Goal: Task Accomplishment & Management: Manage account settings

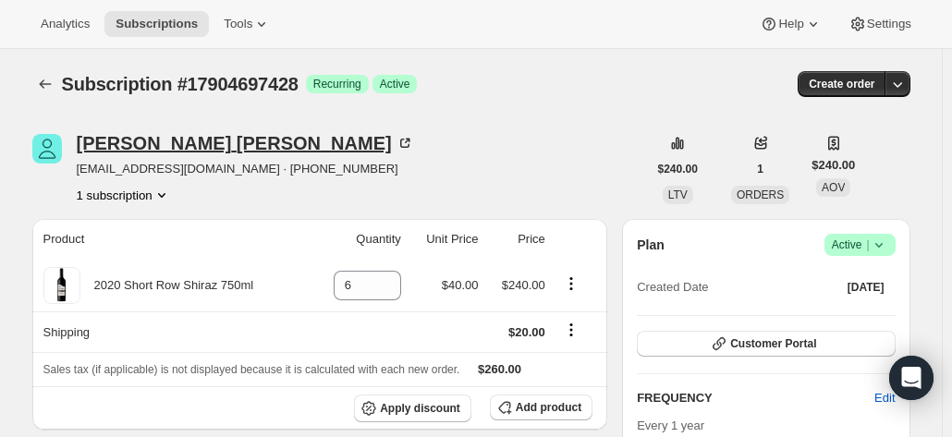
click at [395, 140] on icon at bounding box center [404, 143] width 18 height 18
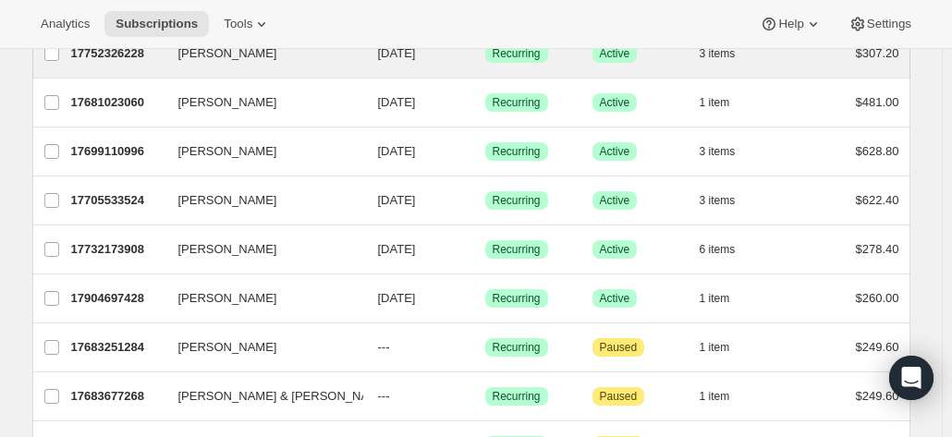
scroll to position [277, 0]
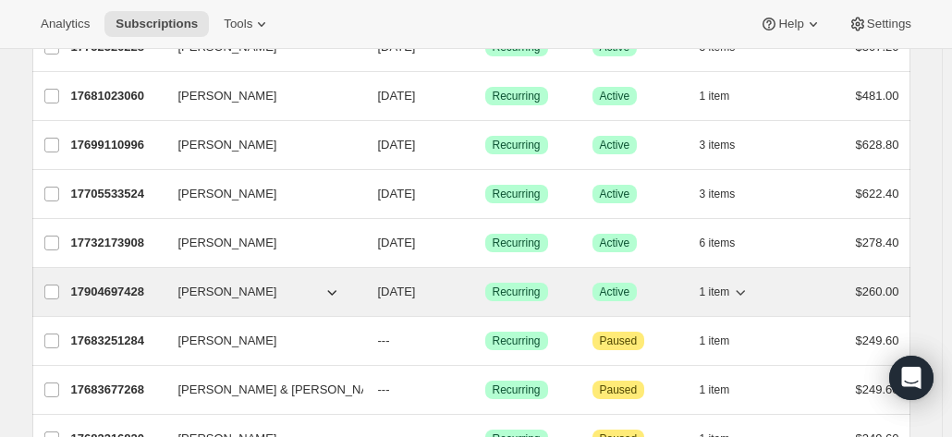
click at [225, 283] on span "CHRISTOPHER JONES" at bounding box center [227, 292] width 99 height 18
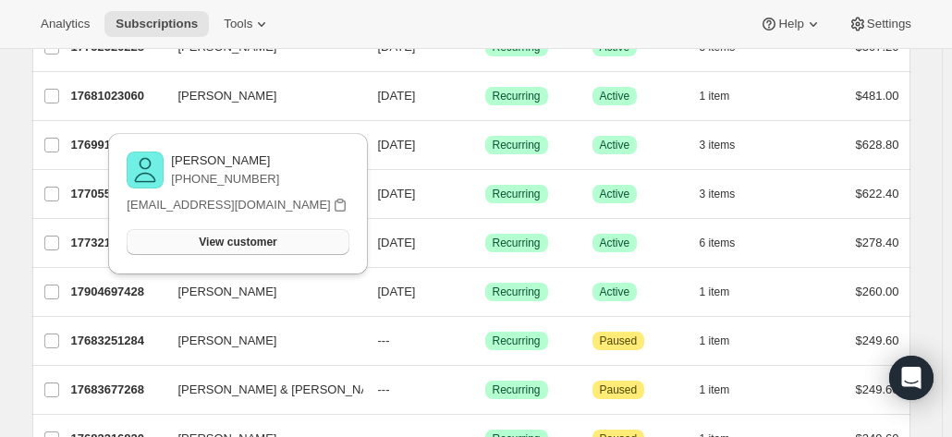
click at [210, 243] on span "View customer" at bounding box center [238, 242] width 78 height 15
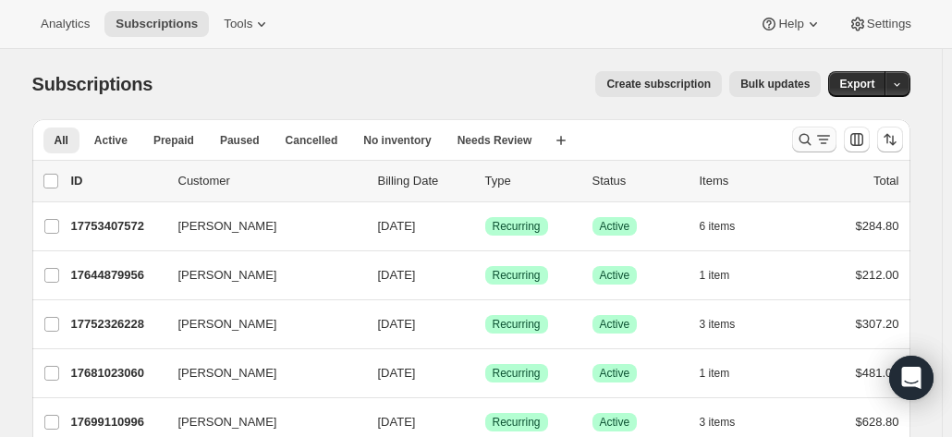
click at [802, 140] on icon "Search and filter results" at bounding box center [804, 139] width 18 height 18
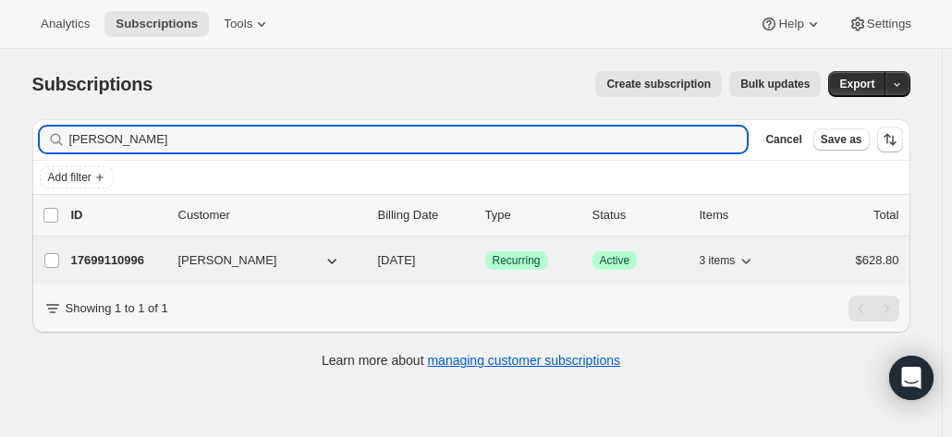
type input "len nancarrow"
click at [144, 260] on p "17699110996" at bounding box center [117, 260] width 92 height 18
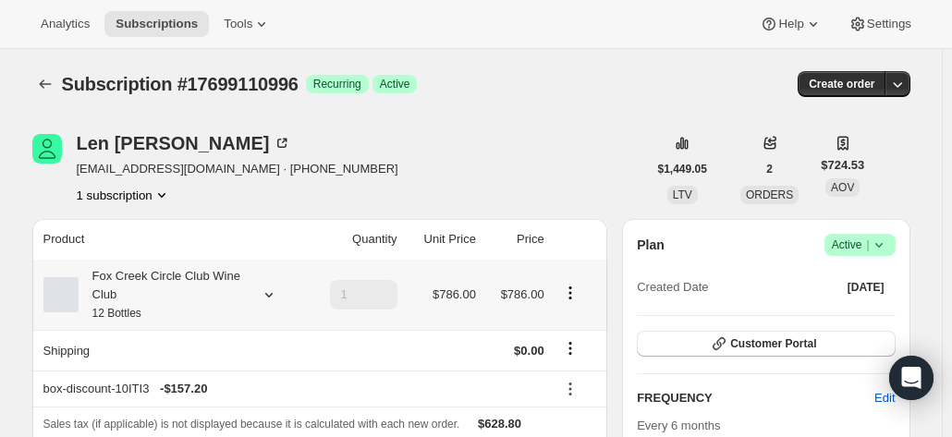
click at [118, 315] on small "12 Bottles" at bounding box center [116, 313] width 49 height 13
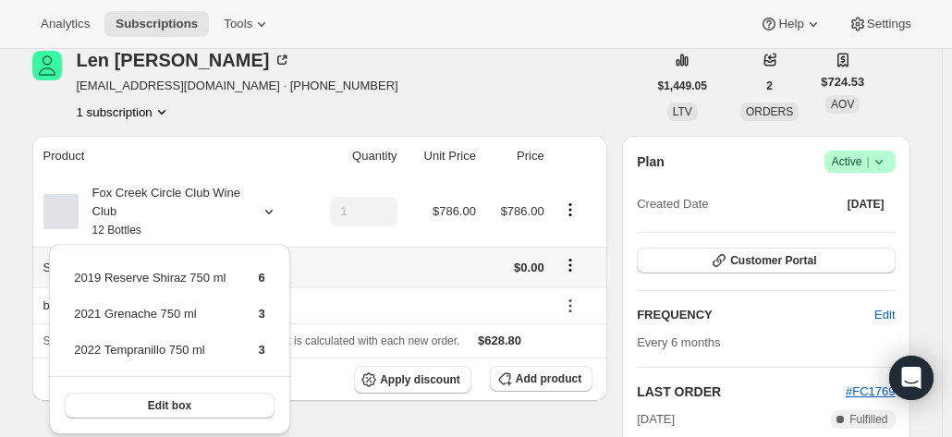
scroll to position [185, 0]
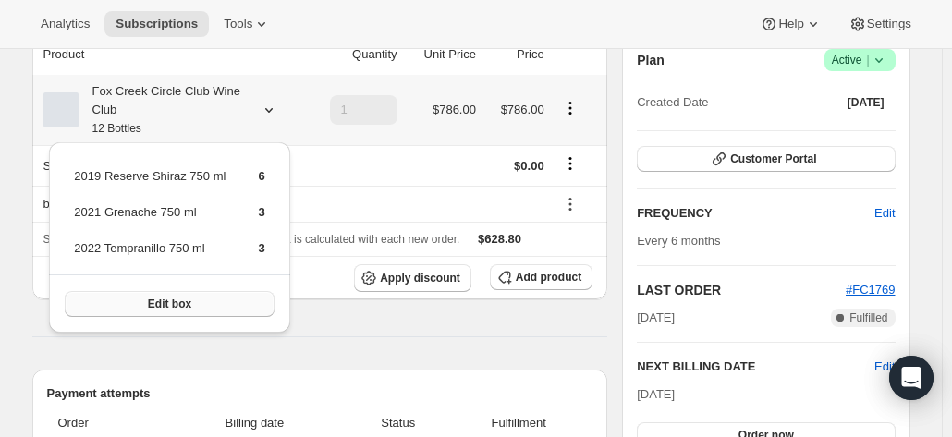
click at [161, 307] on span "Edit box" at bounding box center [169, 304] width 43 height 15
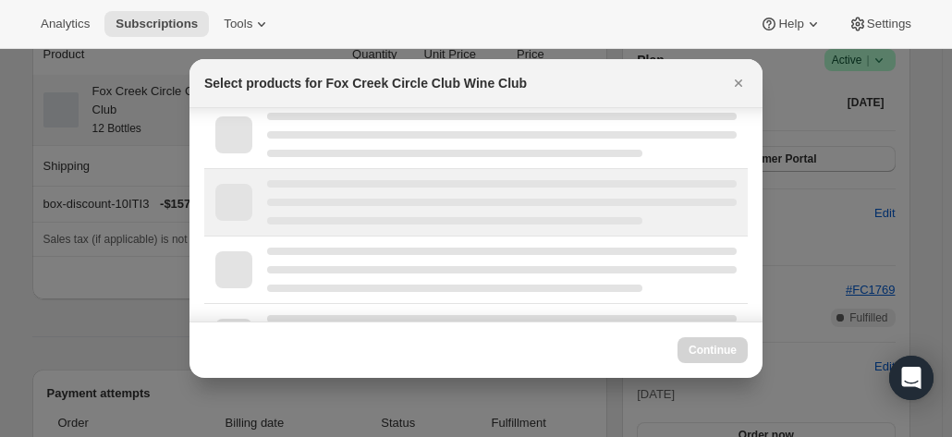
scroll to position [262, 0]
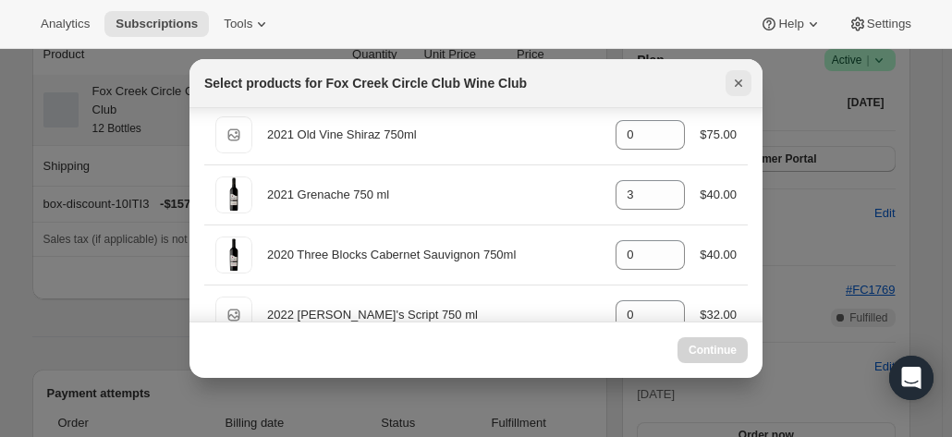
click at [725, 82] on button "Close" at bounding box center [738, 83] width 26 height 26
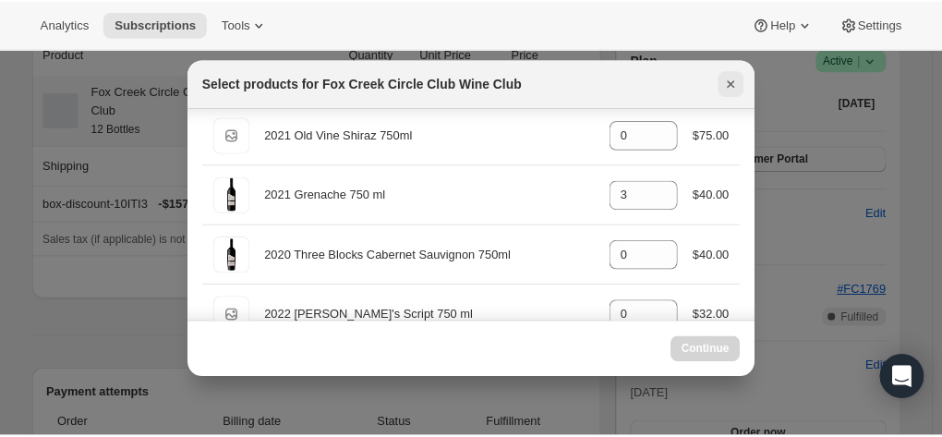
scroll to position [185, 0]
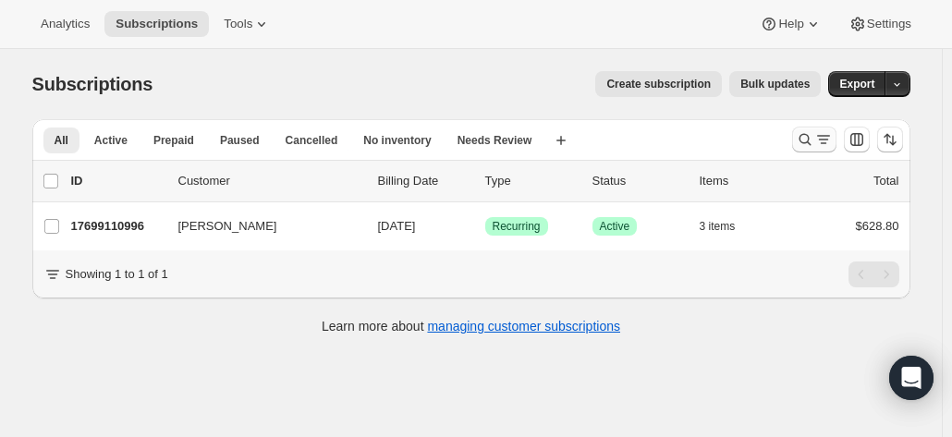
click at [812, 141] on icon "Search and filter results" at bounding box center [804, 139] width 18 height 18
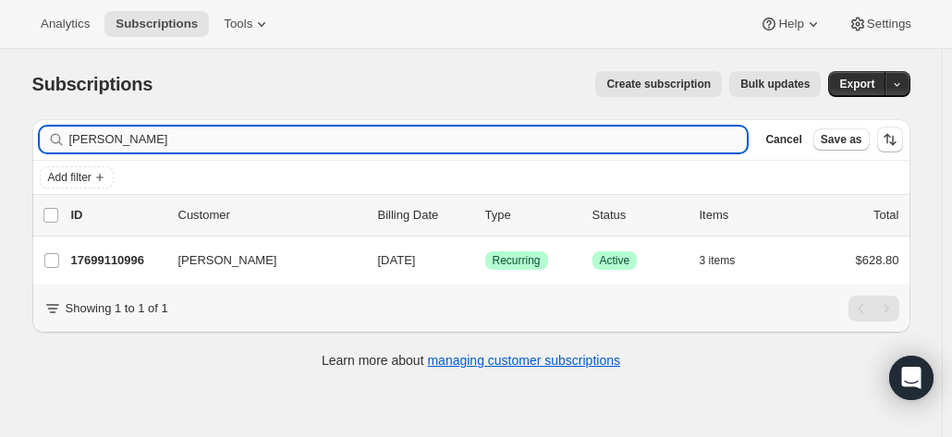
drag, startPoint x: 215, startPoint y: 149, endPoint x: 150, endPoint y: 126, distance: 69.5
click at [69, 140] on div "len nancarrow Clear" at bounding box center [394, 140] width 708 height 26
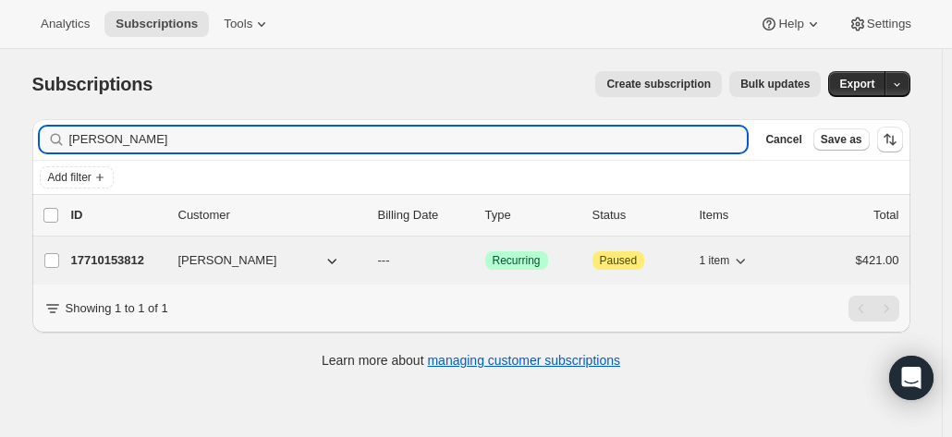
type input "stephen cross"
click at [145, 258] on p "17710153812" at bounding box center [117, 260] width 92 height 18
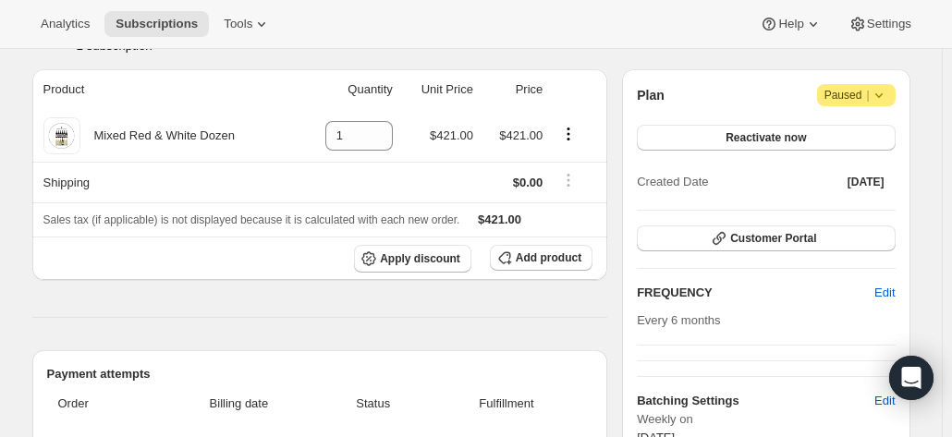
scroll to position [92, 0]
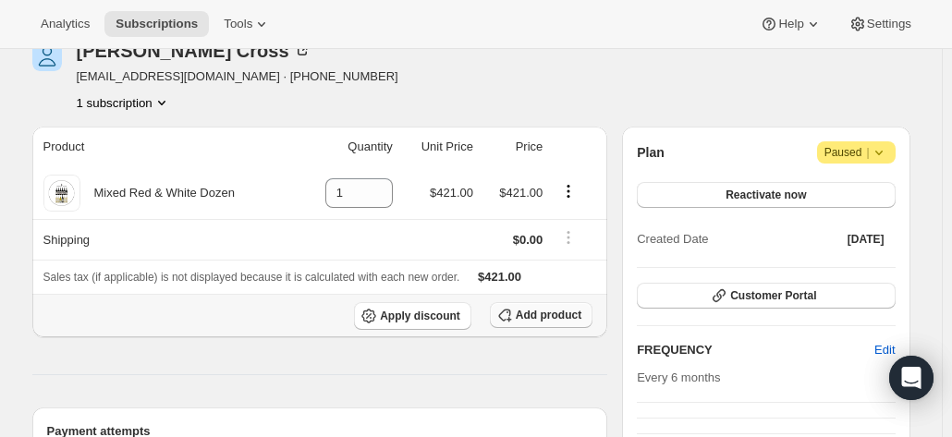
click at [550, 313] on span "Add product" at bounding box center [549, 315] width 66 height 15
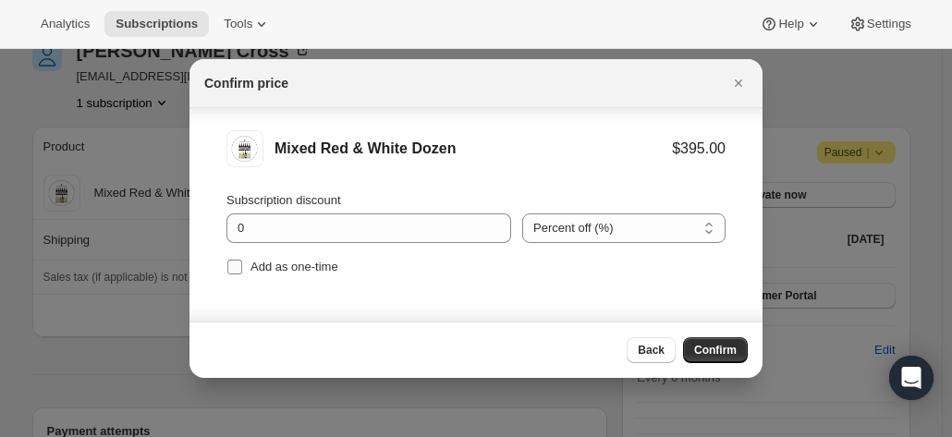
scroll to position [21, 0]
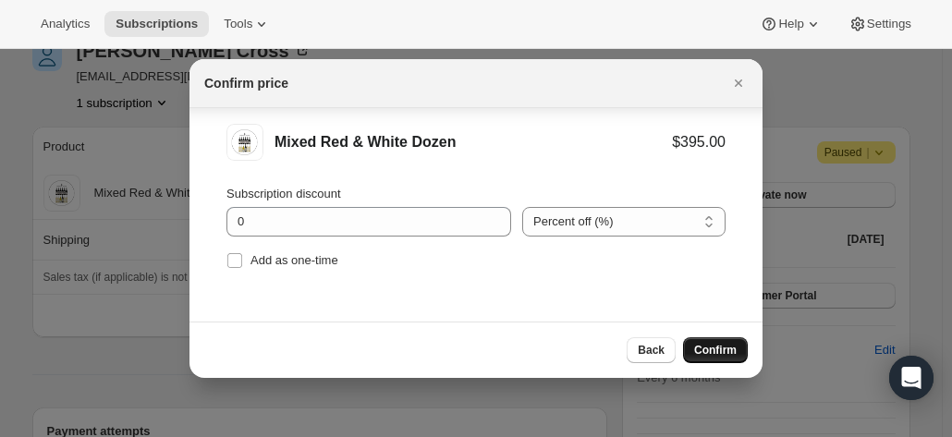
click at [712, 354] on span "Confirm" at bounding box center [715, 350] width 42 height 15
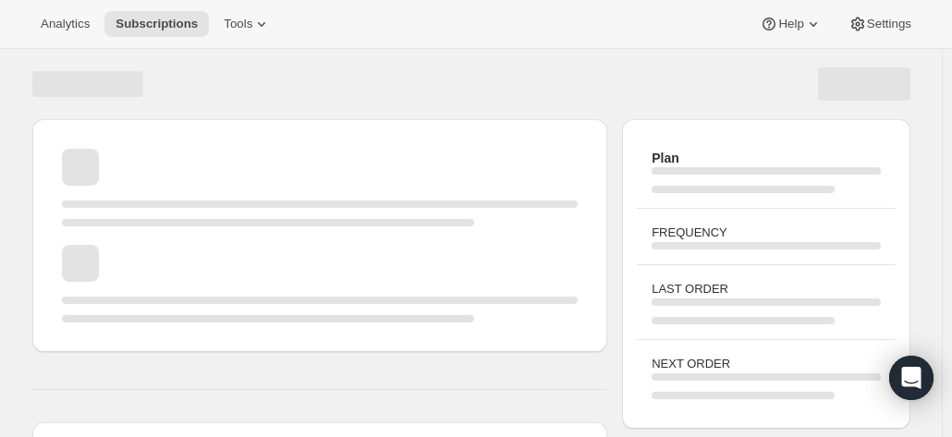
scroll to position [92, 0]
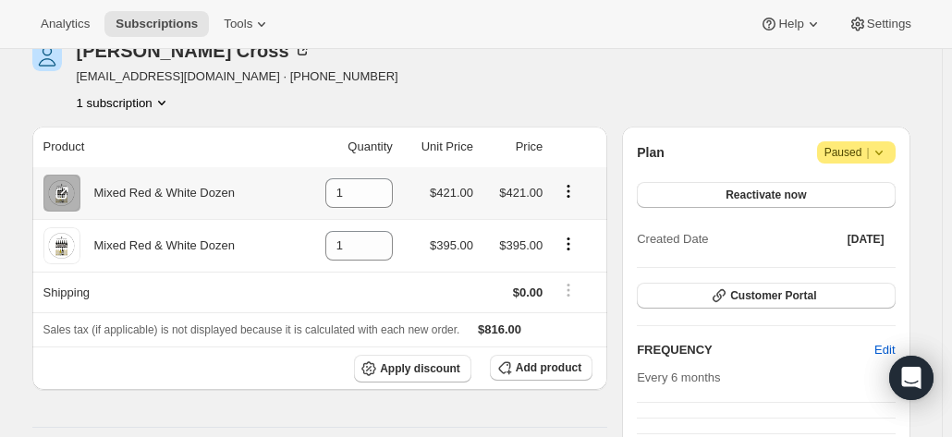
click at [571, 193] on icon "Product actions" at bounding box center [568, 191] width 18 height 18
click at [325, 189] on td "1" at bounding box center [347, 193] width 100 height 52
click at [383, 200] on icon at bounding box center [378, 200] width 9 height 6
type input "0"
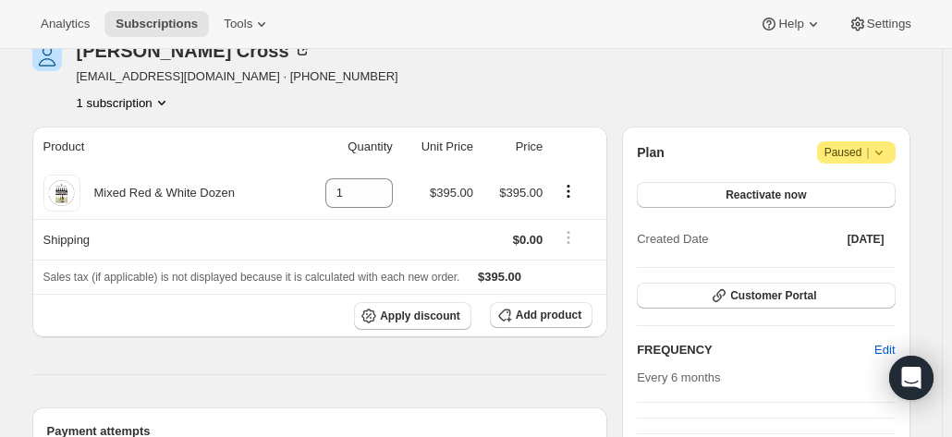
scroll to position [0, 0]
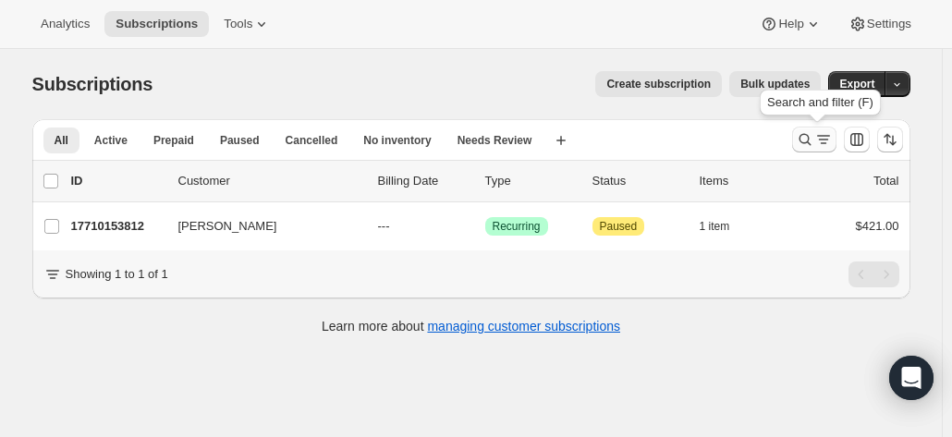
click at [813, 136] on icon "Search and filter results" at bounding box center [804, 139] width 18 height 18
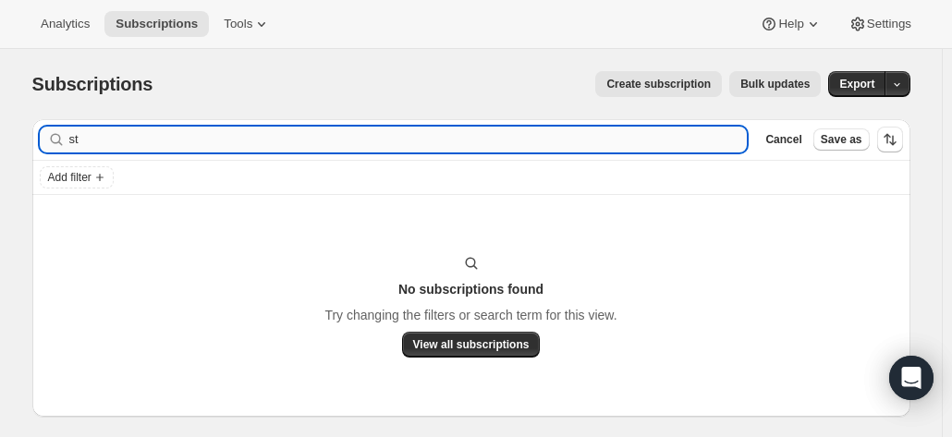
type input "s"
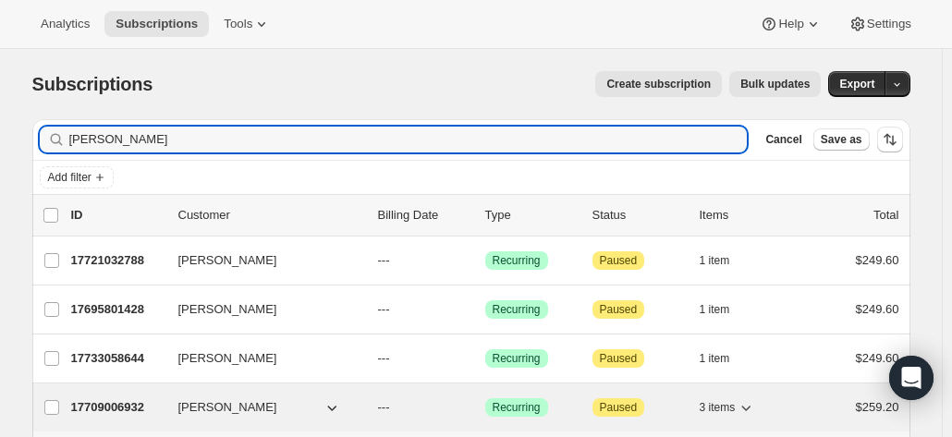
type input "carolyn"
click at [203, 404] on span "[PERSON_NAME]" at bounding box center [227, 407] width 99 height 18
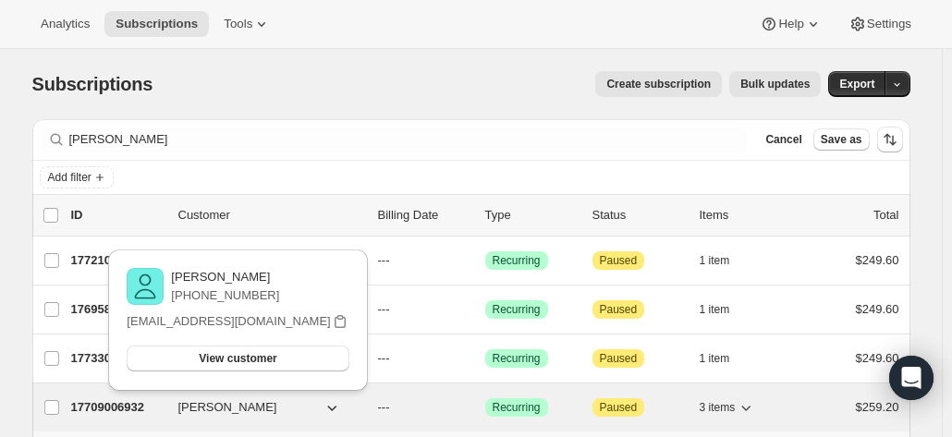
click at [118, 398] on p "17709006932" at bounding box center [117, 407] width 92 height 18
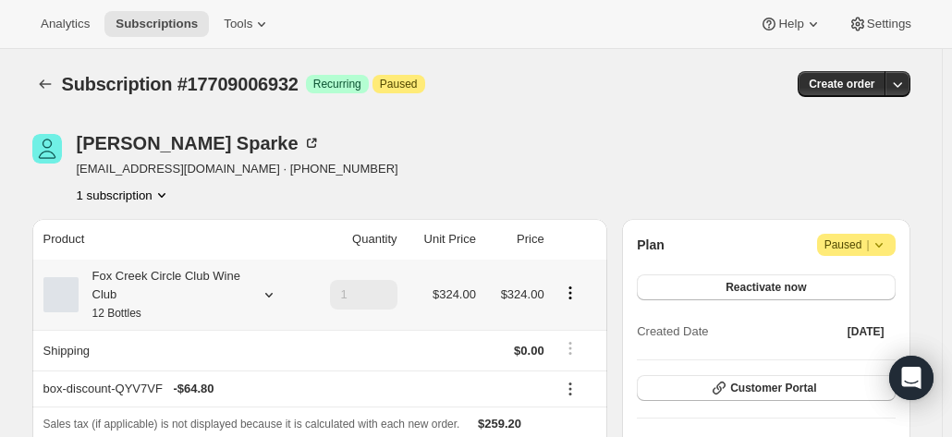
click at [156, 306] on div "Fox Creek Circle Club Wine Club 12 Bottles" at bounding box center [162, 294] width 166 height 55
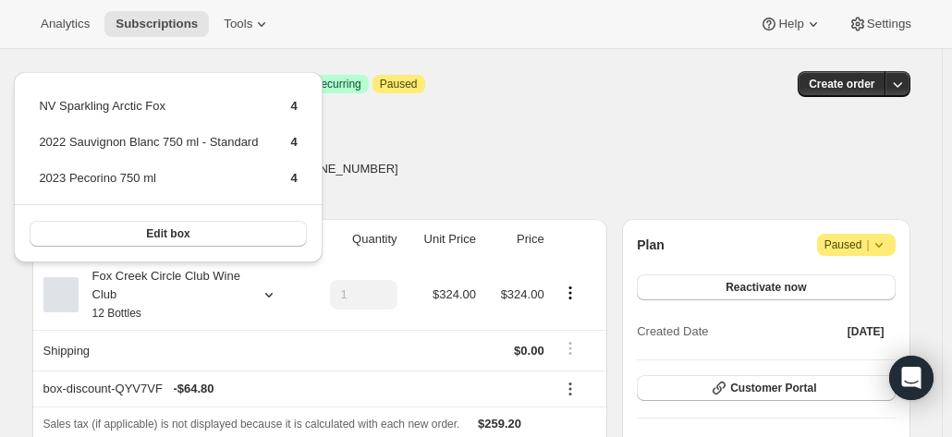
click at [622, 137] on div "Carolyn Sparke sparkie@vicbar.com.au · +61418549396 1 subscription" at bounding box center [339, 169] width 614 height 70
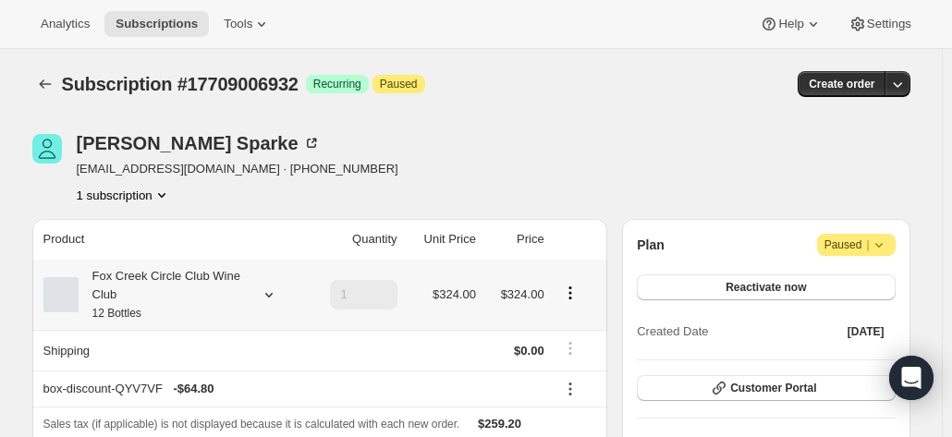
click at [200, 282] on div "Fox Creek Circle Club Wine Club 12 Bottles" at bounding box center [162, 294] width 166 height 55
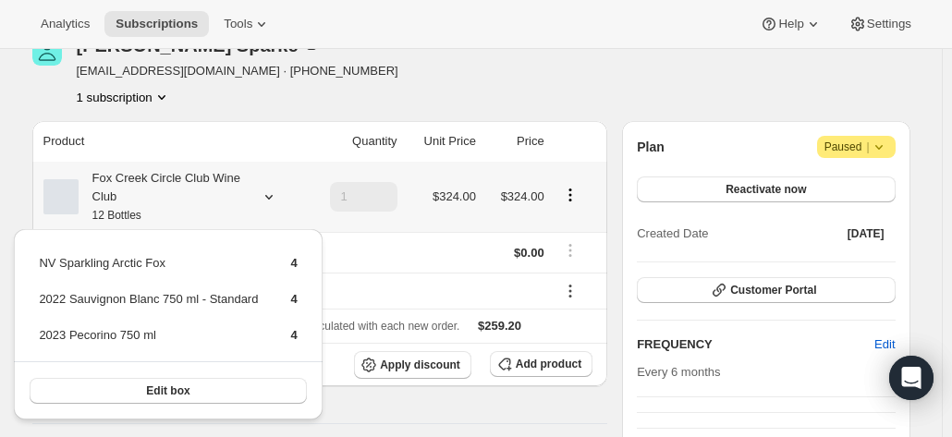
scroll to position [185, 0]
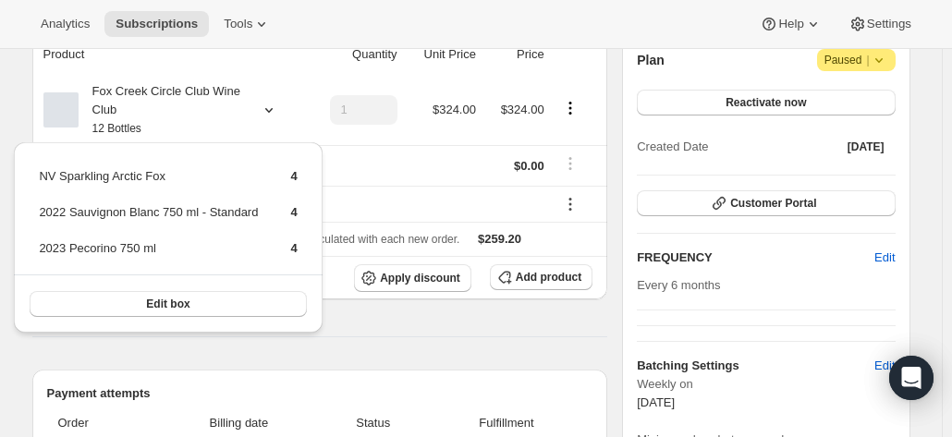
click at [436, 312] on div "Product Quantity Unit Price Price Fox Creek Circle Club Wine Club 12 Bottles 1 …" at bounding box center [320, 409] width 576 height 750
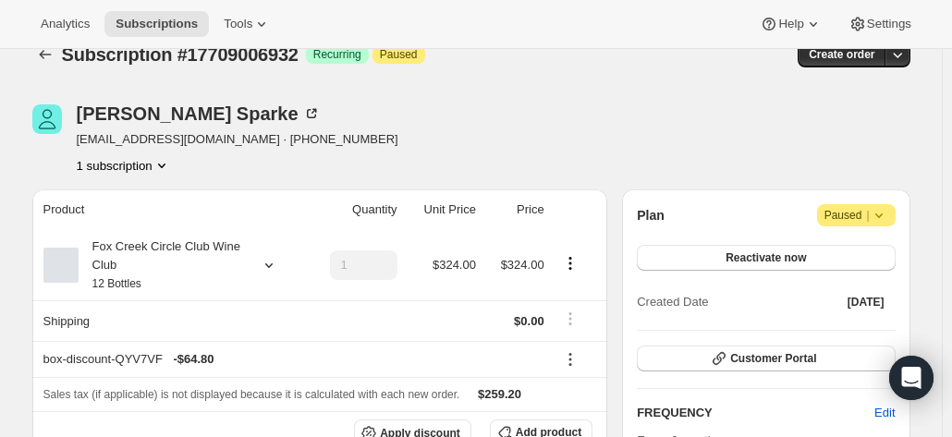
scroll to position [0, 0]
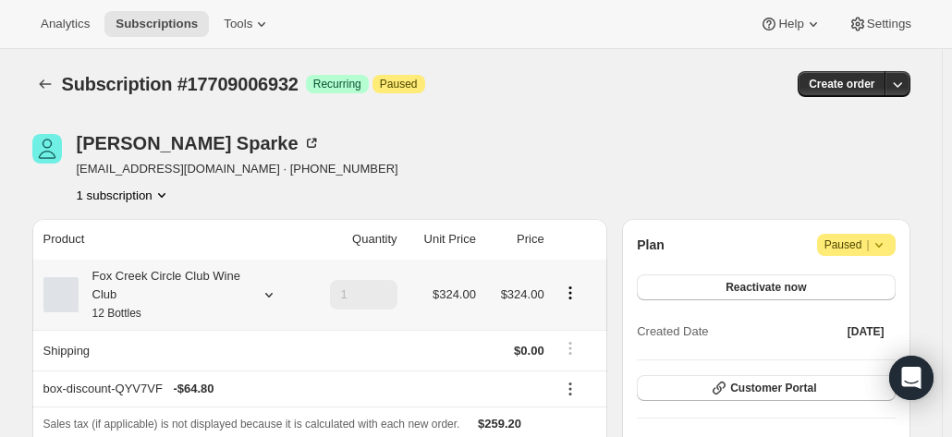
click at [270, 297] on icon at bounding box center [269, 294] width 18 height 18
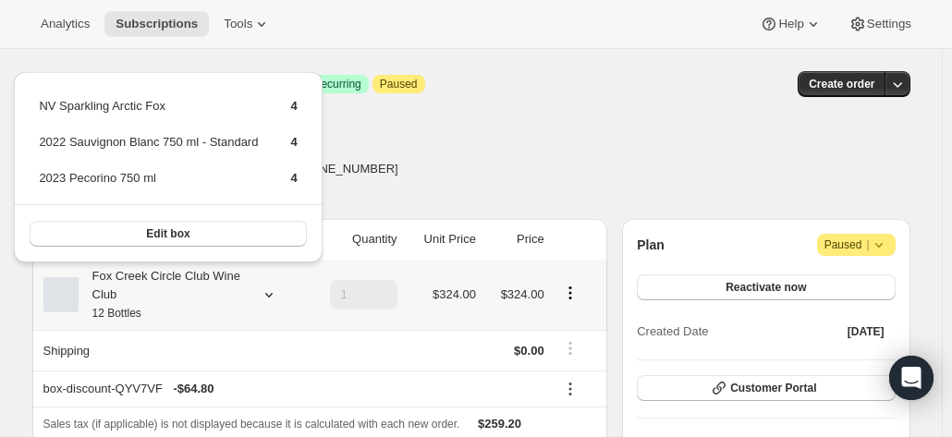
click at [270, 297] on icon at bounding box center [269, 294] width 18 height 18
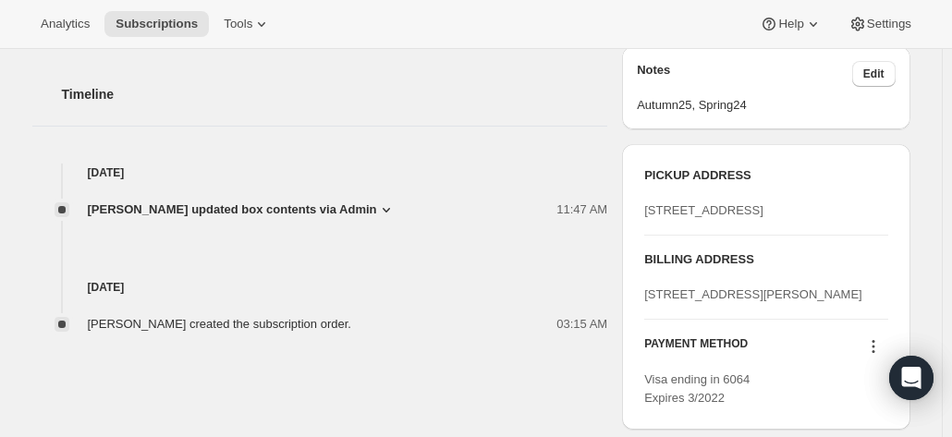
scroll to position [739, 0]
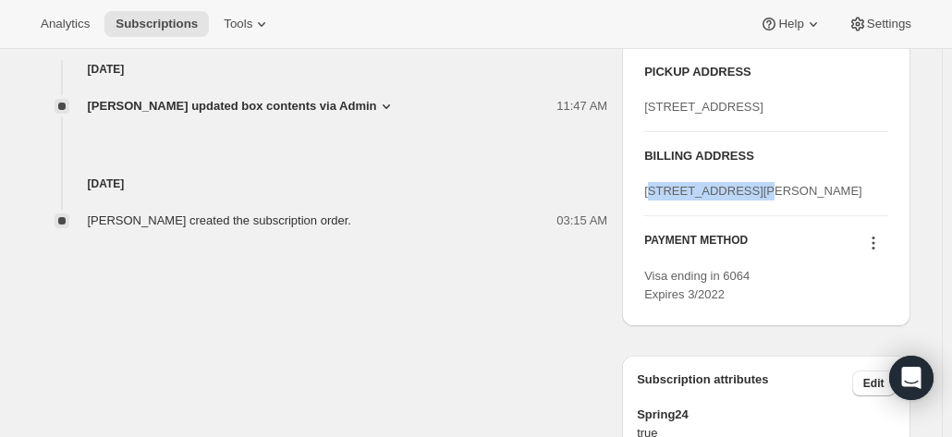
drag, startPoint x: 654, startPoint y: 245, endPoint x: 721, endPoint y: 255, distance: 67.3
click at [751, 200] on div "[STREET_ADDRESS][PERSON_NAME]" at bounding box center [765, 191] width 243 height 18
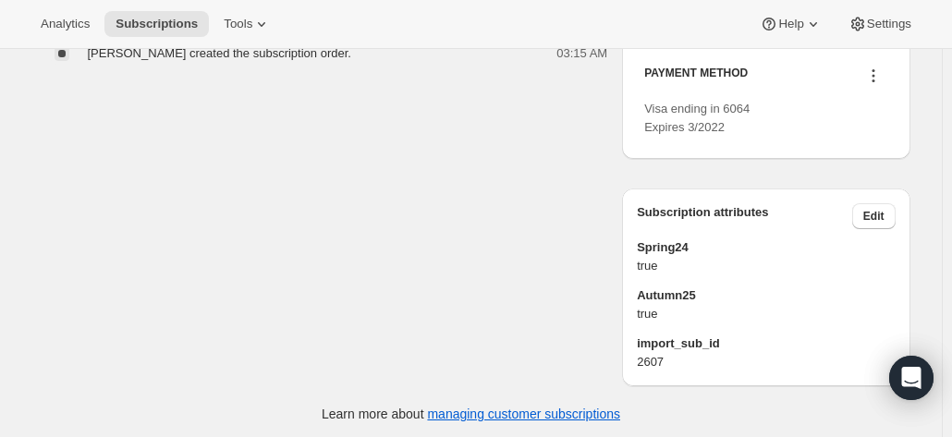
scroll to position [924, 0]
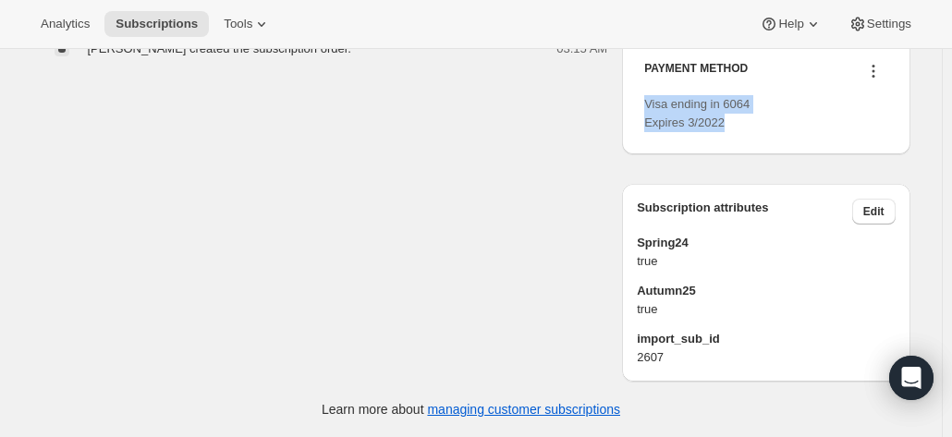
drag, startPoint x: 732, startPoint y: 178, endPoint x: 634, endPoint y: 165, distance: 98.8
click at [634, 154] on div "PICKUP ADDRESS 19 Olivers Road McLaren Vale SA, 5171 Australia BILLING ADDRESS …" at bounding box center [765, 11] width 287 height 285
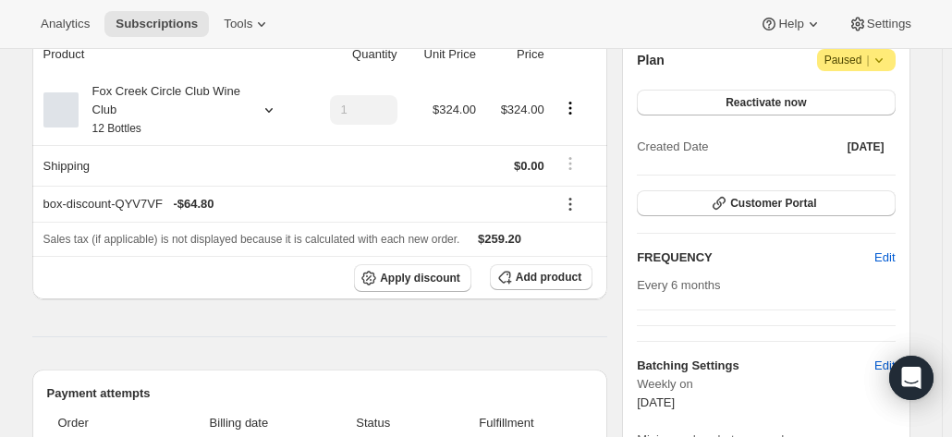
scroll to position [0, 0]
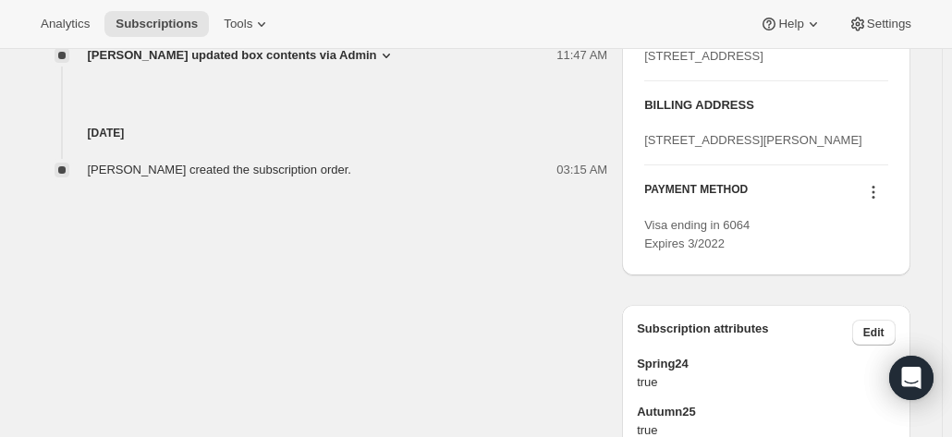
scroll to position [832, 0]
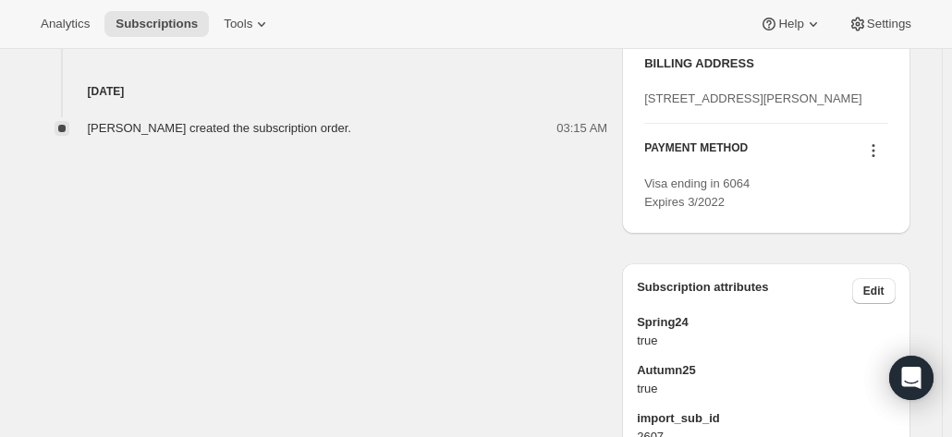
click at [878, 160] on icon at bounding box center [873, 150] width 18 height 18
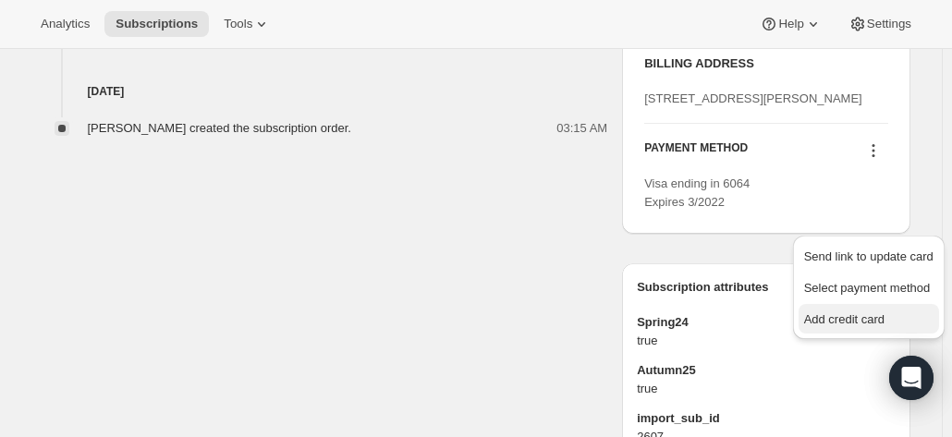
click at [844, 315] on span "Add credit card" at bounding box center [844, 319] width 80 height 14
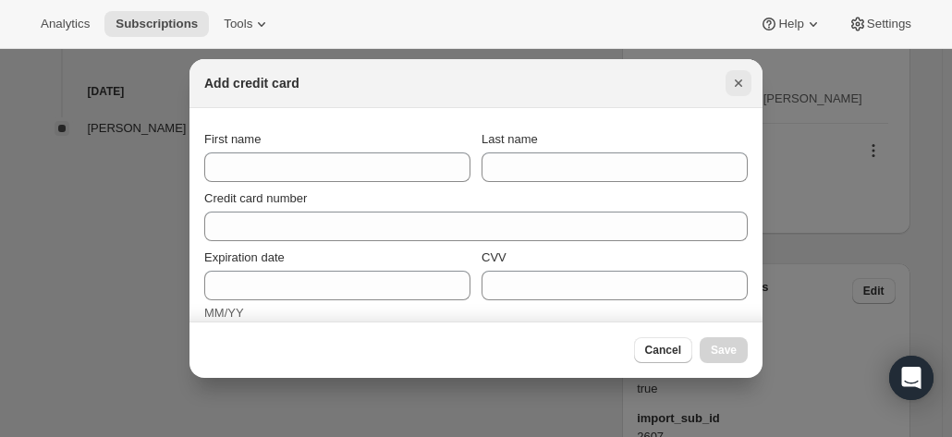
click at [745, 86] on icon "Close" at bounding box center [738, 83] width 18 height 18
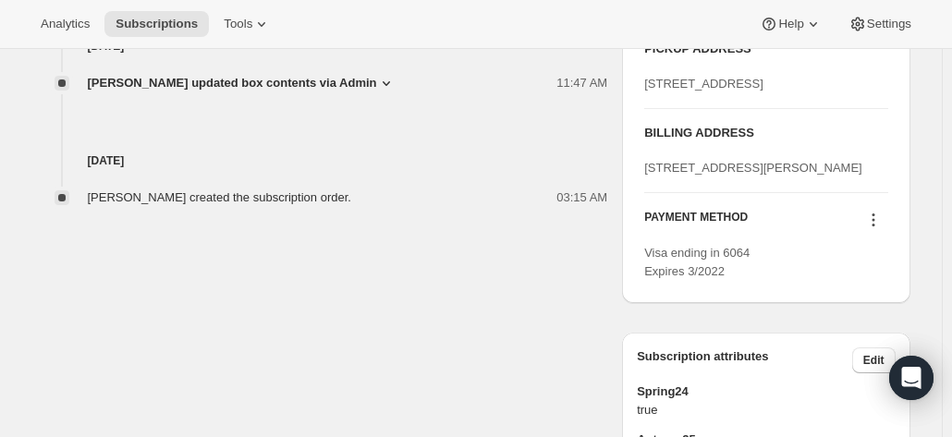
scroll to position [739, 0]
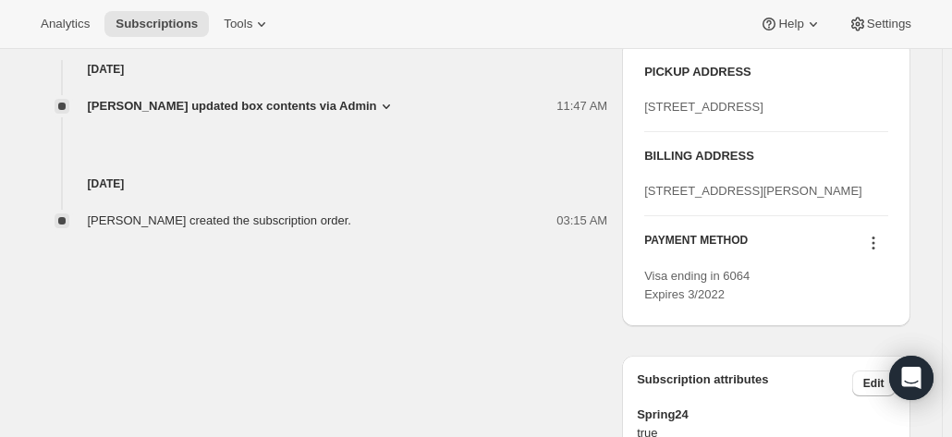
drag, startPoint x: 788, startPoint y: 260, endPoint x: 639, endPoint y: 249, distance: 149.2
click at [639, 249] on div "PICKUP ADDRESS 19 Olivers Road McLaren Vale SA, 5171 Australia BILLING ADDRESS …" at bounding box center [765, 183] width 287 height 285
copy span "151 Charles Street NORTHCOTE null 3070"
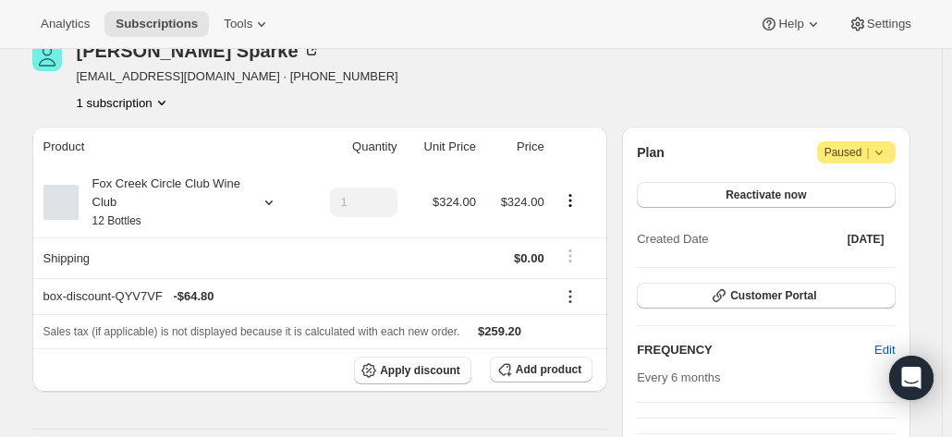
scroll to position [0, 0]
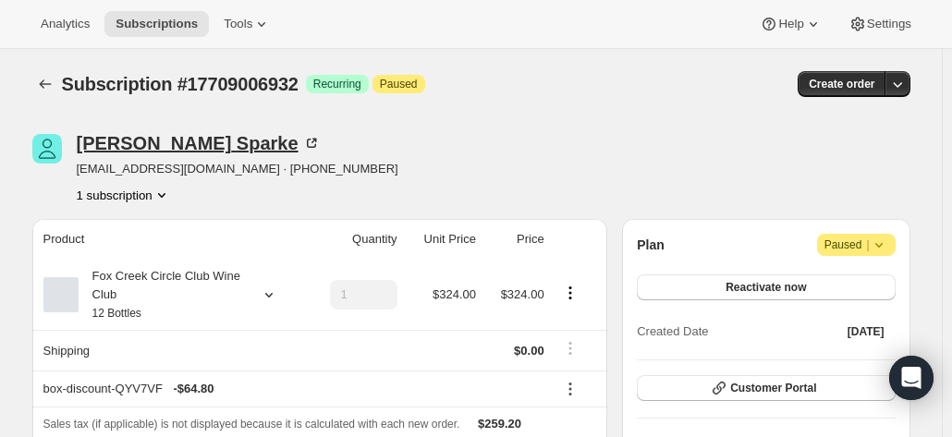
click at [302, 149] on icon at bounding box center [311, 143] width 18 height 18
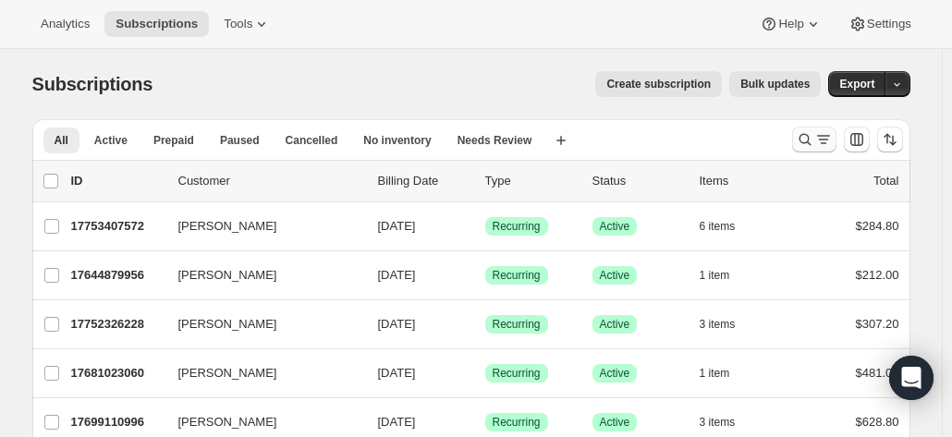
click at [800, 133] on icon "Search and filter results" at bounding box center [804, 139] width 18 height 18
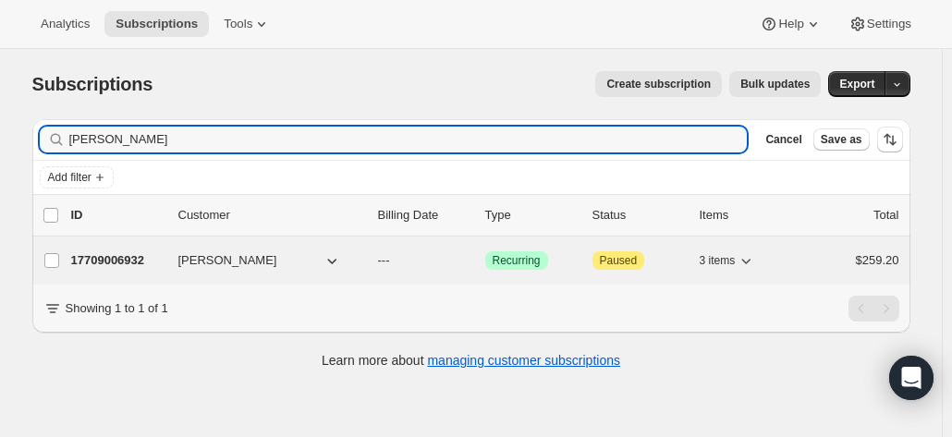
type input "carolyn sp"
drag, startPoint x: 144, startPoint y: 263, endPoint x: 135, endPoint y: 261, distance: 9.4
click at [142, 263] on p "17709006932" at bounding box center [117, 260] width 92 height 18
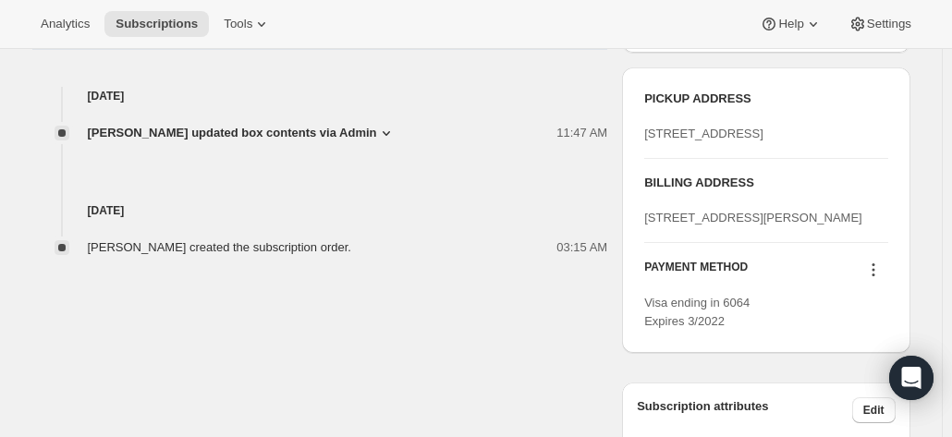
scroll to position [739, 0]
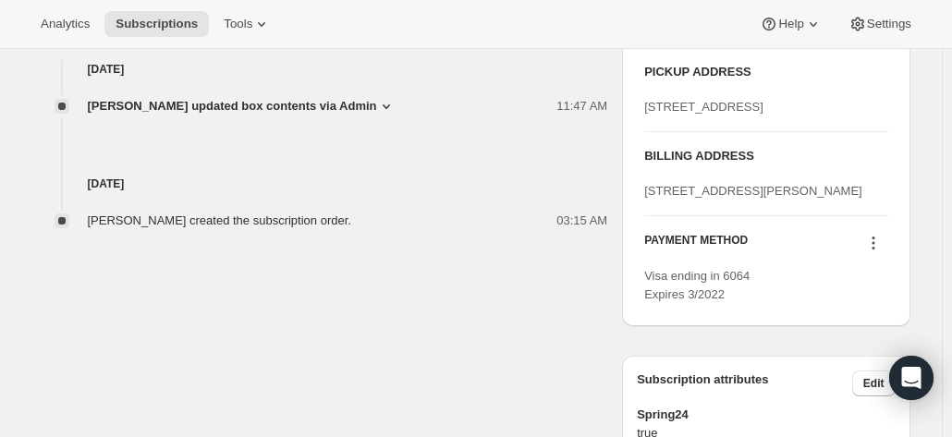
click at [870, 252] on icon at bounding box center [873, 243] width 18 height 18
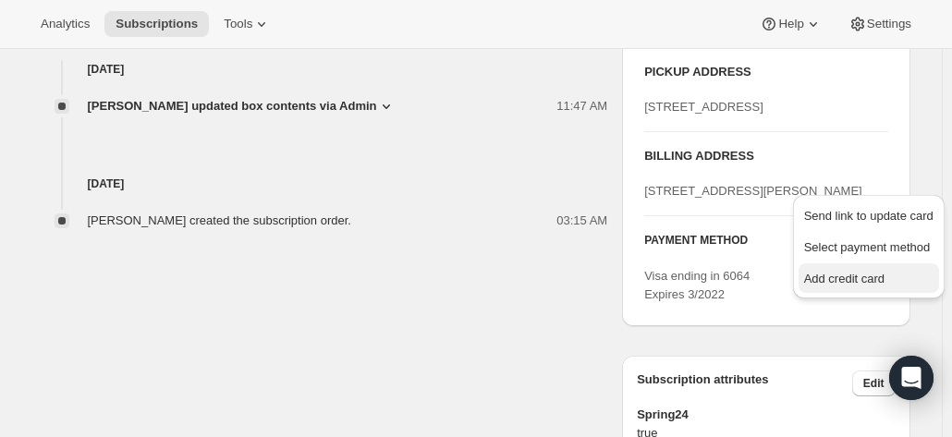
click at [837, 281] on span "Add credit card" at bounding box center [844, 279] width 80 height 14
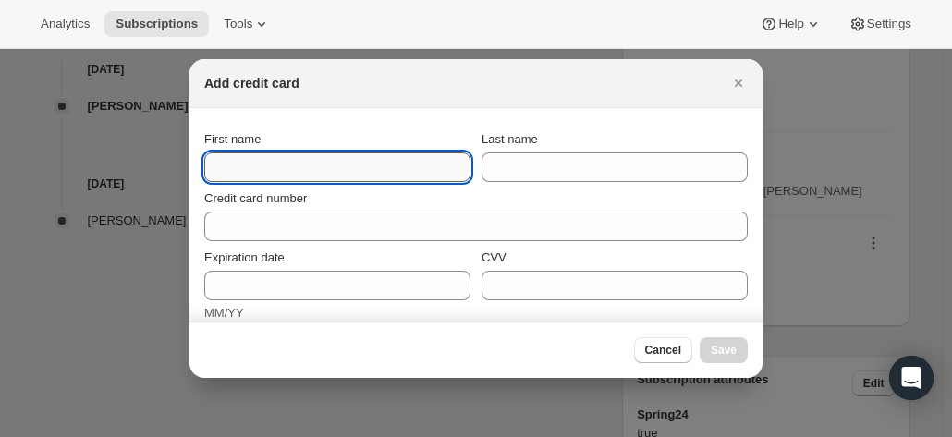
click at [239, 165] on input "First name" at bounding box center [337, 167] width 266 height 30
click at [662, 341] on button "Cancel" at bounding box center [663, 350] width 58 height 26
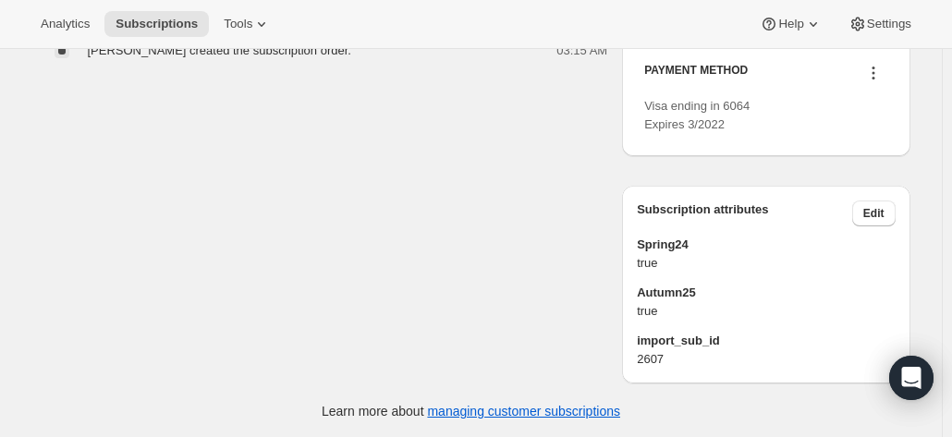
scroll to position [887, 0]
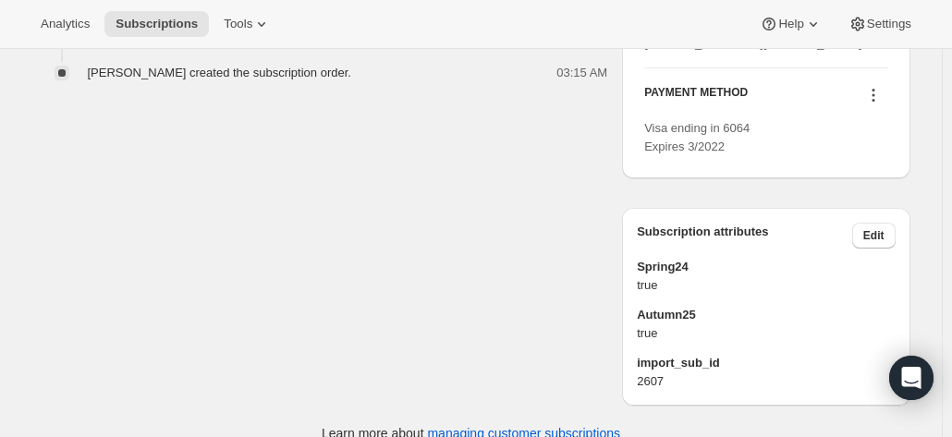
click at [876, 104] on icon at bounding box center [873, 95] width 18 height 18
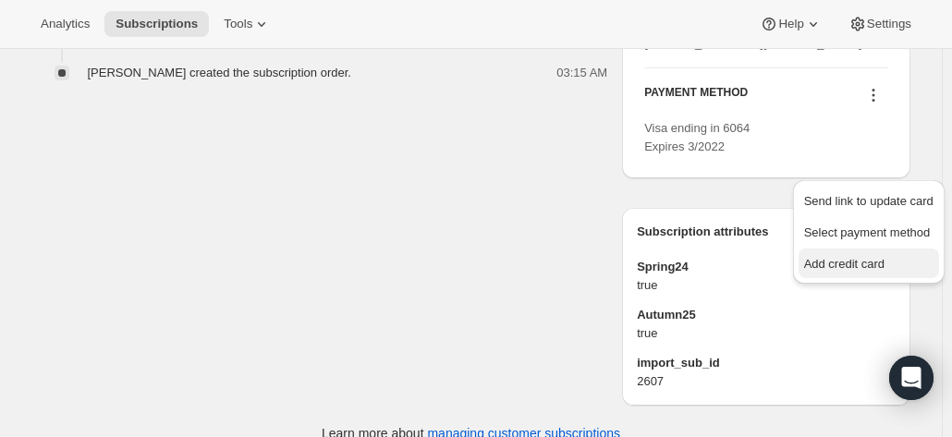
click at [843, 263] on span "Add credit card" at bounding box center [844, 264] width 80 height 14
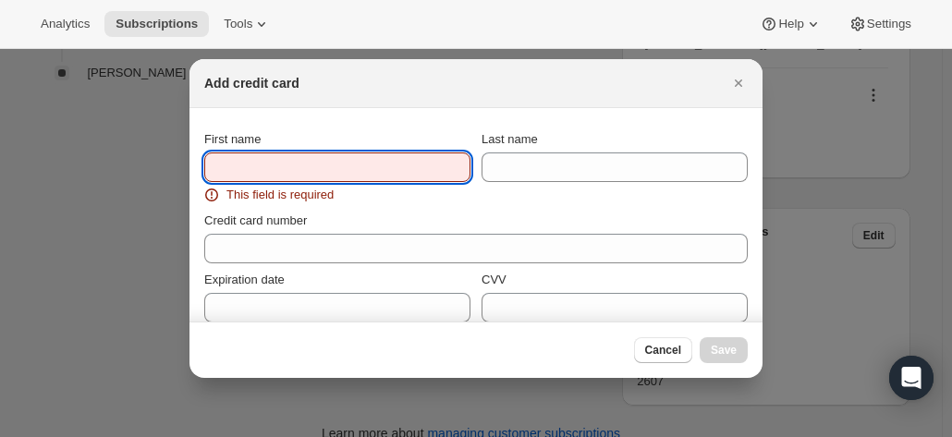
click at [285, 178] on input "First name" at bounding box center [337, 167] width 266 height 30
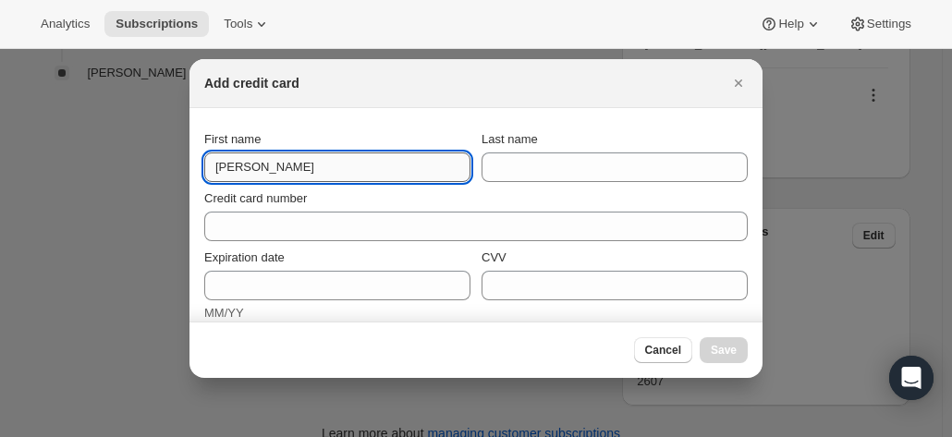
type input "Carolyn"
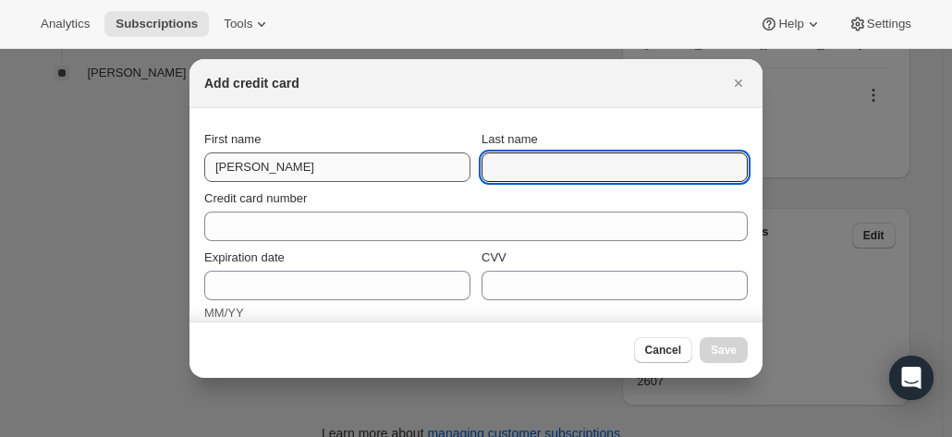
type input "s"
type input "Sparke"
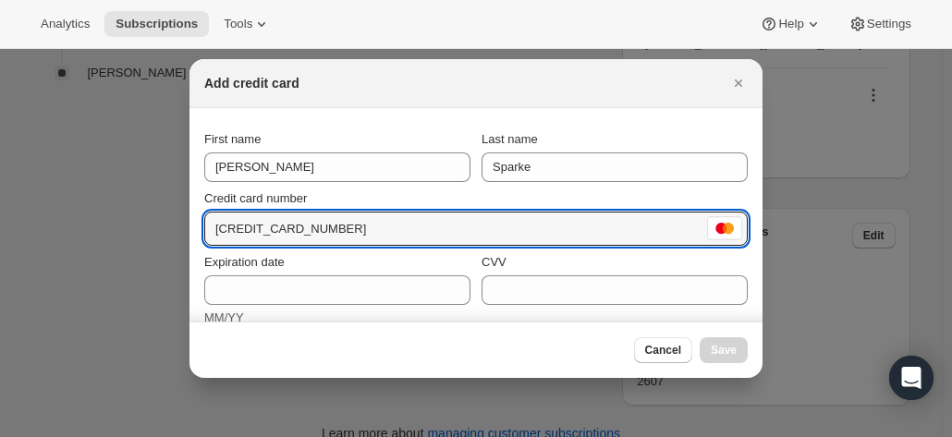
drag, startPoint x: 229, startPoint y: 229, endPoint x: 536, endPoint y: 135, distance: 320.9
click at [229, 226] on input "5520 3352 1324 9543" at bounding box center [453, 229] width 499 height 30
type input "5520 3352 1324 9543"
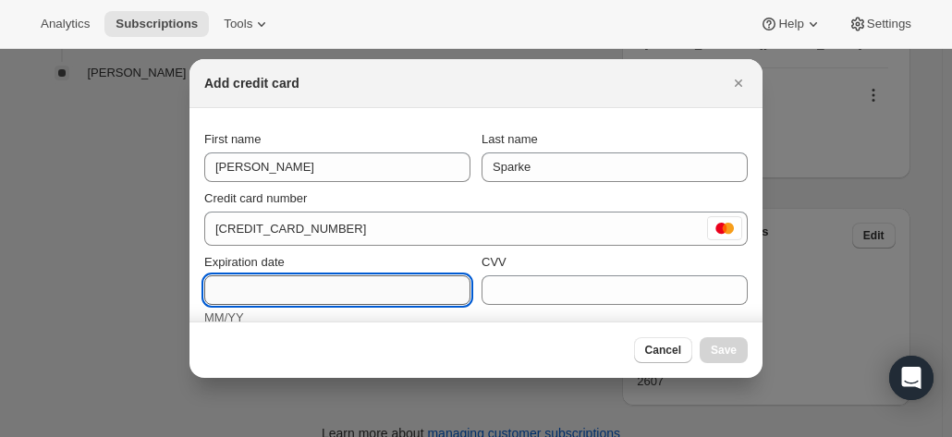
click at [253, 287] on input "Expiration date" at bounding box center [337, 290] width 266 height 30
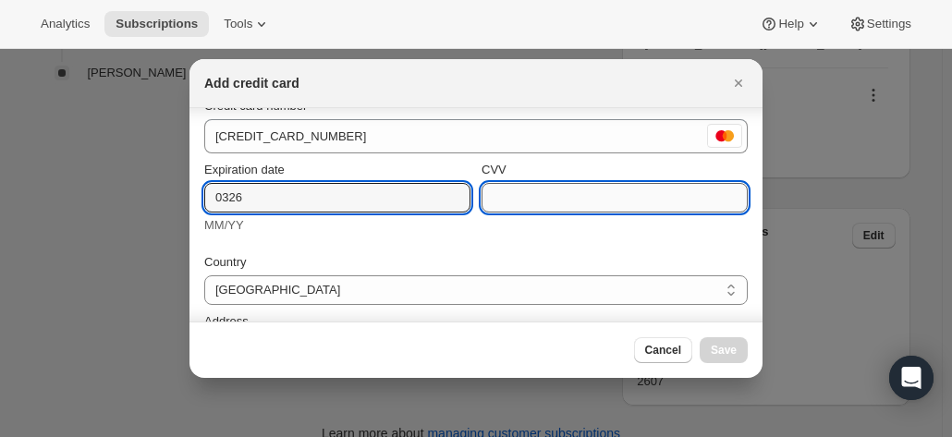
click at [512, 191] on input "CVV" at bounding box center [614, 198] width 266 height 30
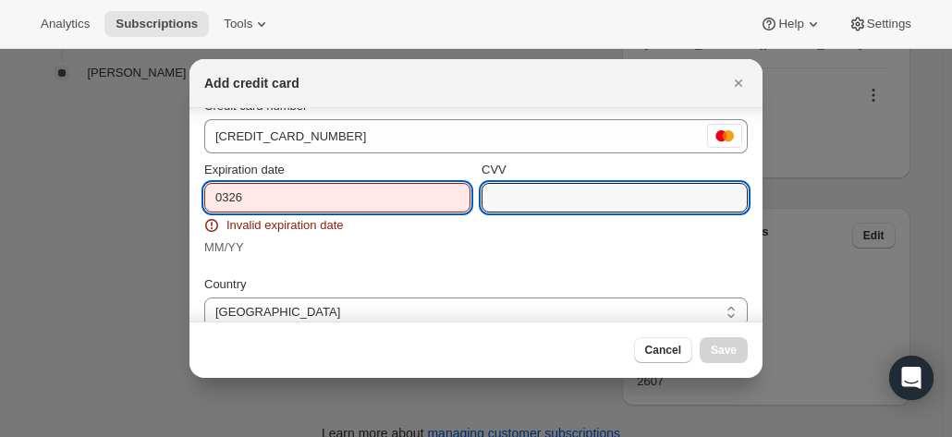
click at [378, 195] on input "0326" at bounding box center [337, 198] width 266 height 30
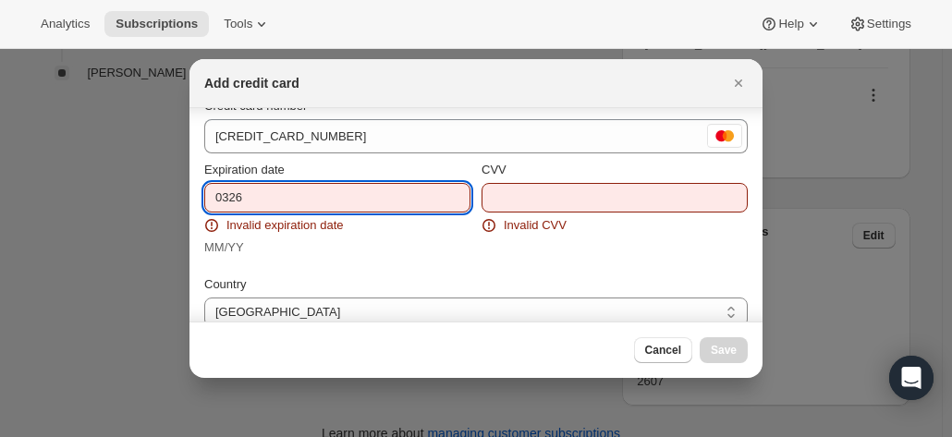
drag, startPoint x: 225, startPoint y: 197, endPoint x: 296, endPoint y: 191, distance: 70.4
click at [225, 196] on input "0326" at bounding box center [337, 198] width 266 height 30
click at [249, 196] on input "03 26" at bounding box center [337, 198] width 266 height 30
type input "0"
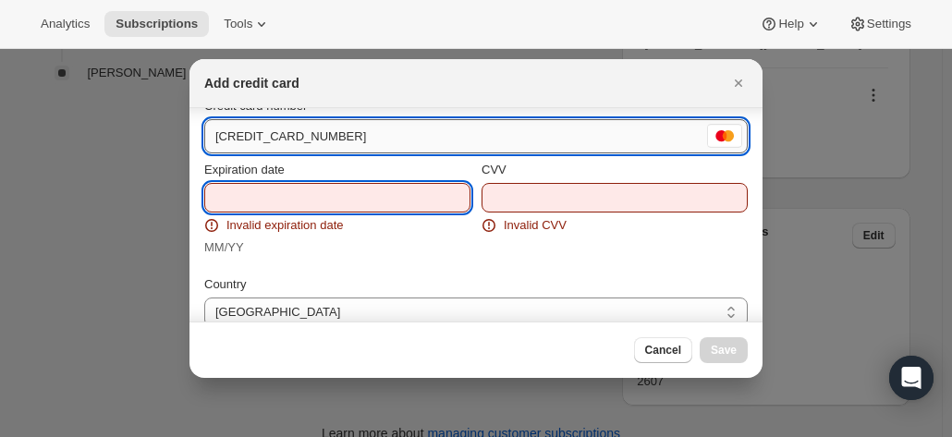
click at [359, 129] on input "5520 3352 1324 9543" at bounding box center [453, 137] width 499 height 30
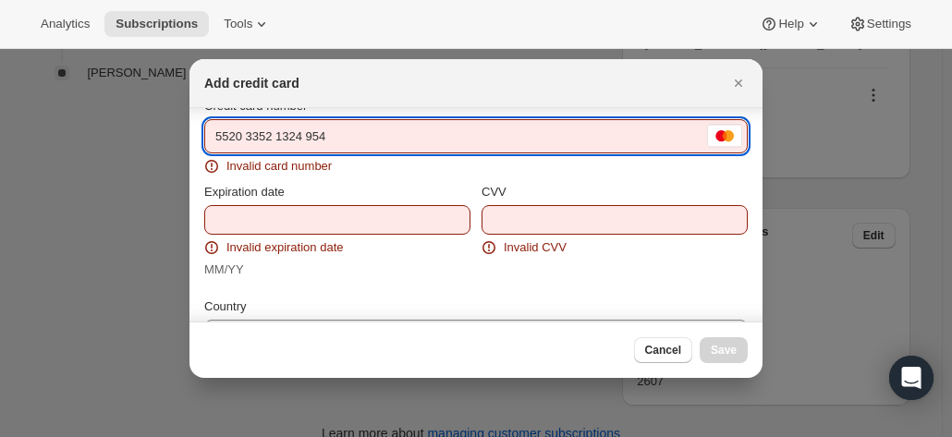
type input "5520 3352 1324 9543"
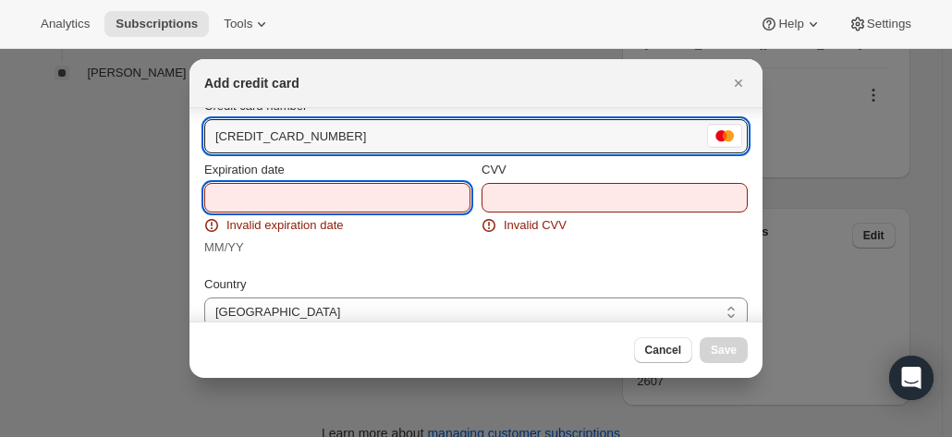
click at [214, 200] on input "Expiration date" at bounding box center [337, 198] width 266 height 30
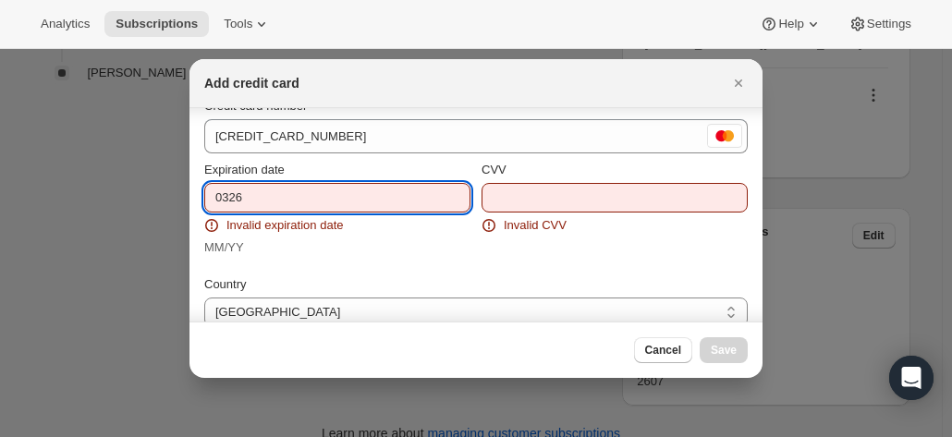
click at [229, 199] on input "0326" at bounding box center [337, 198] width 266 height 30
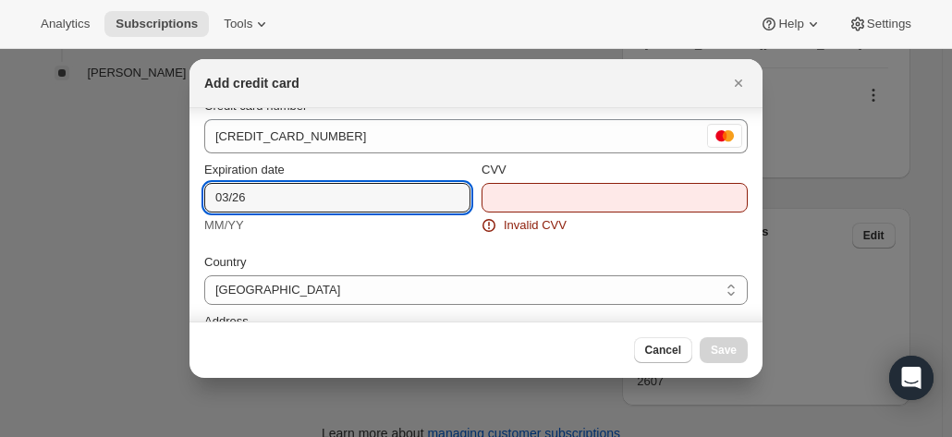
type input "03/26"
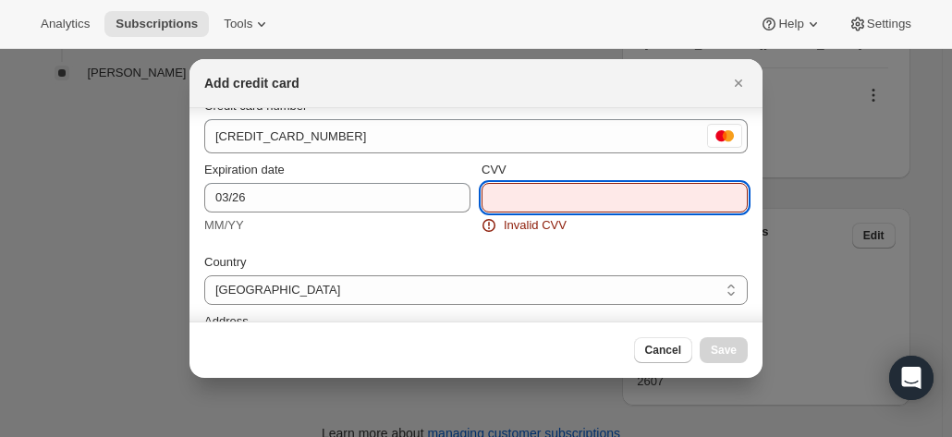
click at [544, 193] on input "CVV" at bounding box center [614, 198] width 266 height 30
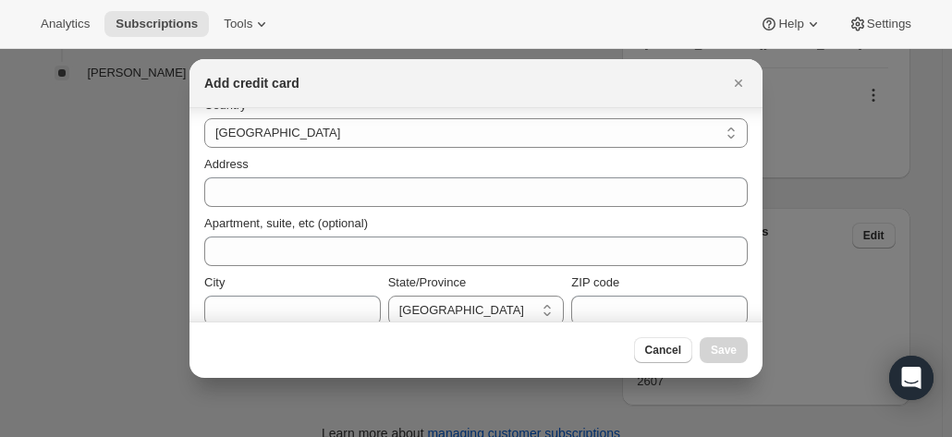
scroll to position [277, 0]
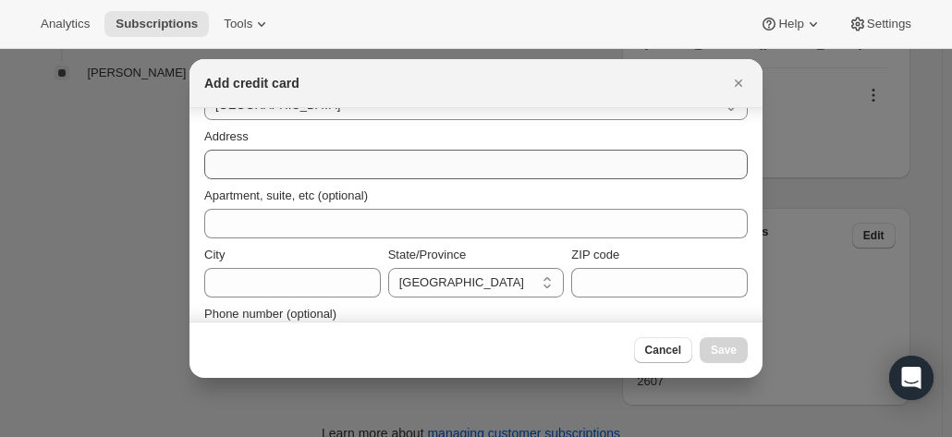
type input "509"
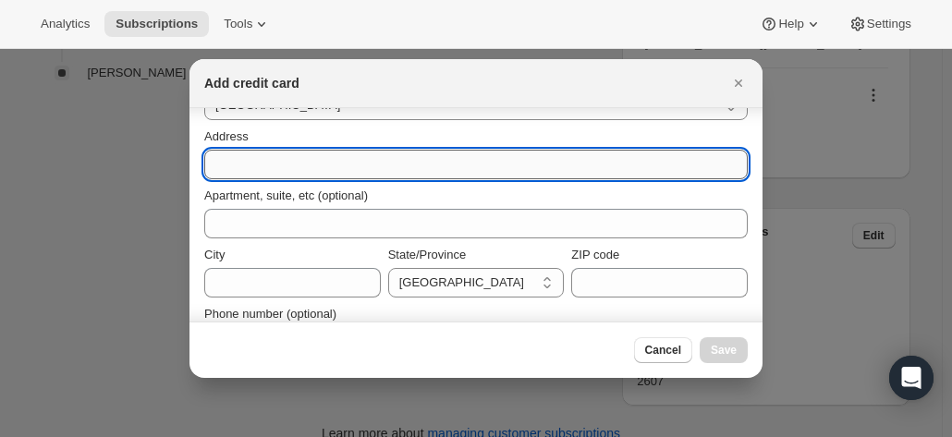
click at [240, 154] on input "Address" at bounding box center [475, 165] width 543 height 30
type input "151 Charles Street"
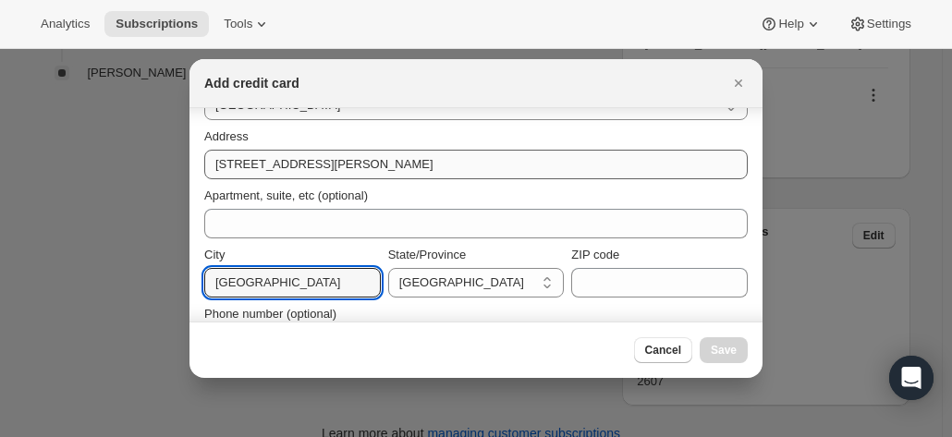
type input "Northcote"
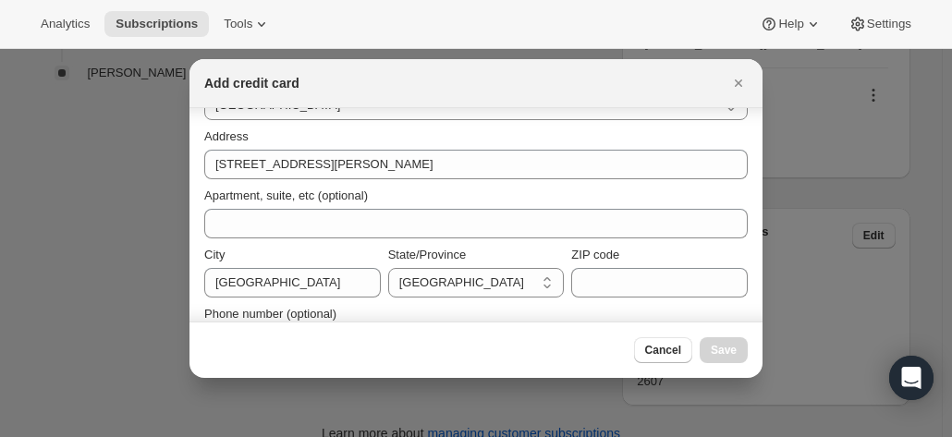
click at [441, 297] on div "Phone number (optional)" at bounding box center [475, 326] width 543 height 59
click at [437, 284] on select "[GEOGRAPHIC_DATA] [GEOGRAPHIC_DATA] [GEOGRAPHIC_DATA] [GEOGRAPHIC_DATA] [GEOGRA…" at bounding box center [476, 283] width 176 height 30
select select "VIC"
click at [388, 268] on select "[GEOGRAPHIC_DATA] [GEOGRAPHIC_DATA] [GEOGRAPHIC_DATA] [GEOGRAPHIC_DATA] [GEOGRA…" at bounding box center [476, 283] width 176 height 30
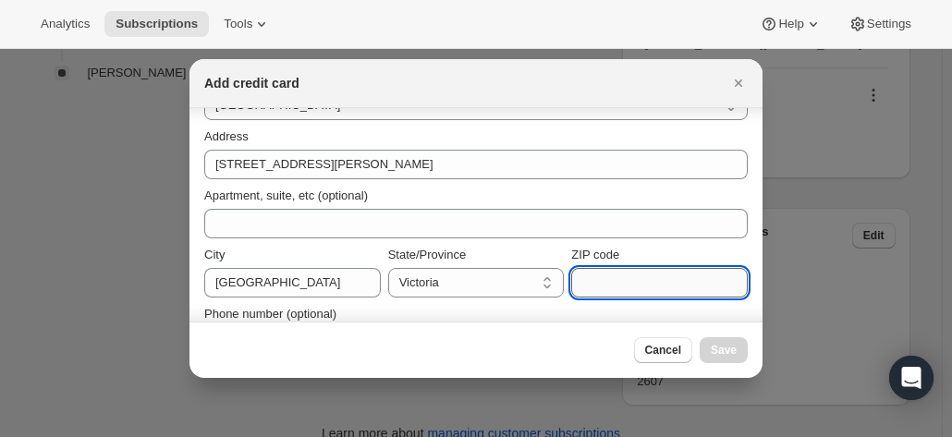
click at [645, 289] on input "ZIP code" at bounding box center [659, 283] width 176 height 30
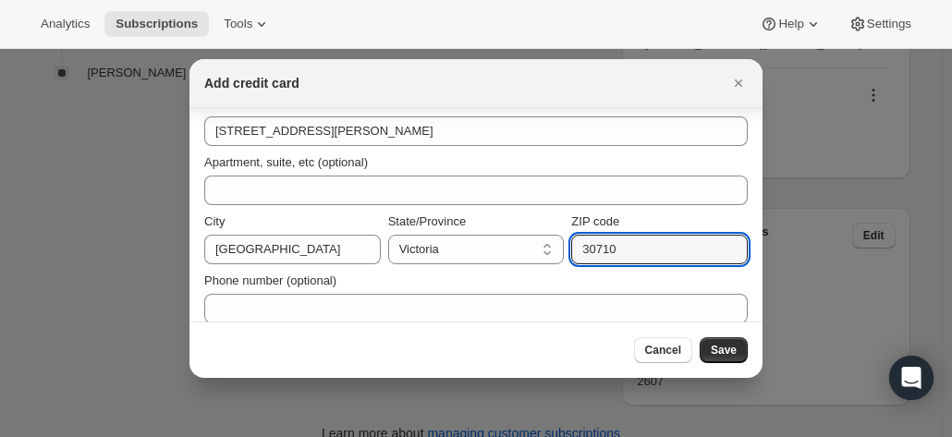
scroll to position [325, 0]
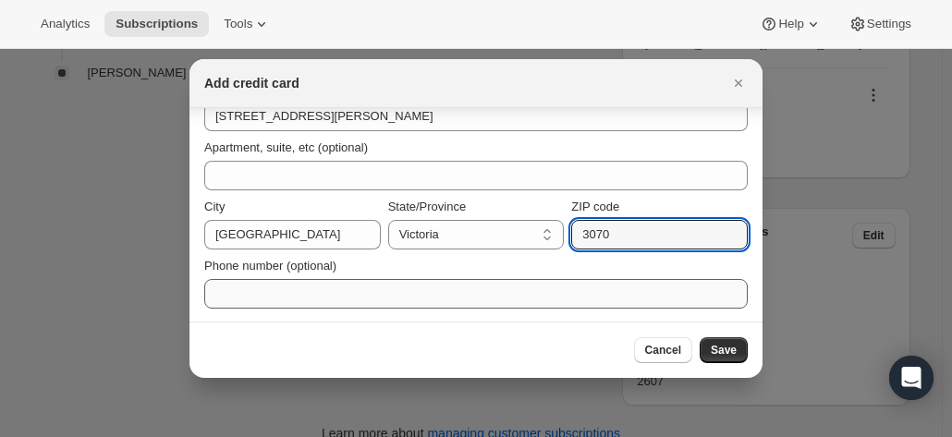
type input "3070"
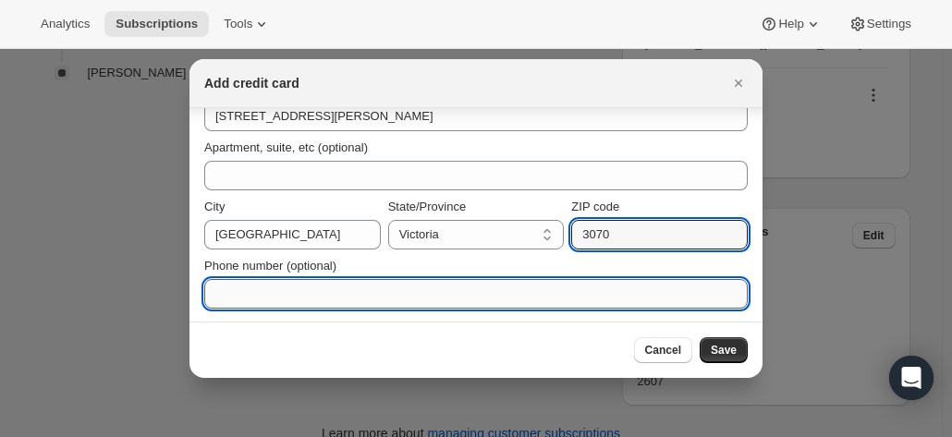
drag, startPoint x: 261, startPoint y: 294, endPoint x: 249, endPoint y: 294, distance: 11.1
click at [253, 294] on input "Phone number (optional)" at bounding box center [475, 294] width 543 height 30
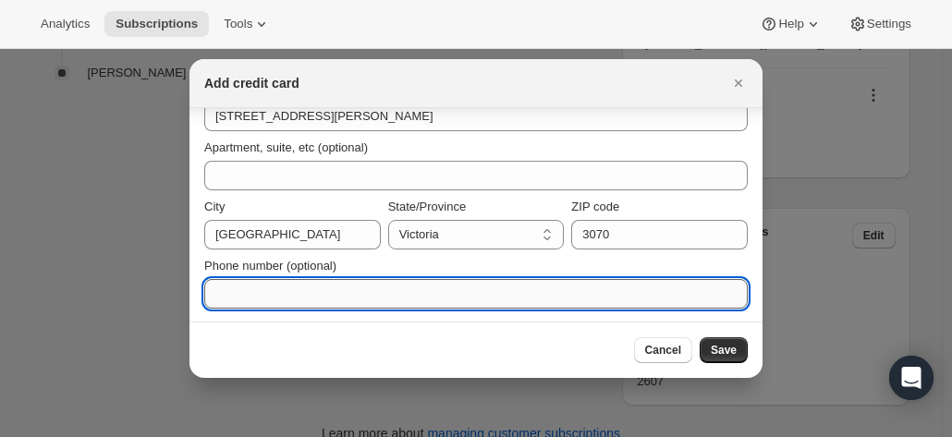
paste input "+61 418 549 396"
type input "+61 418 549 396"
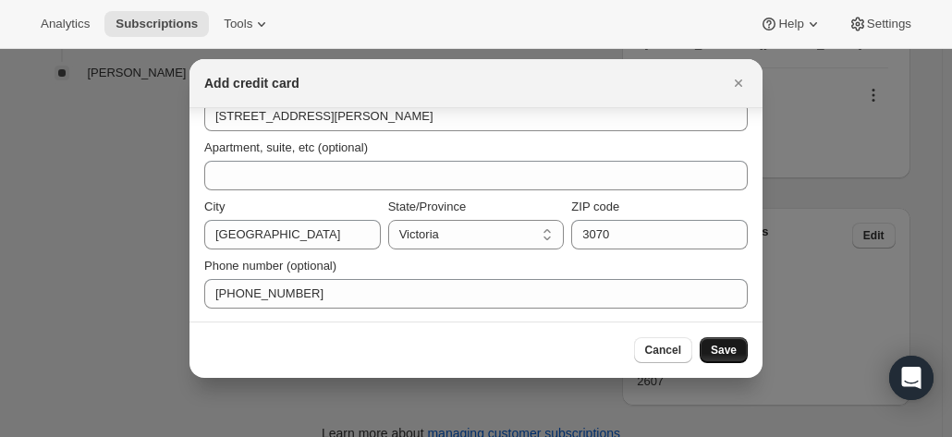
click at [716, 346] on span "Save" at bounding box center [723, 350] width 26 height 15
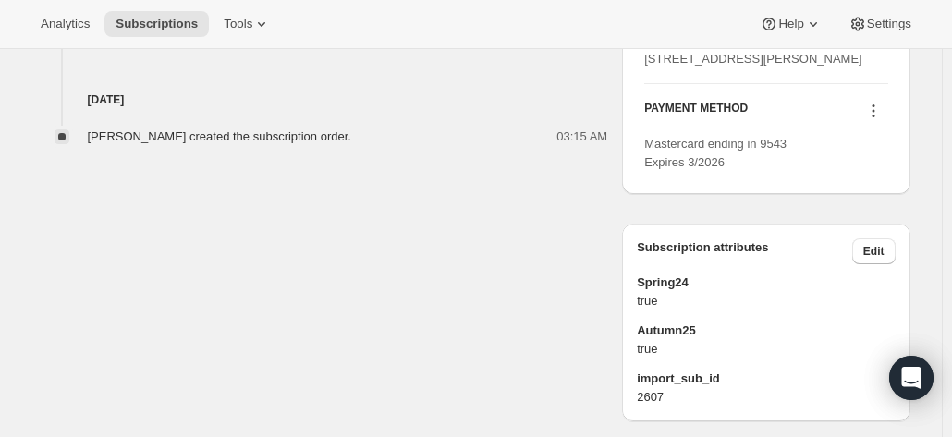
scroll to position [950, 0]
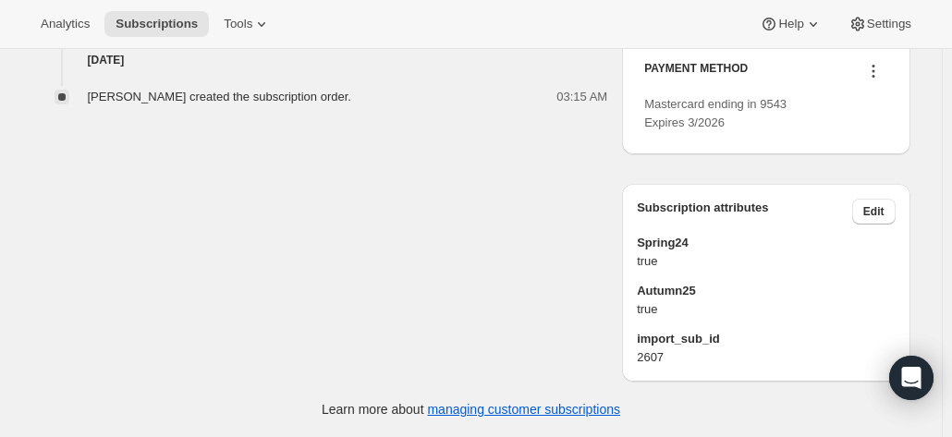
click at [872, 80] on icon at bounding box center [873, 71] width 18 height 18
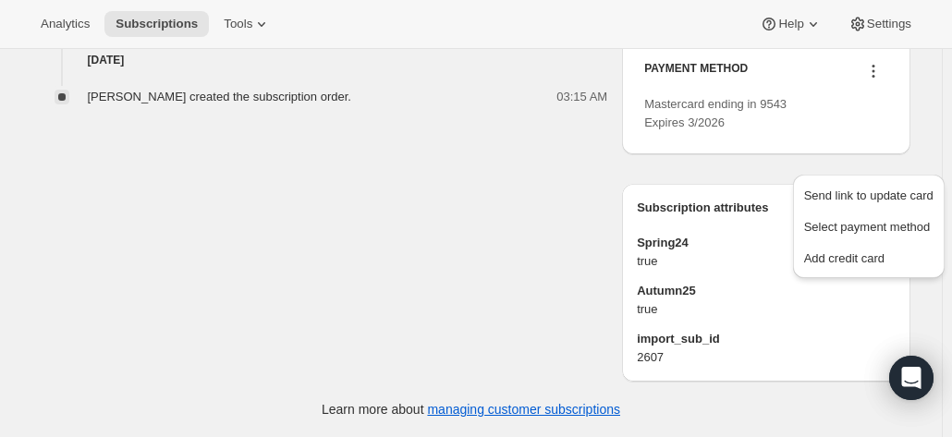
click at [674, 129] on span "Mastercard ending in 9543 Expires 3/2026" at bounding box center [715, 113] width 142 height 32
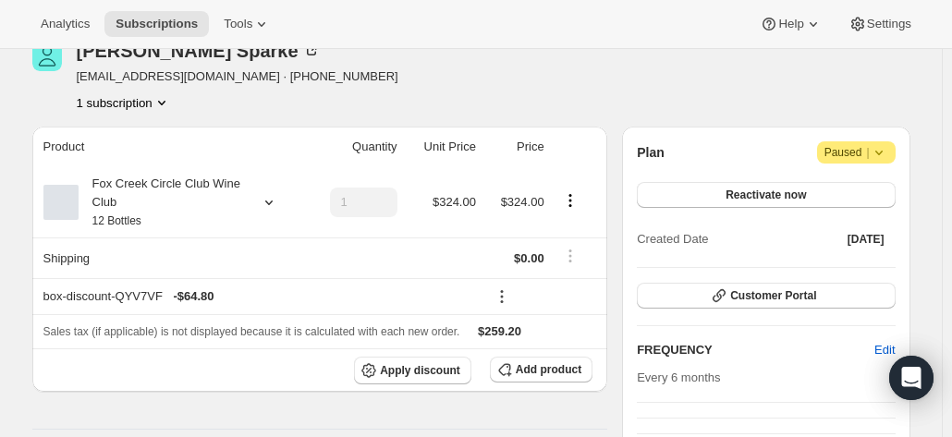
scroll to position [26, 0]
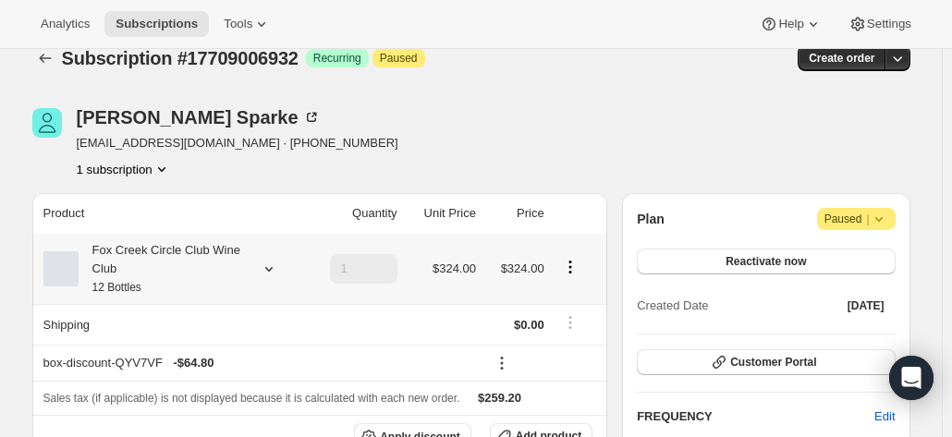
click at [202, 279] on div "Fox Creek Circle Club Wine Club 12 Bottles" at bounding box center [162, 268] width 166 height 55
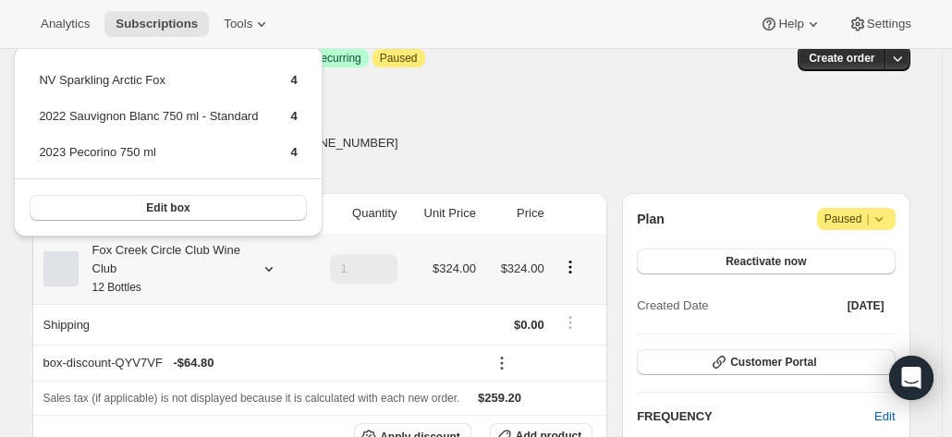
click at [201, 278] on div "Fox Creek Circle Club Wine Club 12 Bottles" at bounding box center [162, 268] width 166 height 55
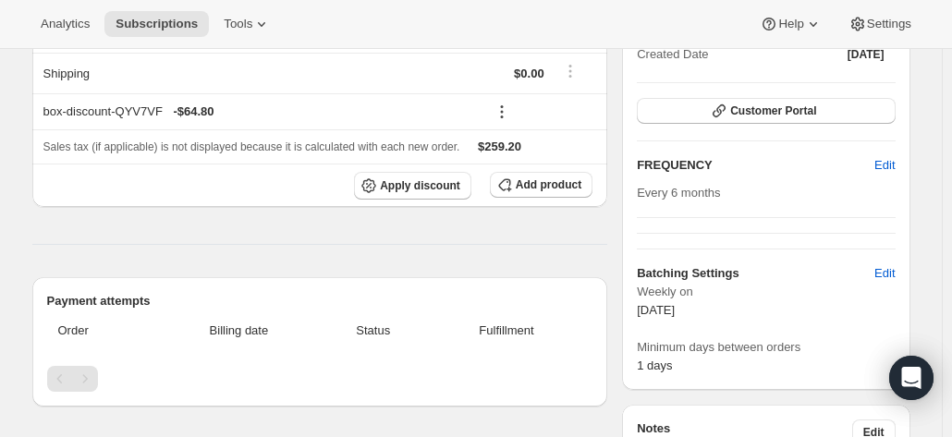
scroll to position [92, 0]
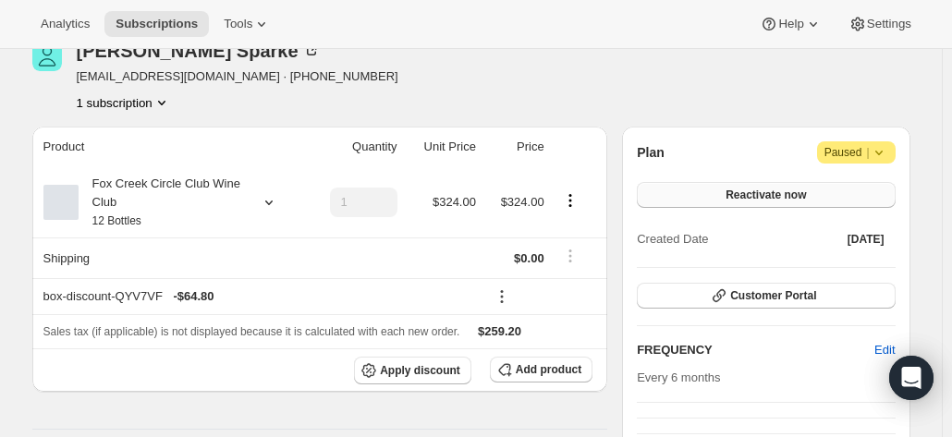
click at [788, 195] on span "Reactivate now" at bounding box center [765, 195] width 80 height 15
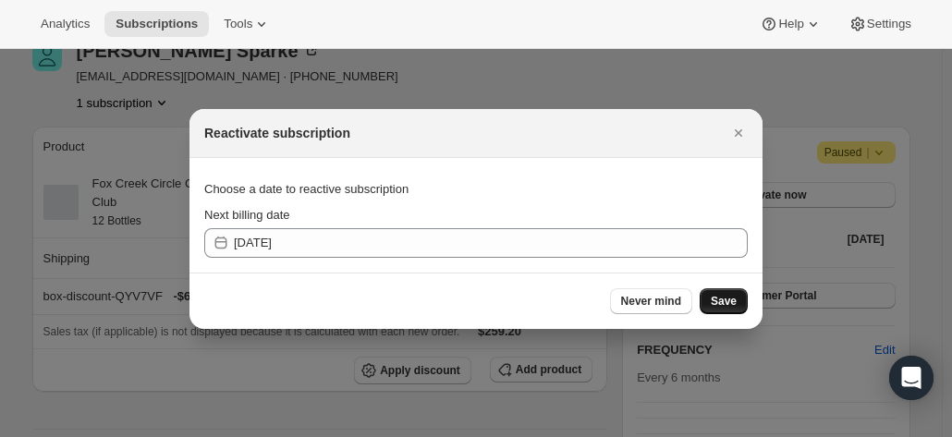
click at [728, 296] on span "Save" at bounding box center [723, 301] width 26 height 15
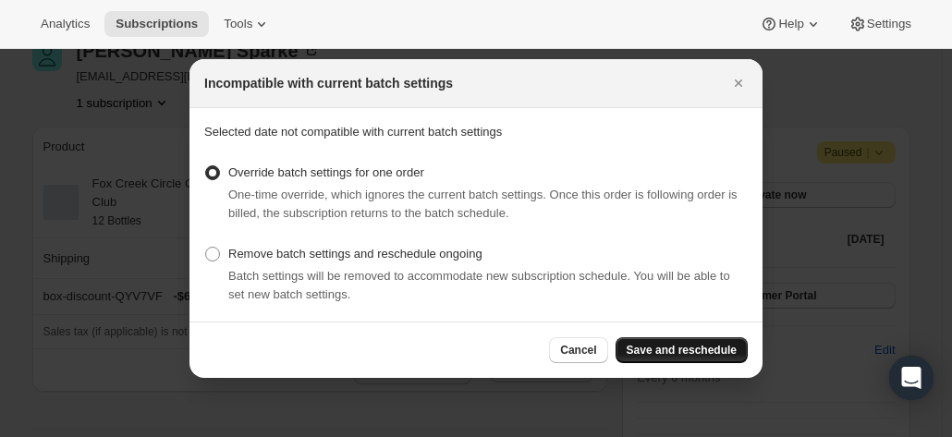
click at [683, 352] on span "Save and reschedule" at bounding box center [681, 350] width 110 height 15
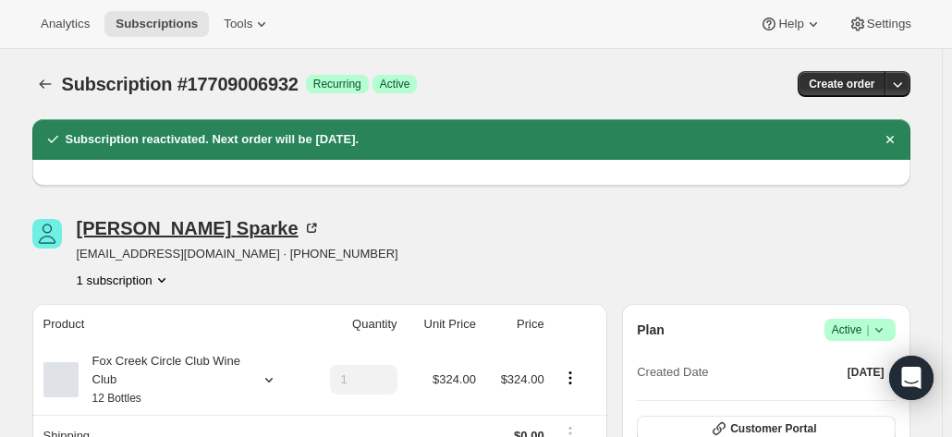
click at [174, 226] on div "Carolyn Sparke" at bounding box center [199, 228] width 244 height 18
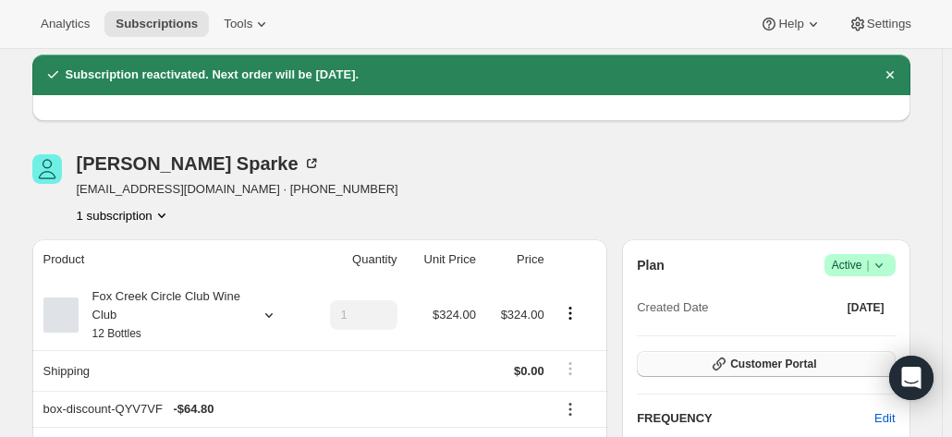
scroll to position [92, 0]
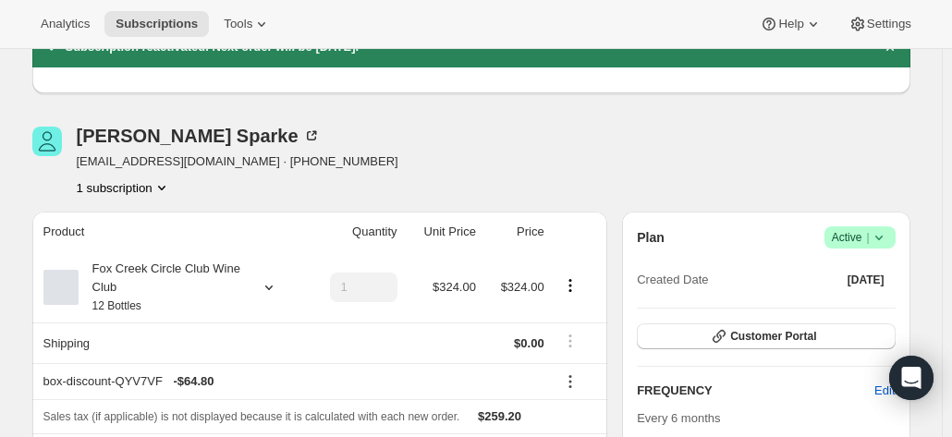
drag, startPoint x: 747, startPoint y: 334, endPoint x: 700, endPoint y: 205, distance: 136.5
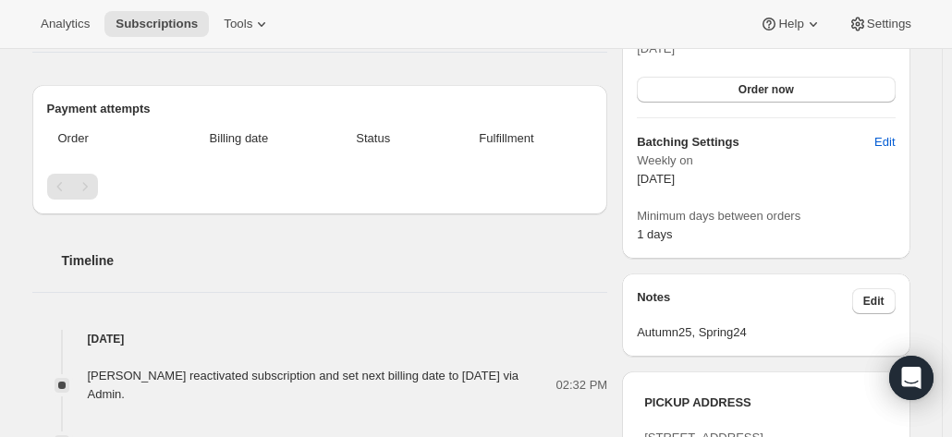
scroll to position [739, 0]
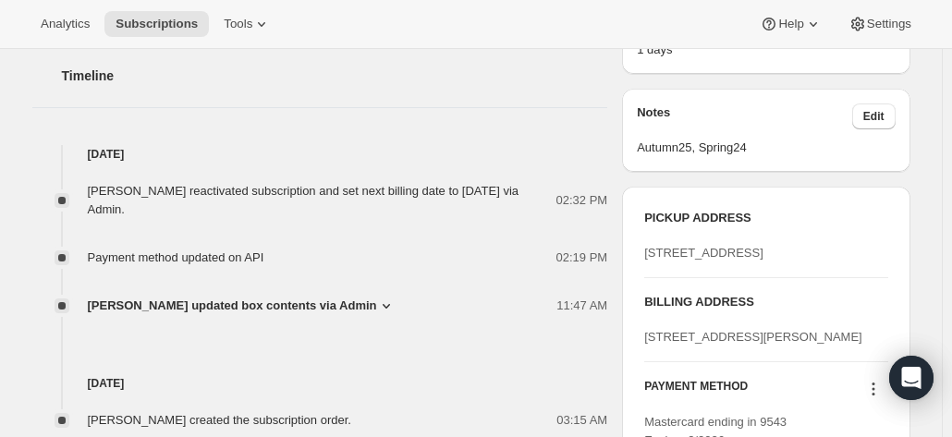
click at [923, 186] on div "Subscription #17709006932. This page is ready Subscription #17709006932 Success…" at bounding box center [471, 32] width 922 height 1445
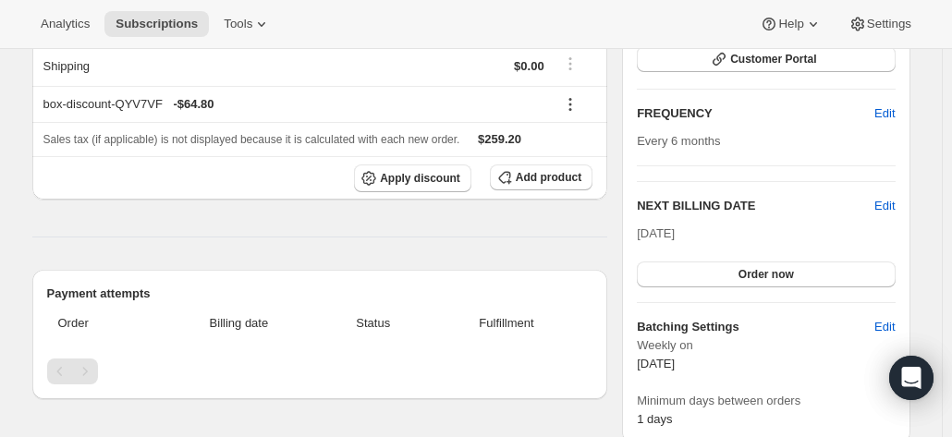
scroll to position [0, 0]
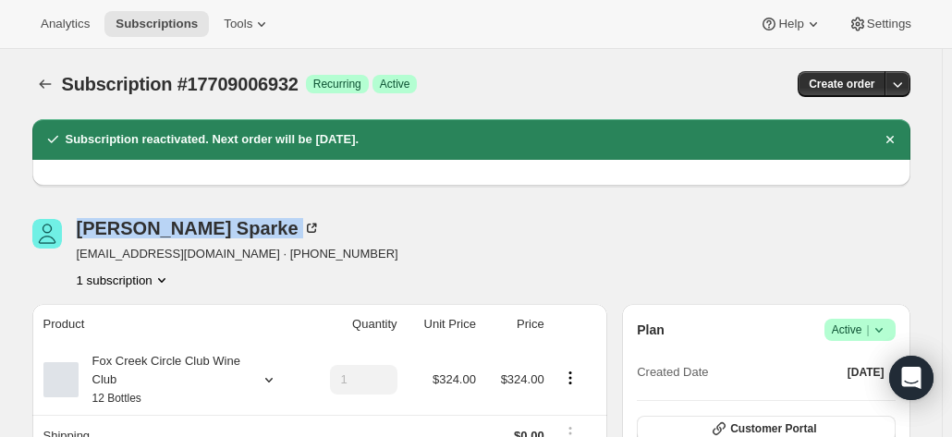
drag, startPoint x: 215, startPoint y: 232, endPoint x: 78, endPoint y: 228, distance: 137.7
click at [78, 228] on div "Carolyn Sparke sparkie@vicbar.com.au · +61418549396 1 subscription" at bounding box center [339, 254] width 614 height 70
copy div "Carolyn Sparke"
drag, startPoint x: 920, startPoint y: 237, endPoint x: 880, endPoint y: 237, distance: 39.7
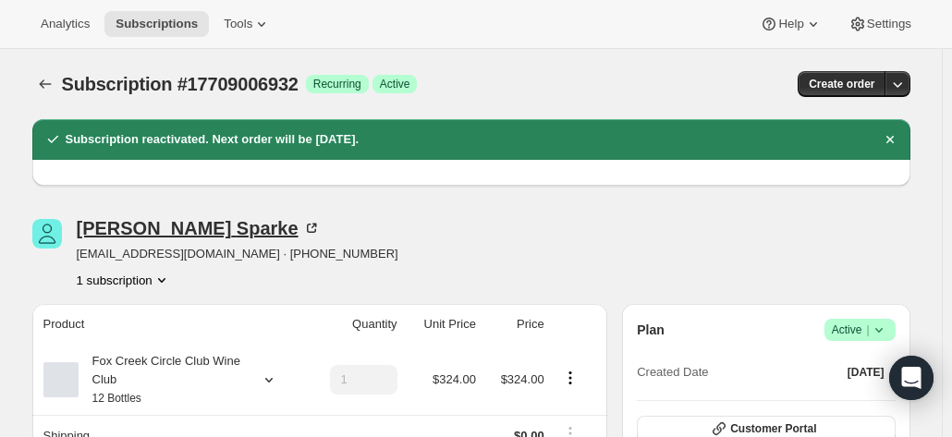
click at [302, 229] on icon at bounding box center [311, 228] width 18 height 18
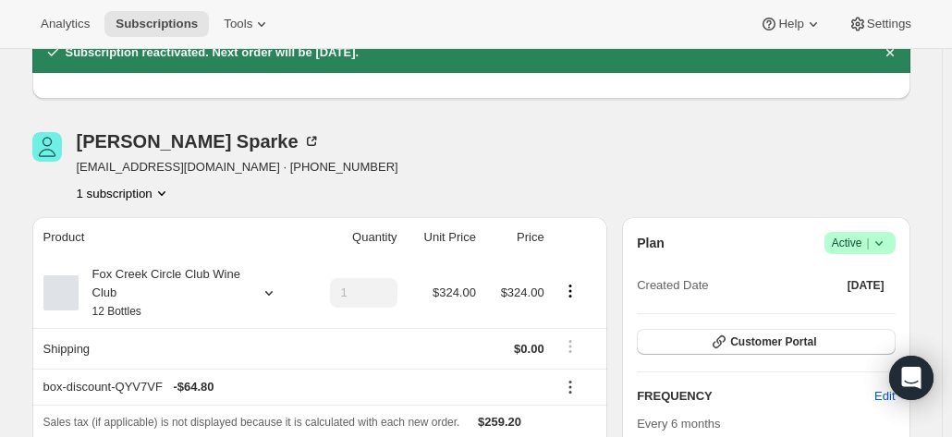
scroll to position [185, 0]
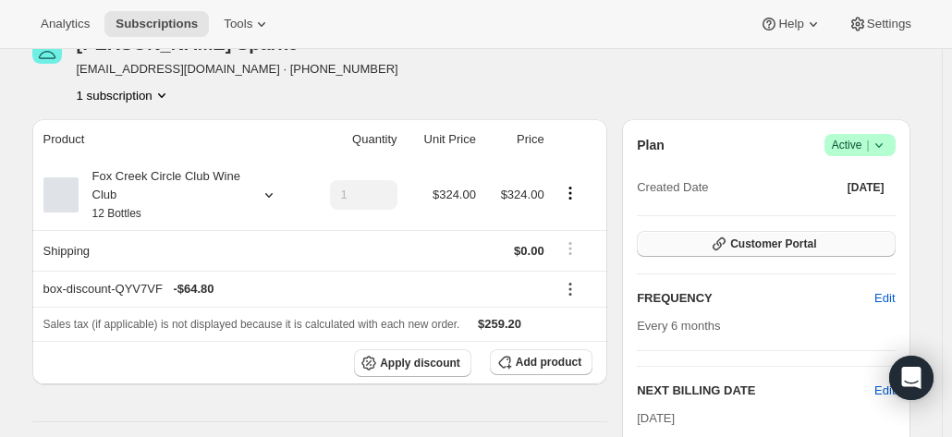
click at [707, 239] on button "Customer Portal" at bounding box center [766, 244] width 258 height 26
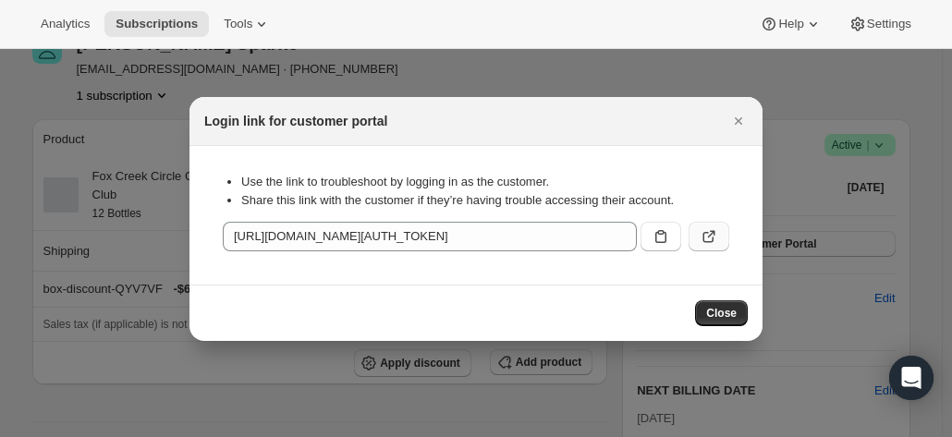
click at [710, 236] on icon ":rjg:" at bounding box center [711, 233] width 7 height 7
drag, startPoint x: 728, startPoint y: 117, endPoint x: 518, endPoint y: 181, distance: 219.2
click at [518, 181] on div "Login link for customer portal Use the link to troubleshoot by logging in as th…" at bounding box center [475, 219] width 573 height 244
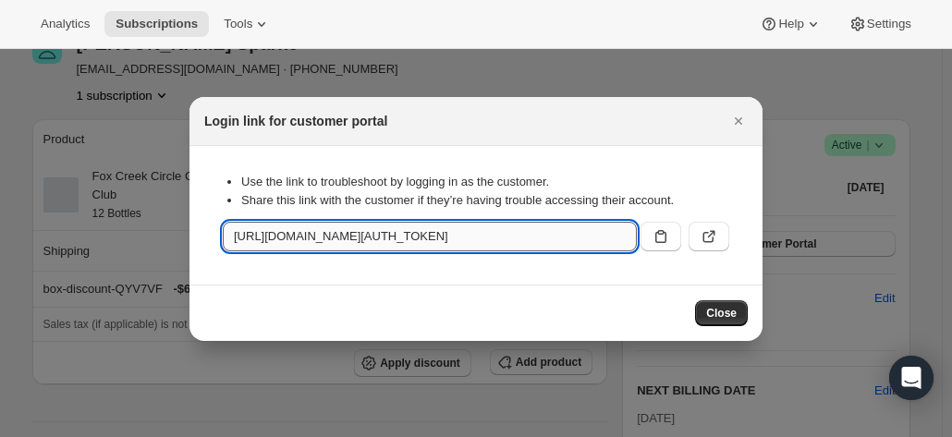
click at [429, 232] on input "https://foxcreekwines.com/tools/bundle-subscriptions?authToken=eyJhbGciOiJIUzI1…" at bounding box center [430, 237] width 414 height 30
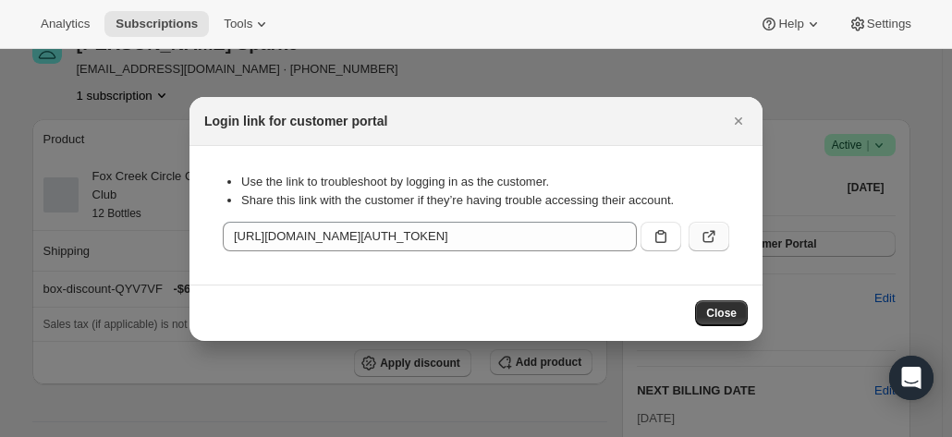
click at [710, 230] on icon ":rjg:" at bounding box center [708, 236] width 18 height 18
drag, startPoint x: 729, startPoint y: 119, endPoint x: 697, endPoint y: 118, distance: 32.3
click at [730, 118] on icon "Close" at bounding box center [738, 121] width 18 height 18
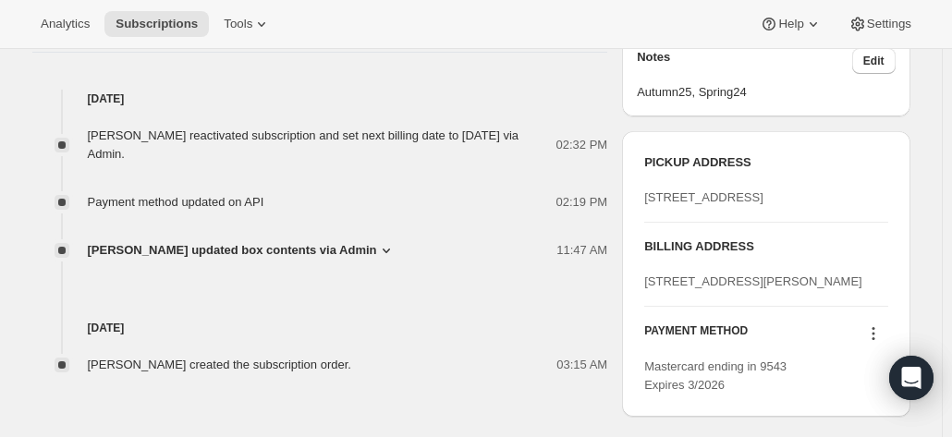
scroll to position [739, 0]
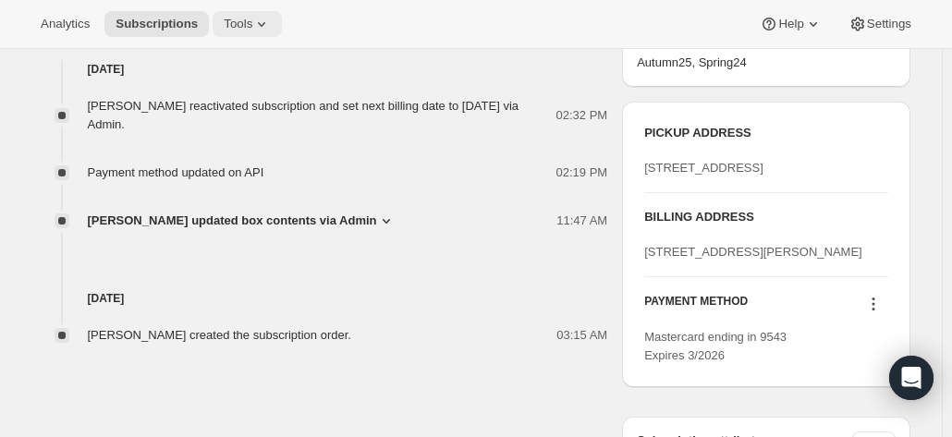
click at [225, 28] on span "Tools" at bounding box center [238, 24] width 29 height 15
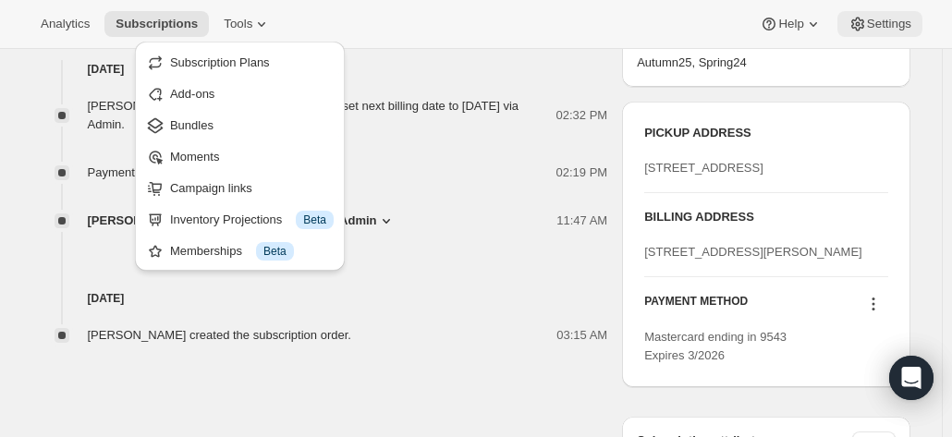
click at [896, 30] on span "Settings" at bounding box center [889, 24] width 44 height 15
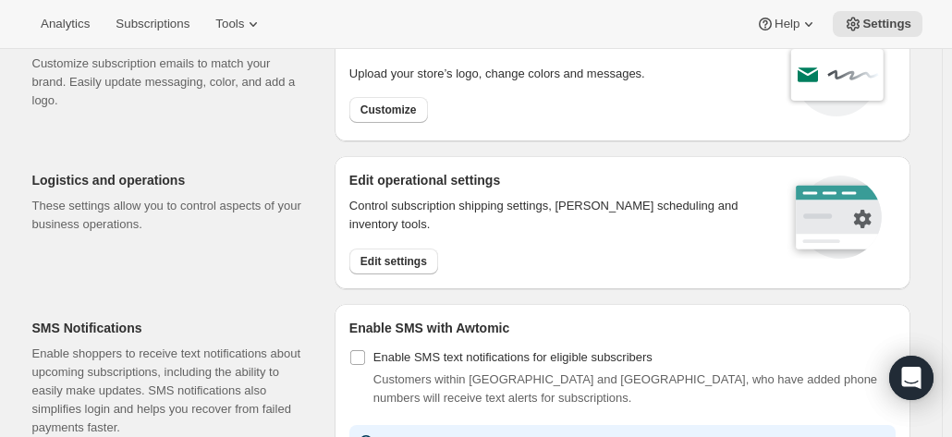
scroll to position [185, 0]
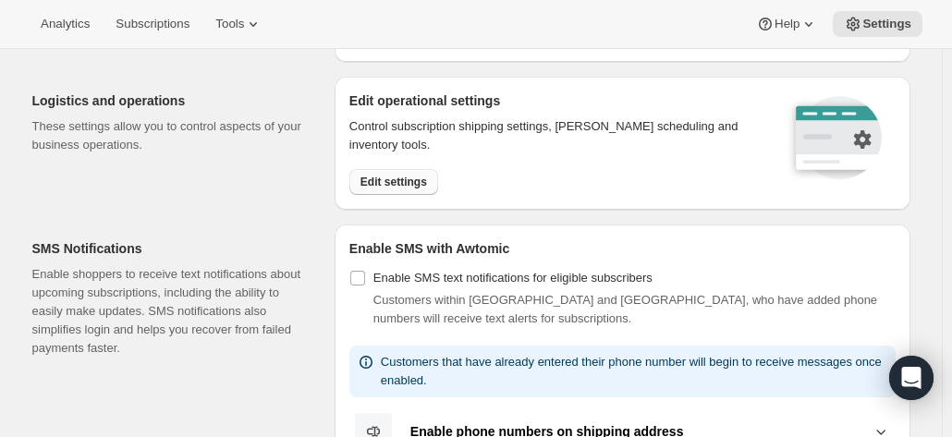
click at [388, 184] on span "Edit settings" at bounding box center [393, 182] width 67 height 15
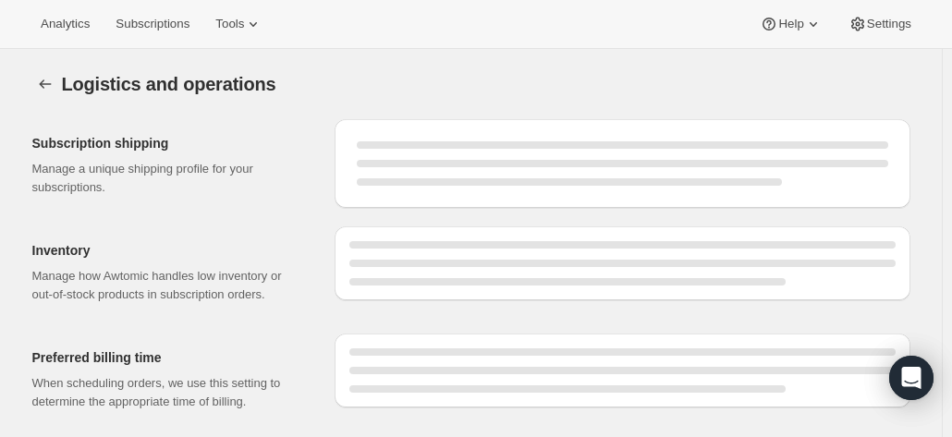
select select "09:00"
select select "DAY"
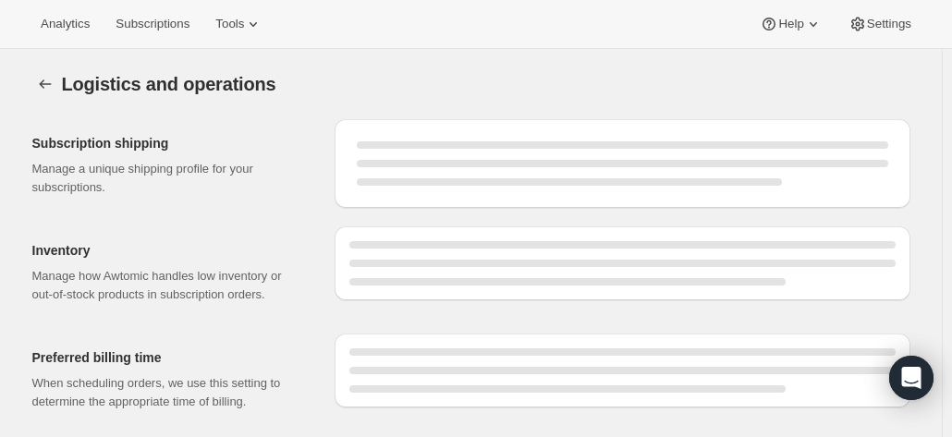
select select "DAY"
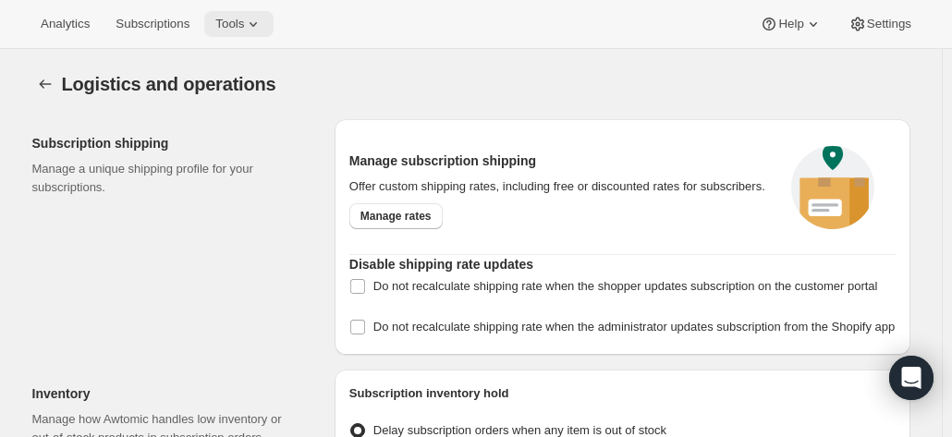
click at [244, 19] on icon at bounding box center [253, 24] width 18 height 18
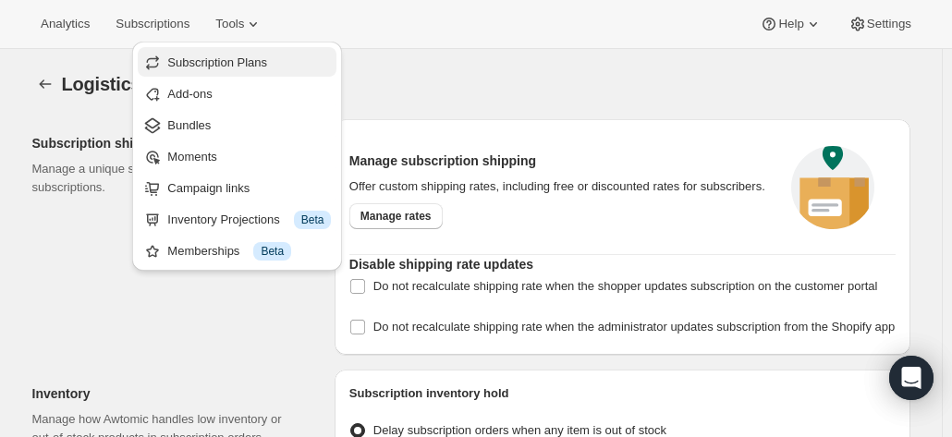
click at [209, 65] on span "Subscription Plans" at bounding box center [217, 62] width 100 height 14
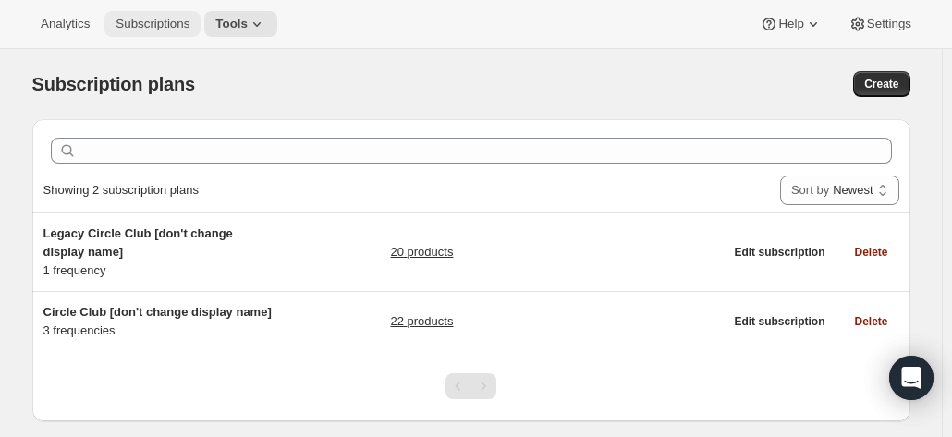
click at [138, 25] on span "Subscriptions" at bounding box center [152, 24] width 74 height 15
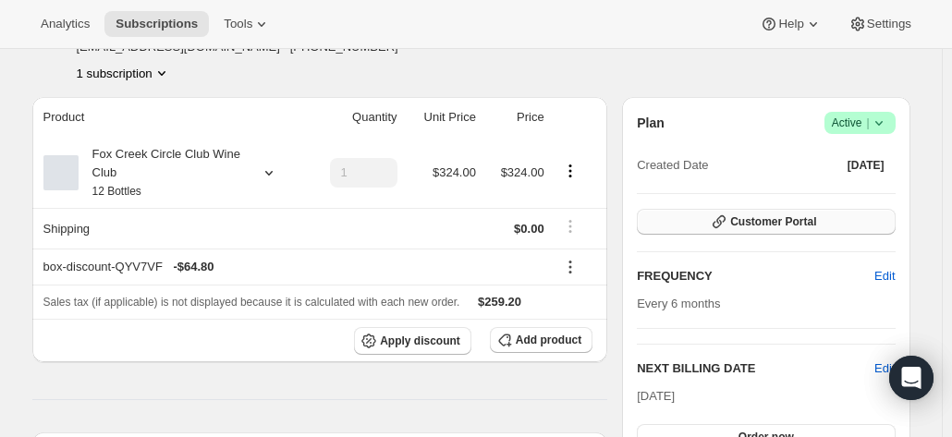
scroll to position [92, 0]
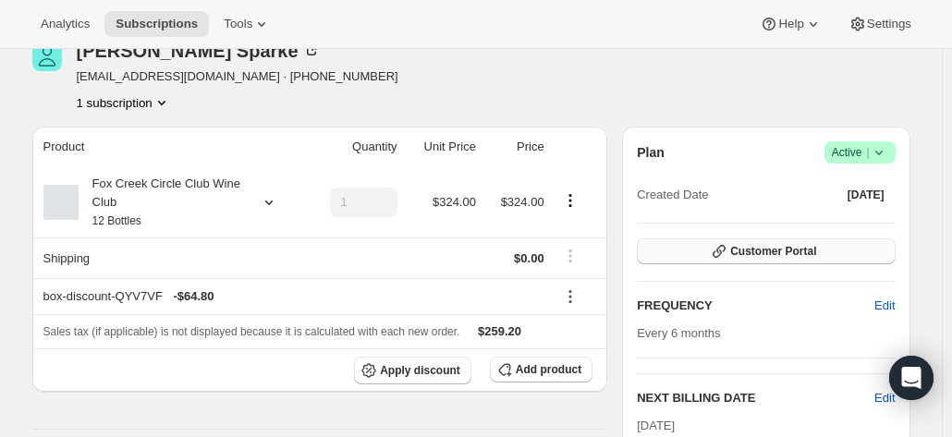
click at [756, 249] on span "Customer Portal" at bounding box center [773, 251] width 86 height 15
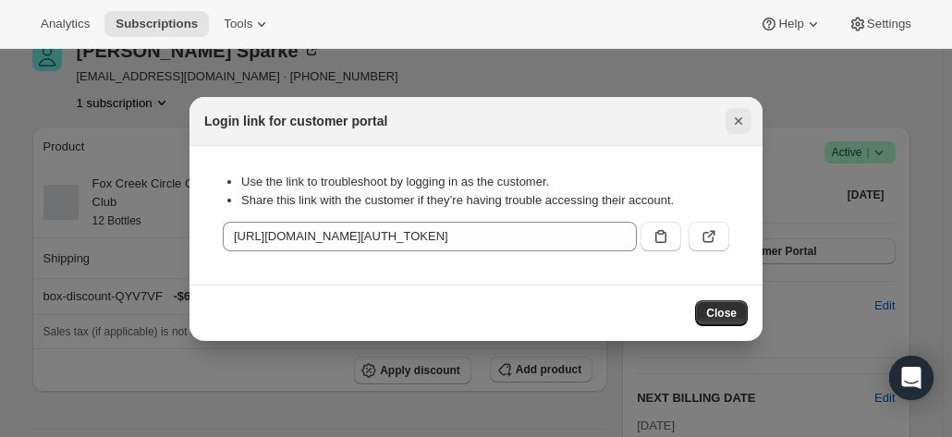
click at [731, 123] on icon "Close" at bounding box center [738, 121] width 18 height 18
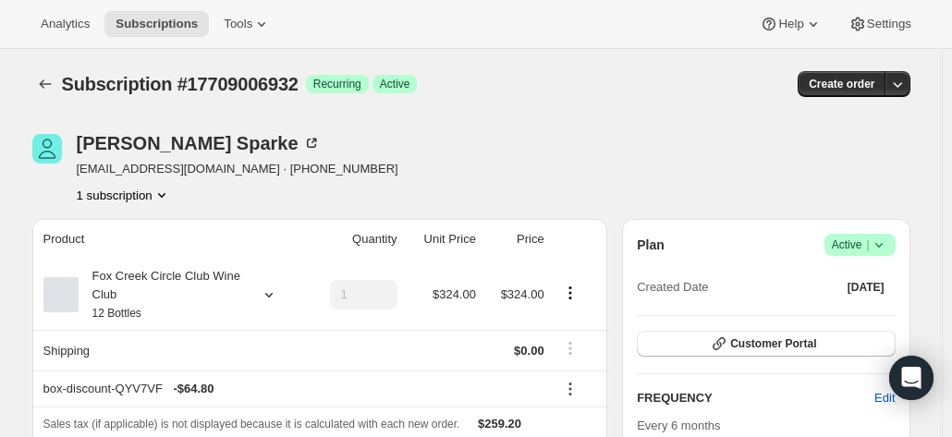
scroll to position [92, 0]
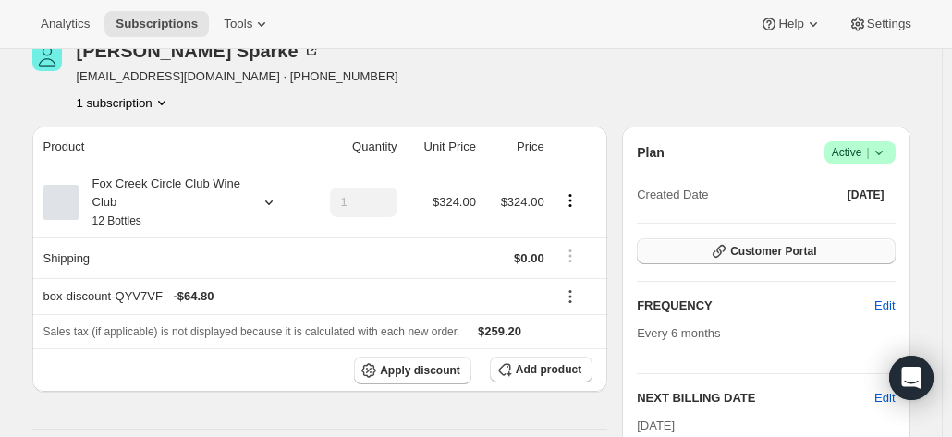
click at [695, 249] on button "Customer Portal" at bounding box center [766, 251] width 258 height 26
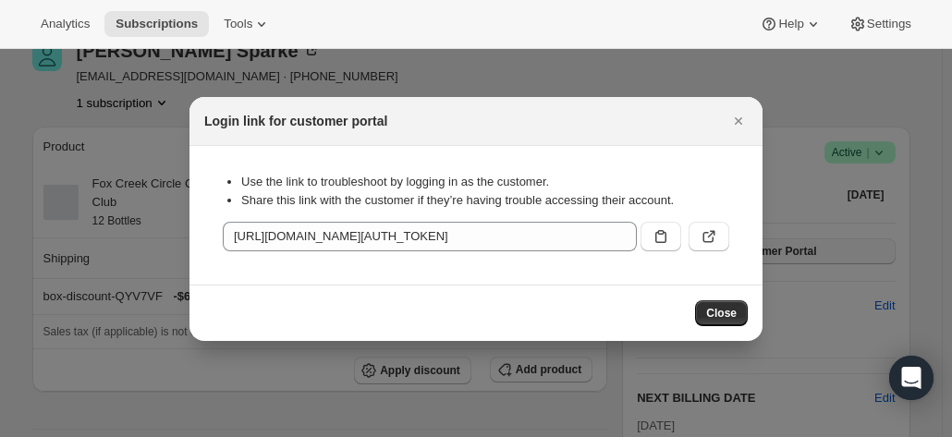
scroll to position [0, 0]
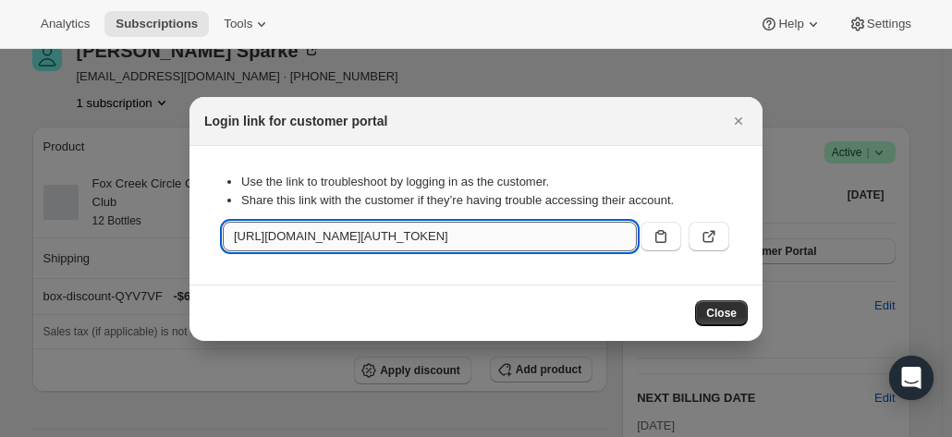
click at [528, 237] on input "https://foxcreekwines.com/tools/bundle-subscriptions?authToken=eyJhbGciOiJIUzI1…" at bounding box center [430, 237] width 414 height 30
click at [706, 241] on icon ":rbs:" at bounding box center [708, 237] width 11 height 11
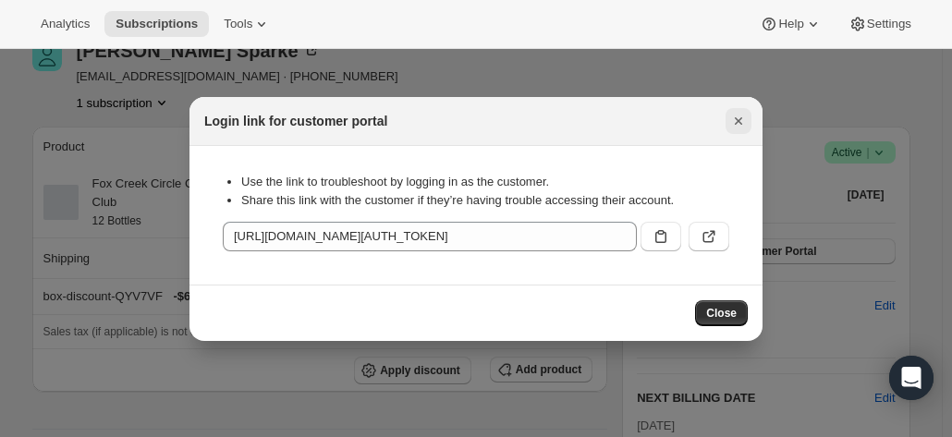
click at [737, 120] on icon "Close" at bounding box center [737, 120] width 7 height 7
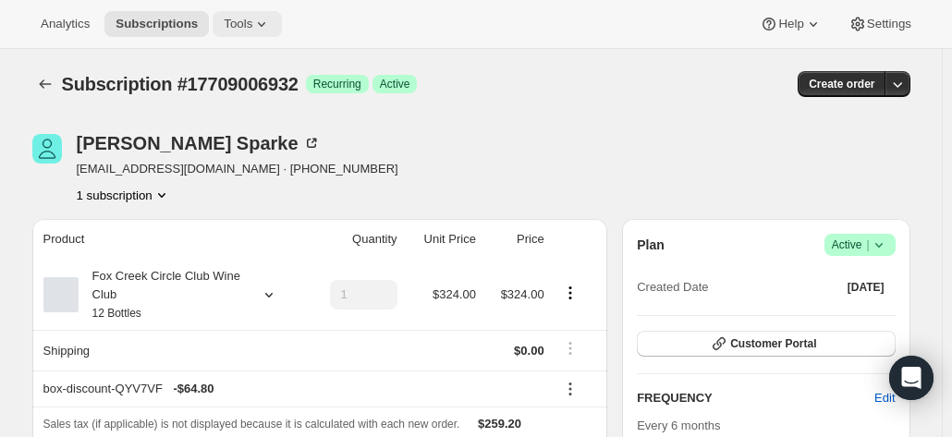
click at [232, 24] on span "Tools" at bounding box center [238, 24] width 29 height 15
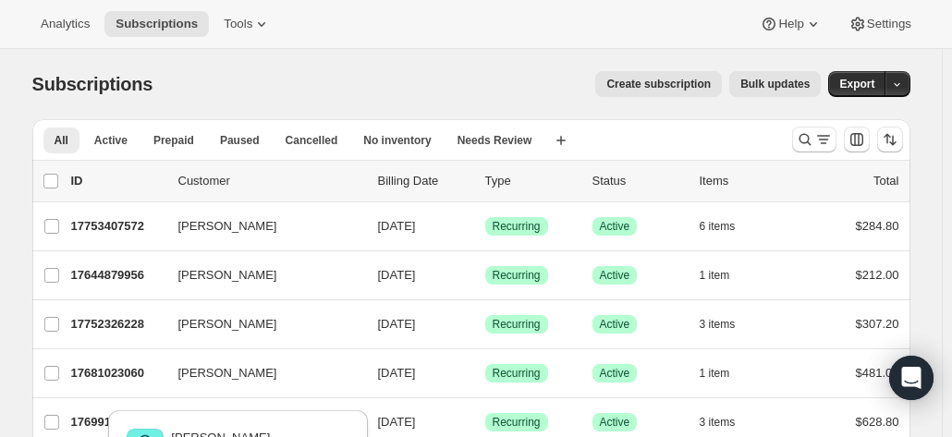
scroll to position [277, 0]
click at [809, 140] on icon "Search and filter results" at bounding box center [804, 139] width 18 height 18
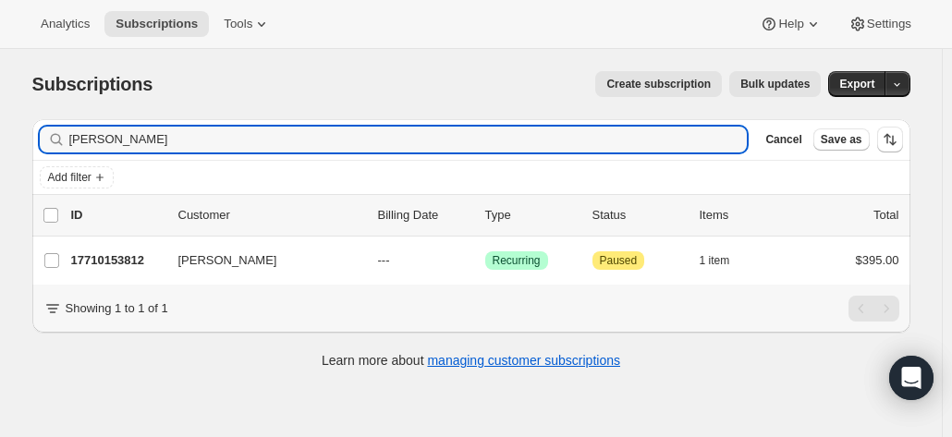
type input "stephen cross"
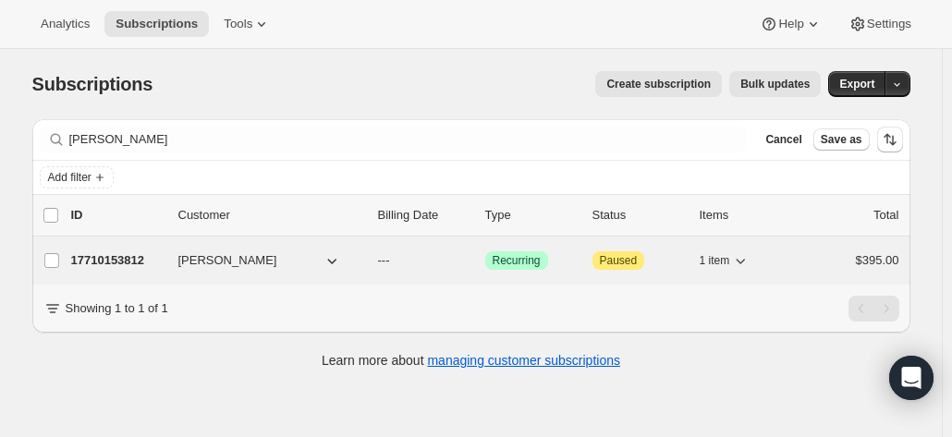
click at [213, 263] on span "Stephen Cross" at bounding box center [227, 260] width 99 height 18
click at [115, 253] on p "17710153812" at bounding box center [117, 260] width 92 height 18
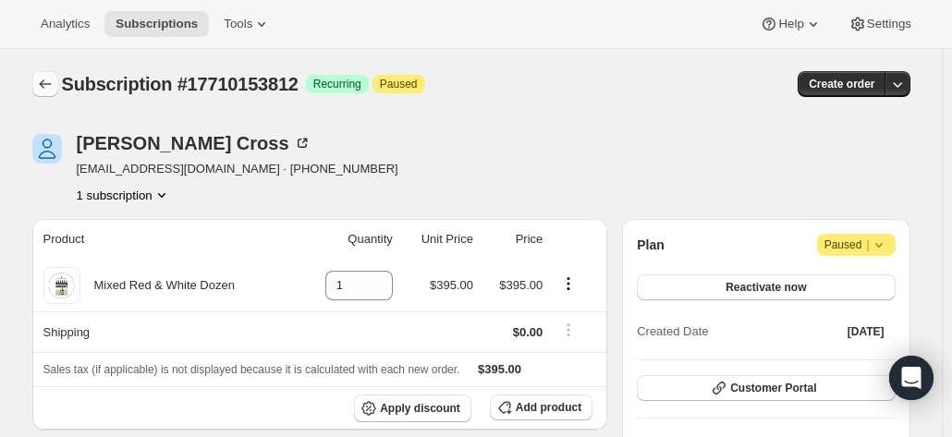
click at [50, 85] on icon "Subscriptions" at bounding box center [45, 84] width 18 height 18
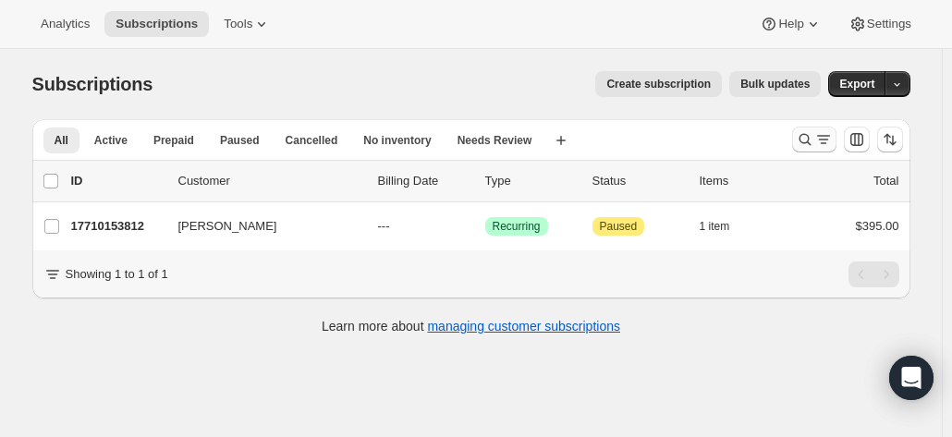
click at [808, 140] on icon "Search and filter results" at bounding box center [804, 139] width 18 height 18
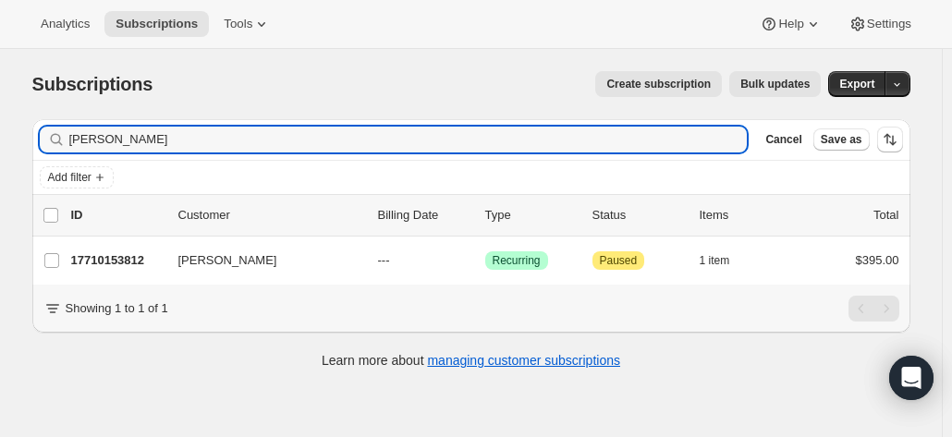
drag, startPoint x: 187, startPoint y: 133, endPoint x: -22, endPoint y: 134, distance: 208.8
click at [0, 134] on html "Analytics Subscriptions Tools Help Settings Skip to content Subscriptions. This…" at bounding box center [476, 218] width 952 height 437
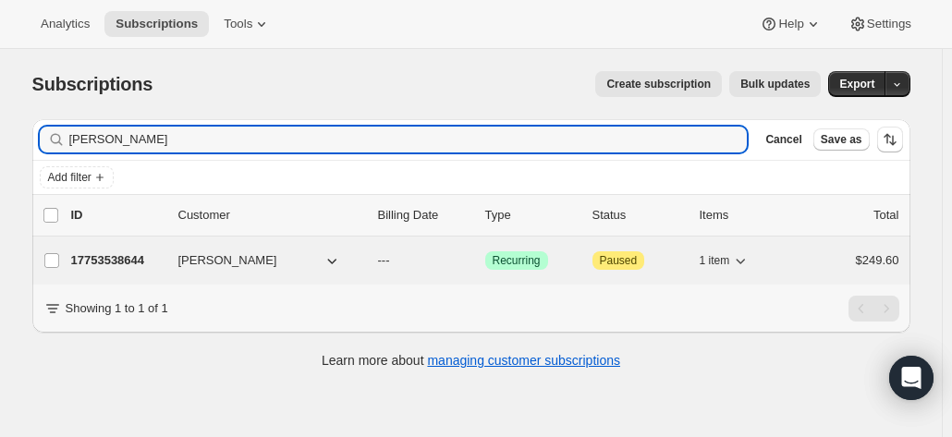
type input "[PERSON_NAME]"
click at [209, 258] on span "[PERSON_NAME]" at bounding box center [227, 260] width 99 height 18
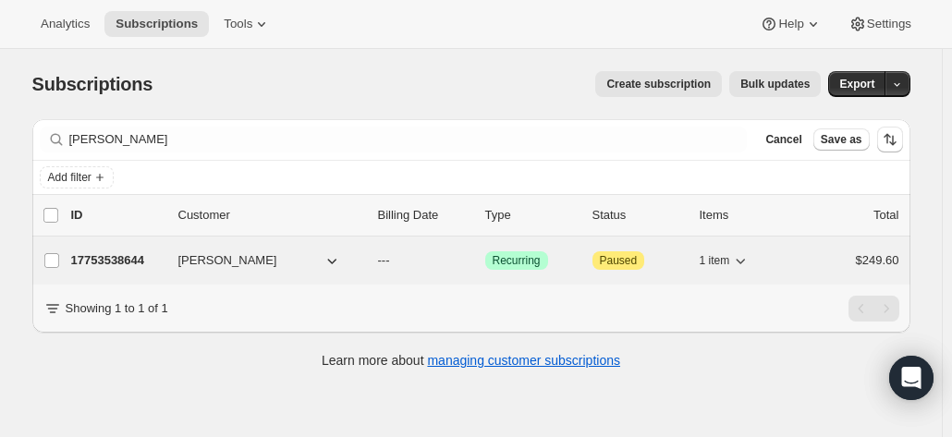
click at [129, 256] on p "17753538644" at bounding box center [117, 260] width 92 height 18
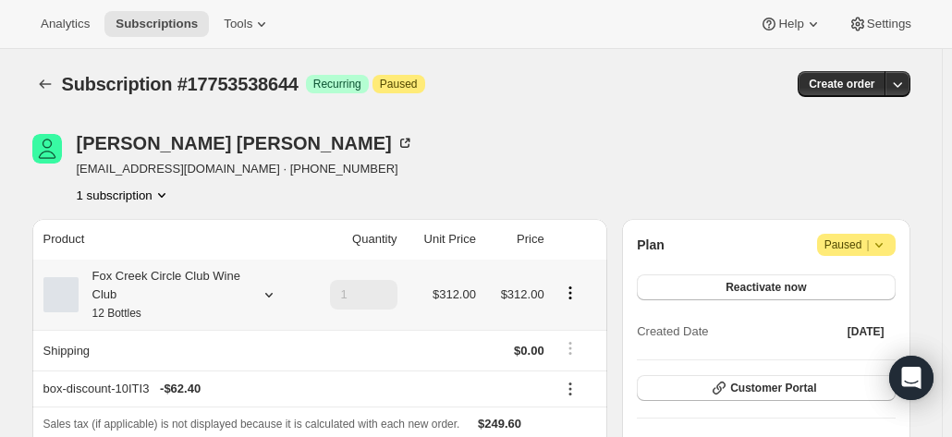
click at [252, 297] on div "Fox Creek Circle Club Wine Club 12 Bottles" at bounding box center [171, 294] width 256 height 55
click at [272, 288] on icon at bounding box center [269, 294] width 18 height 18
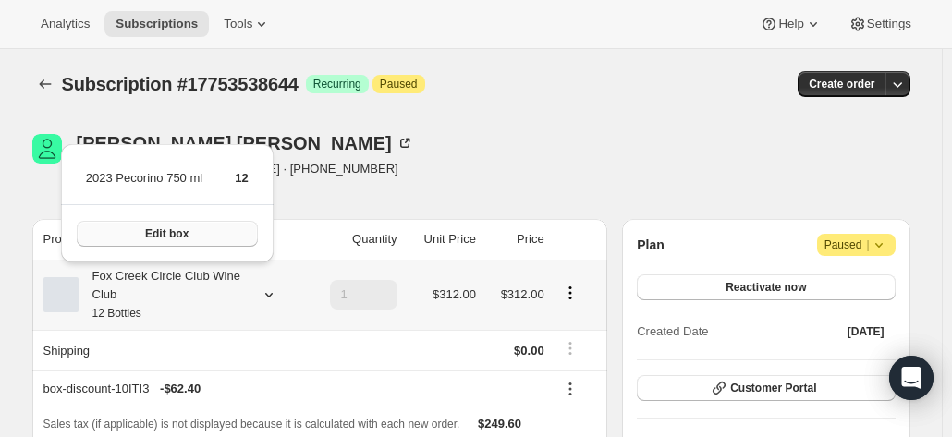
click at [163, 239] on span "Edit box" at bounding box center [166, 233] width 43 height 15
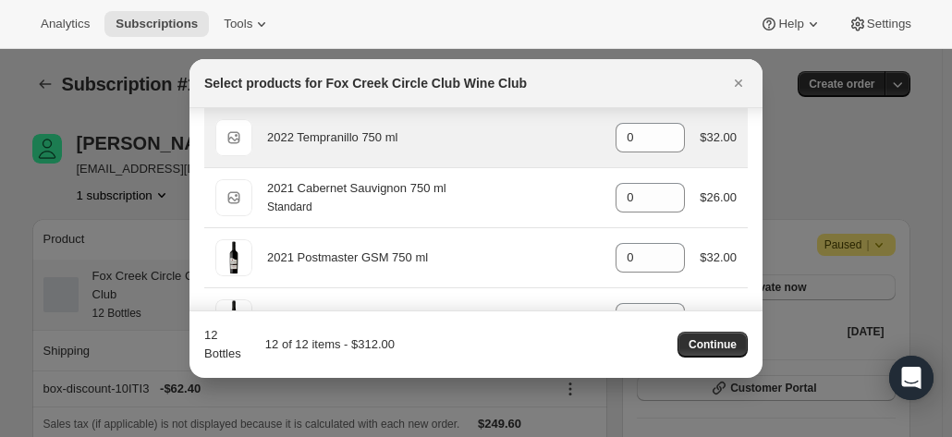
scroll to position [554, 0]
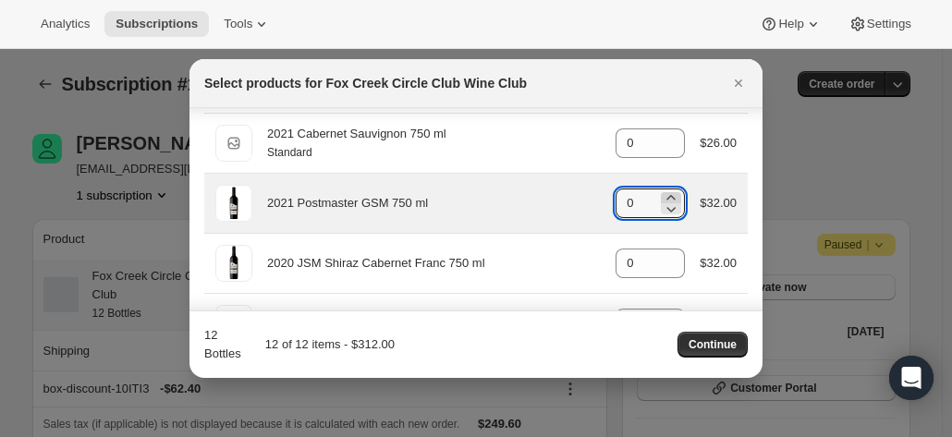
click at [667, 193] on icon ":r72:" at bounding box center [671, 197] width 18 height 18
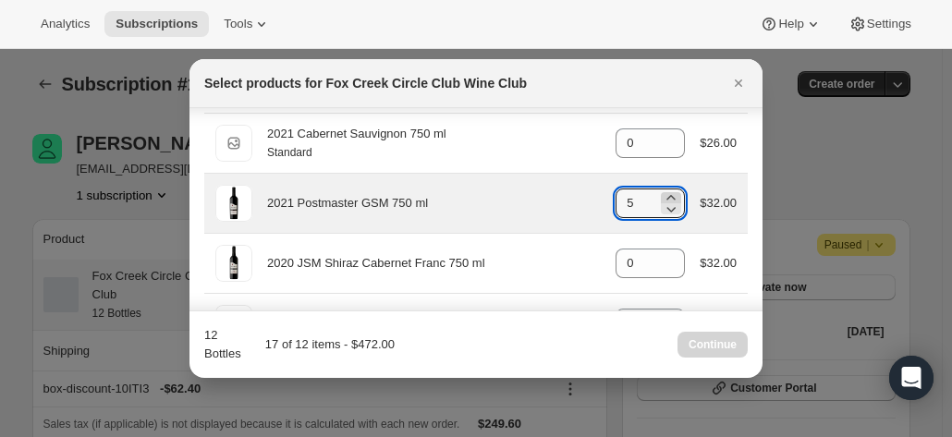
click at [667, 193] on icon ":r72:" at bounding box center [671, 197] width 18 height 18
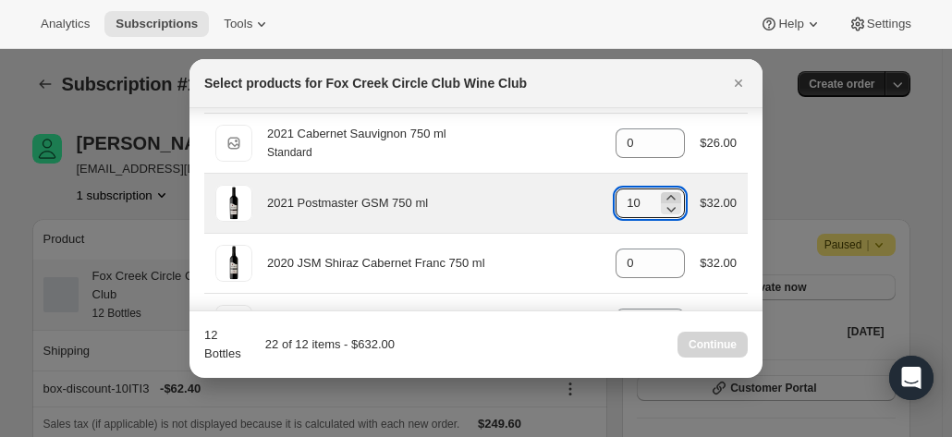
click at [667, 193] on icon ":r72:" at bounding box center [671, 197] width 18 height 18
click at [666, 201] on icon ":r72:" at bounding box center [671, 209] width 18 height 18
type input "12"
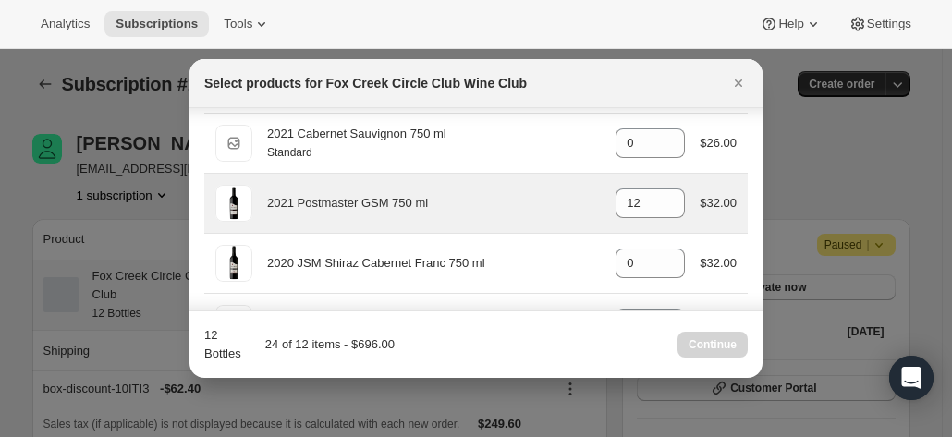
click at [506, 204] on div "2021 Postmaster GSM 750 ml" at bounding box center [434, 203] width 334 height 18
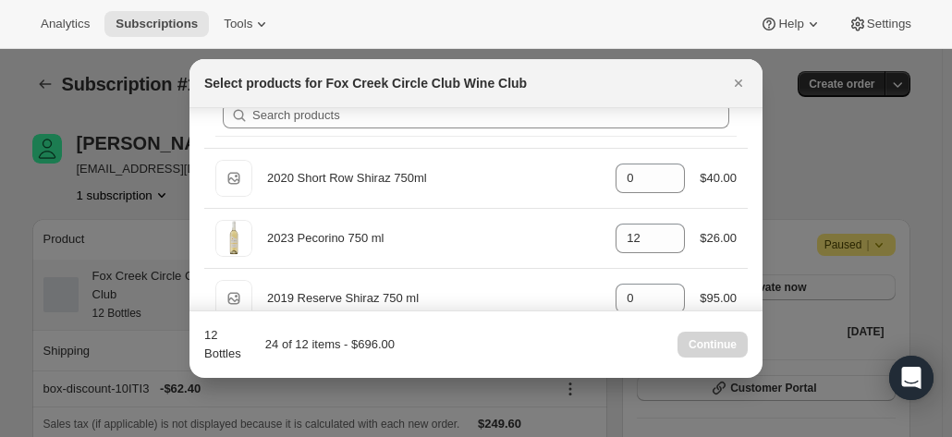
scroll to position [0, 0]
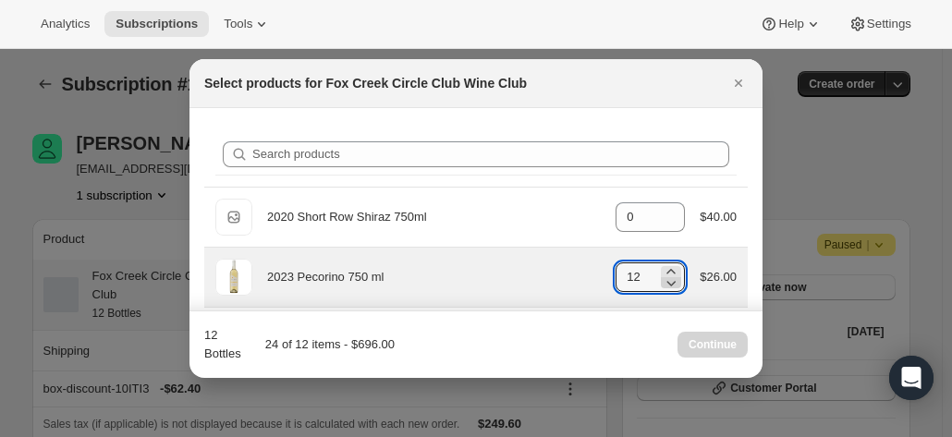
click at [665, 285] on icon ":r72:" at bounding box center [671, 282] width 18 height 18
click at [665, 284] on icon ":r72:" at bounding box center [671, 282] width 18 height 18
click at [667, 284] on icon ":r72:" at bounding box center [671, 284] width 9 height 6
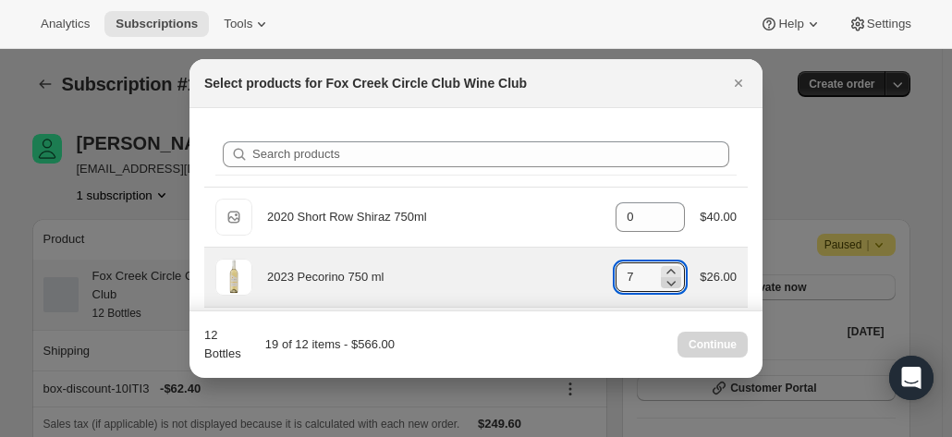
click at [667, 284] on icon ":r72:" at bounding box center [671, 284] width 9 height 6
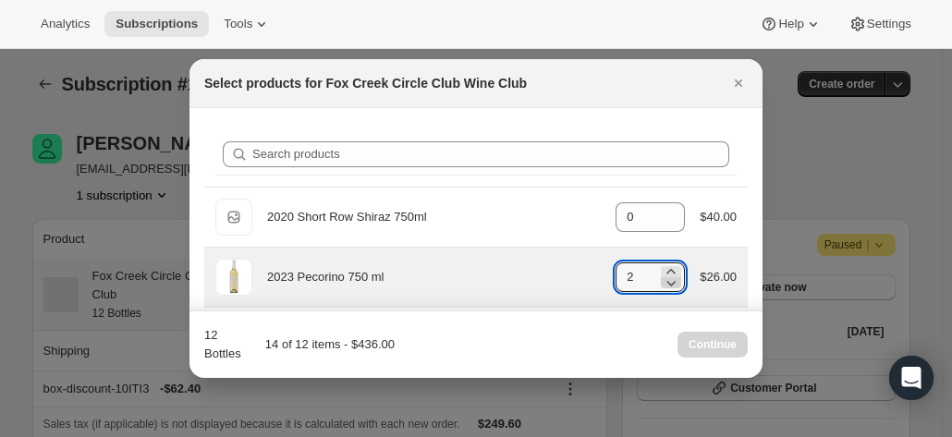
click at [667, 284] on icon ":r72:" at bounding box center [671, 284] width 9 height 6
type input "0"
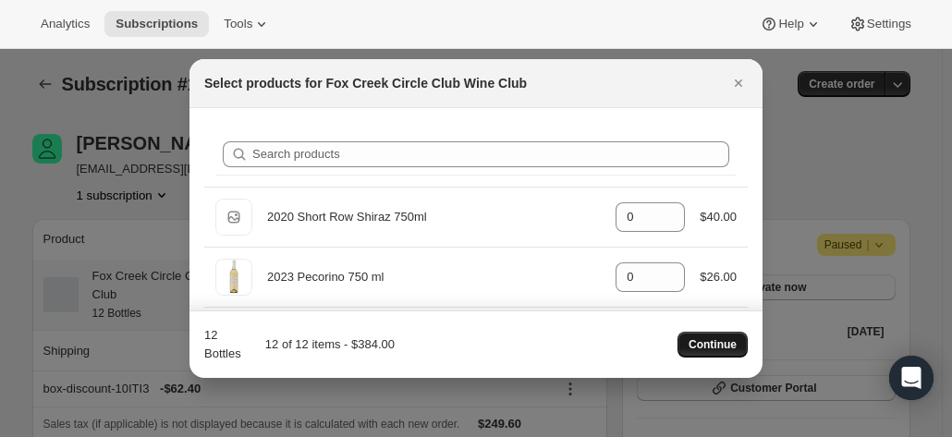
click at [717, 344] on span "Continue" at bounding box center [712, 344] width 48 height 15
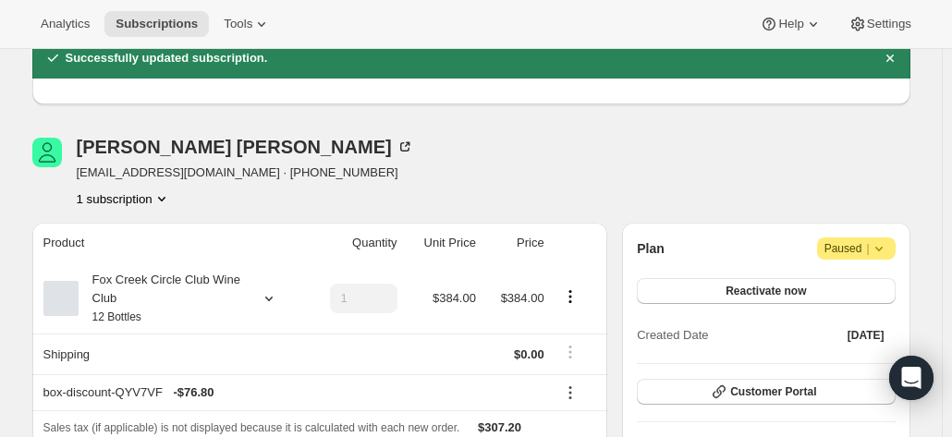
scroll to position [185, 0]
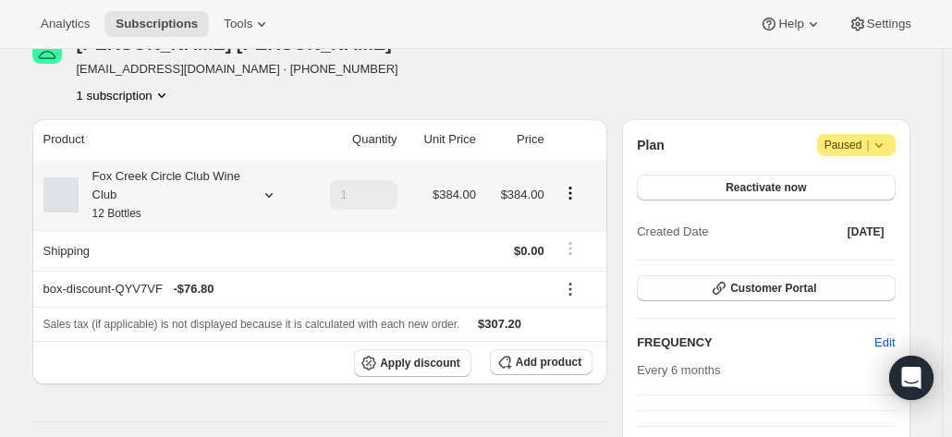
click at [184, 187] on div "Fox Creek Circle Club Wine Club 12 Bottles" at bounding box center [162, 194] width 166 height 55
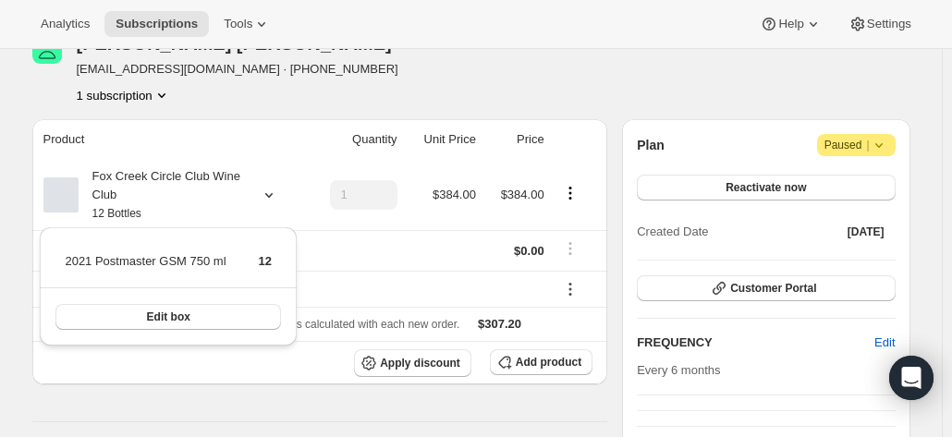
click at [355, 90] on div "Bruce Ward oldfart1945@hotmail.com · +61409343817 1 subscription" at bounding box center [339, 69] width 614 height 70
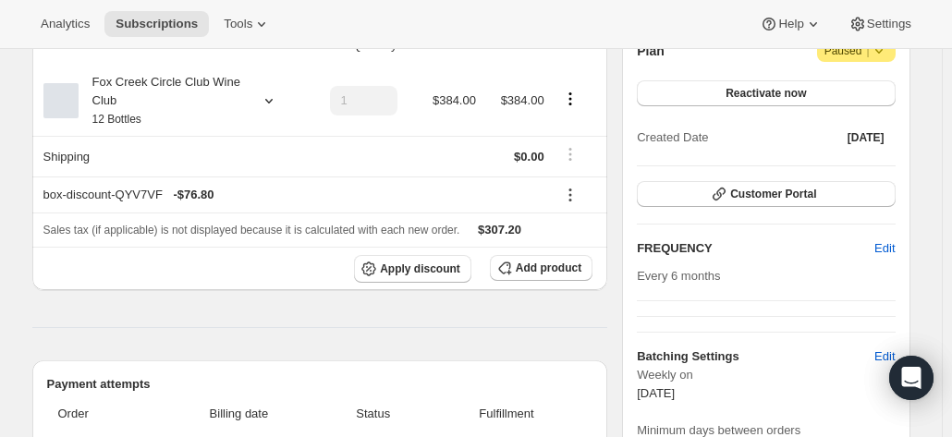
scroll to position [370, 0]
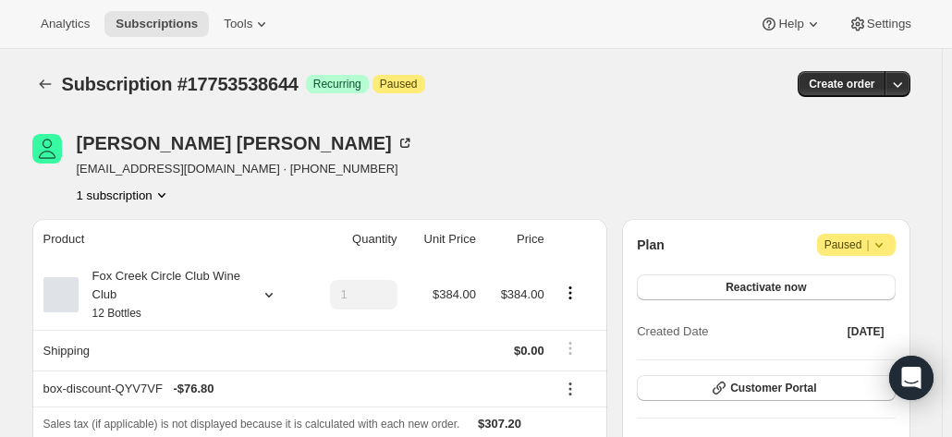
click at [218, 276] on div "Fox Creek Circle Club Wine Club 12 Bottles" at bounding box center [162, 294] width 166 height 55
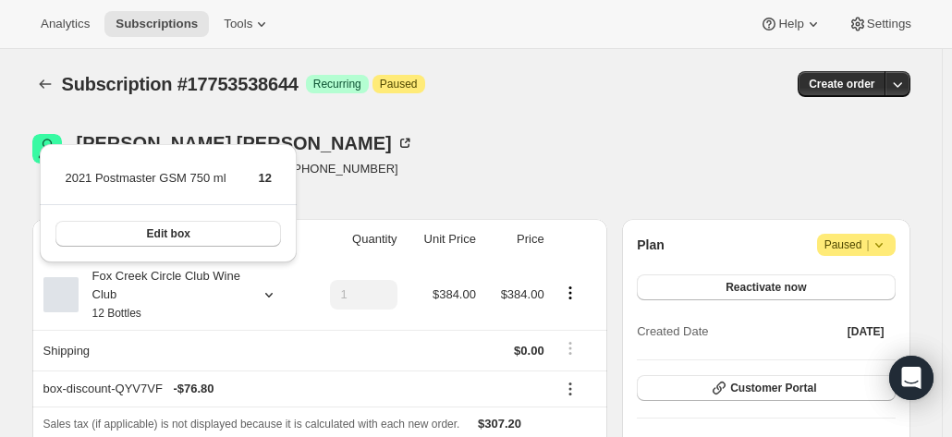
click at [423, 162] on div "Bruce Ward oldfart1945@hotmail.com · +61409343817 1 subscription" at bounding box center [339, 169] width 614 height 70
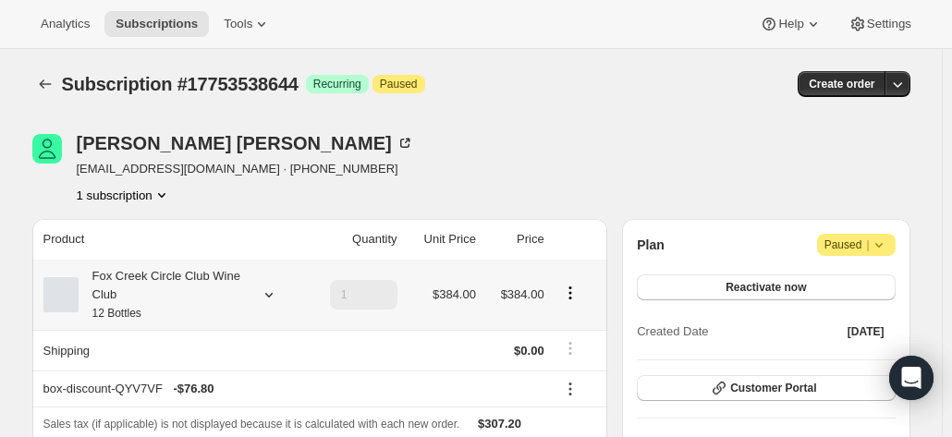
click at [217, 290] on div "Fox Creek Circle Club Wine Club 12 Bottles" at bounding box center [162, 294] width 166 height 55
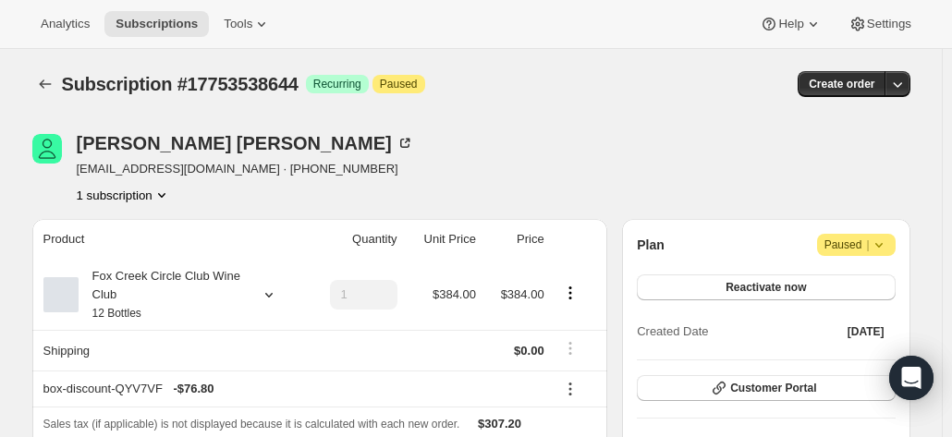
click at [273, 293] on icon at bounding box center [269, 294] width 18 height 18
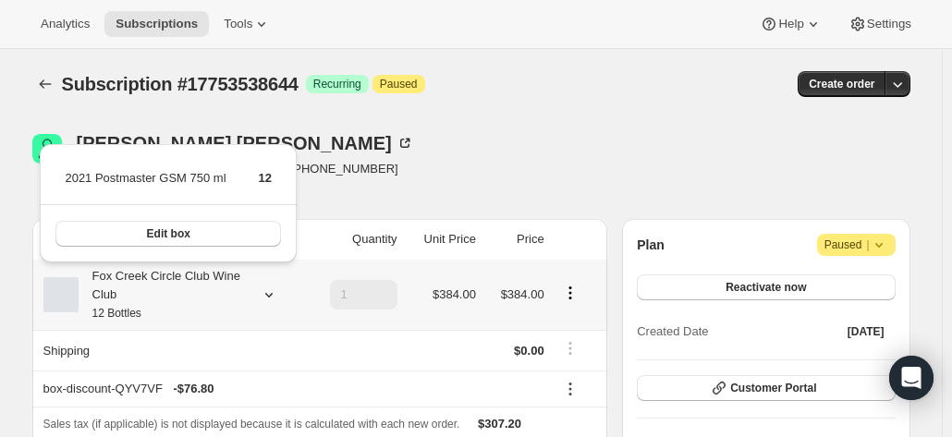
click at [272, 293] on icon at bounding box center [269, 294] width 18 height 18
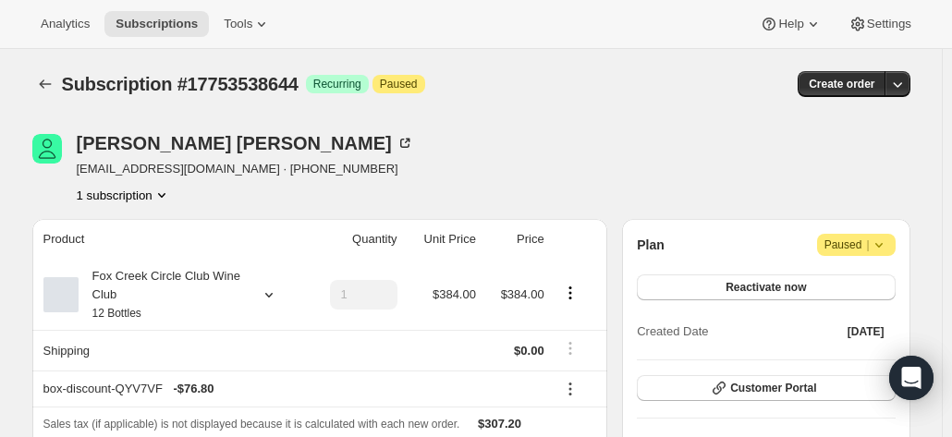
click at [395, 141] on icon at bounding box center [404, 143] width 18 height 18
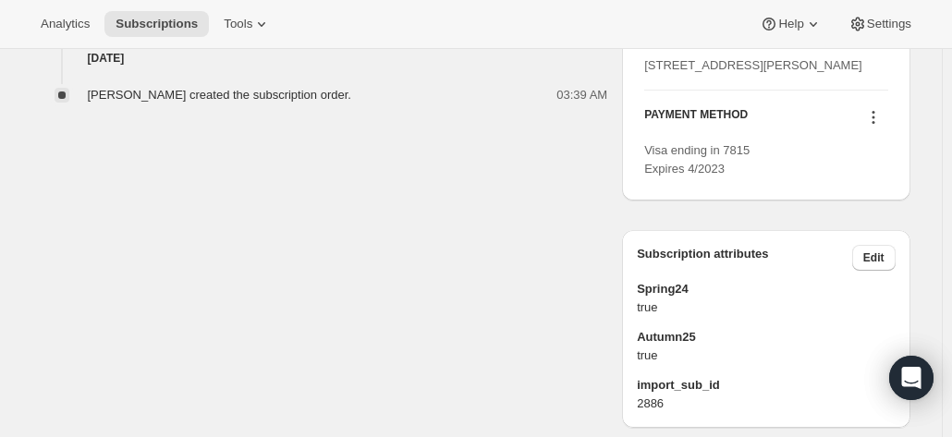
scroll to position [924, 0]
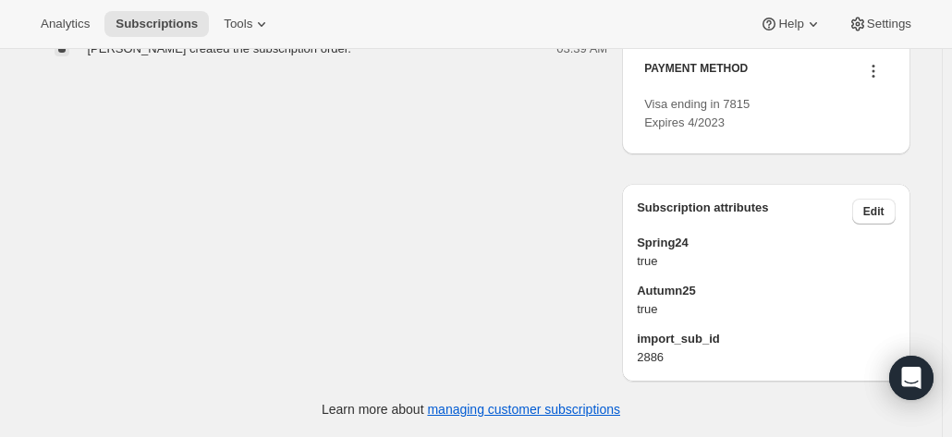
click at [879, 80] on icon at bounding box center [873, 71] width 18 height 18
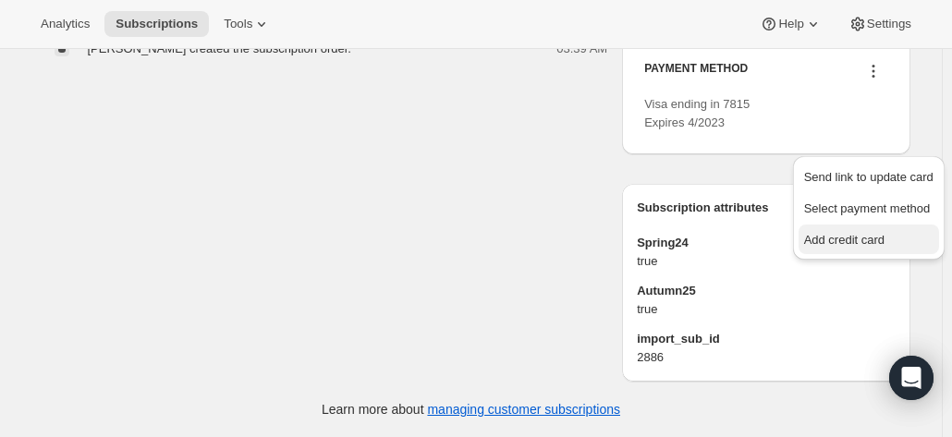
click at [835, 233] on span "Add credit card" at bounding box center [844, 240] width 80 height 14
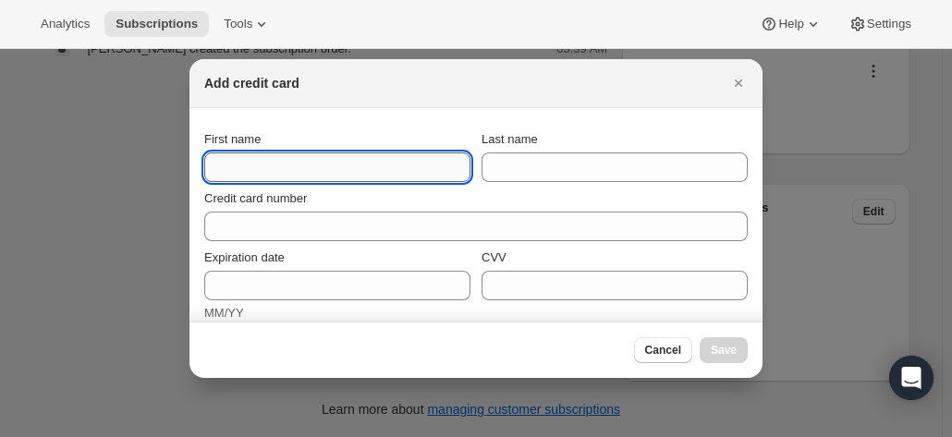
click at [237, 162] on input "First name" at bounding box center [337, 167] width 266 height 30
click at [726, 78] on button "Close" at bounding box center [738, 83] width 26 height 26
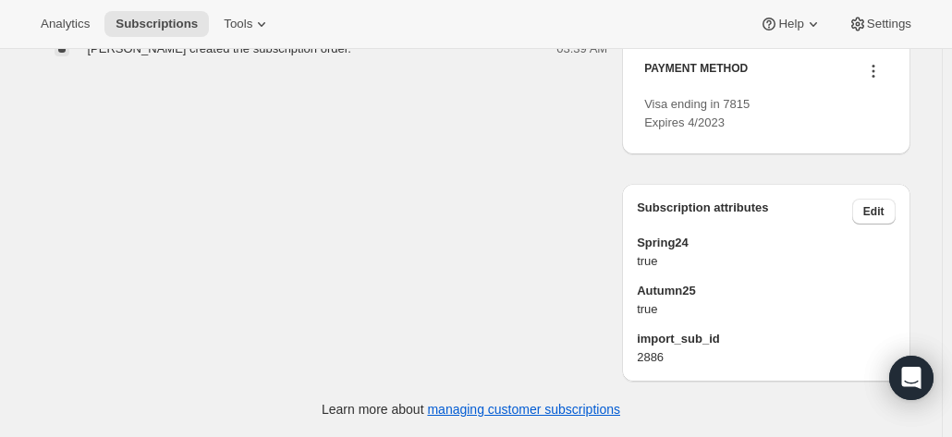
scroll to position [832, 0]
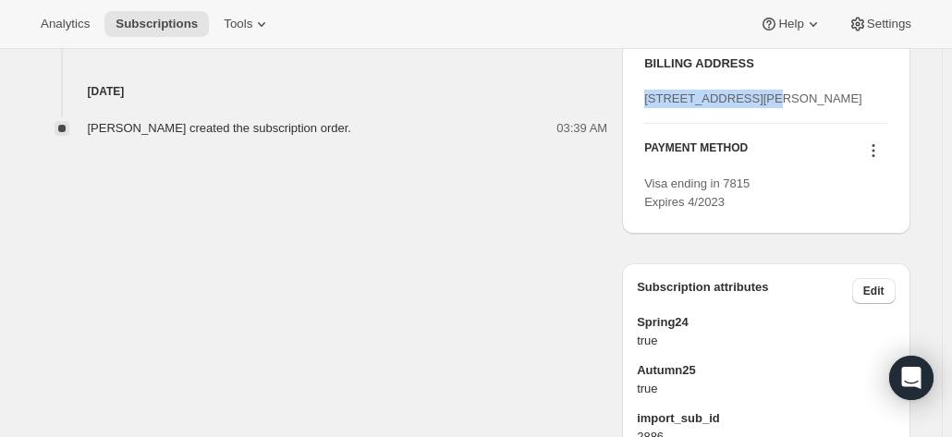
drag, startPoint x: 759, startPoint y: 151, endPoint x: 647, endPoint y: 157, distance: 112.9
click at [647, 157] on div "PICKUP ADDRESS 19 Olivers Road McLaren Vale SA, 5171 Australia BILLING ADDRESS …" at bounding box center [765, 90] width 287 height 285
copy span "15 Katrina Crescent"
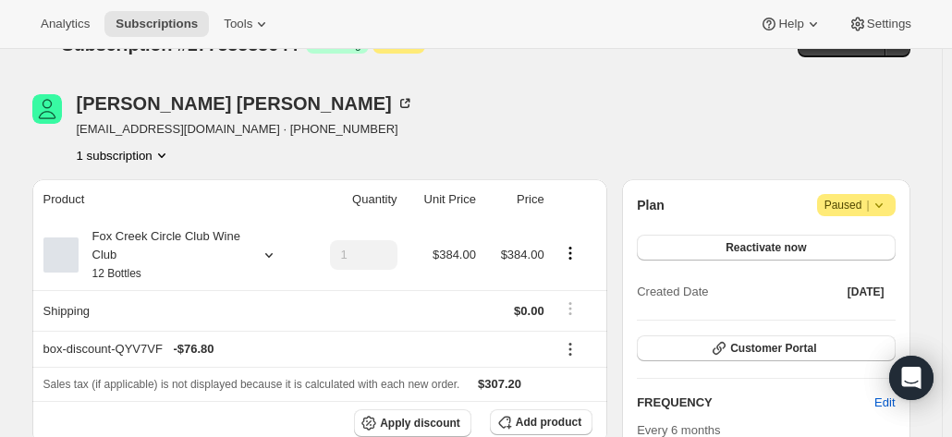
scroll to position [0, 0]
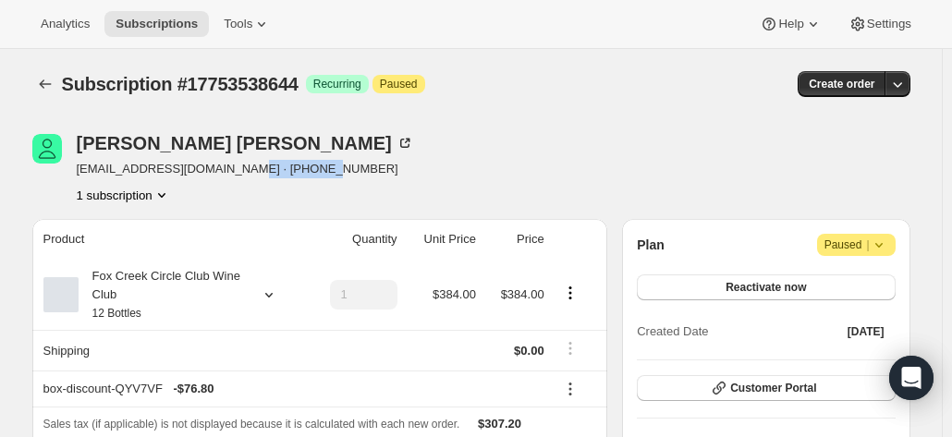
drag, startPoint x: 310, startPoint y: 172, endPoint x: 231, endPoint y: 176, distance: 78.7
click at [231, 176] on div "Bruce Ward oldfart1945@hotmail.com · +61409343817 1 subscription" at bounding box center [339, 169] width 614 height 70
copy span "+61409343817"
click at [379, 171] on div "Bruce Ward oldfart1945@hotmail.com · +61409343817 1 subscription" at bounding box center [339, 169] width 614 height 70
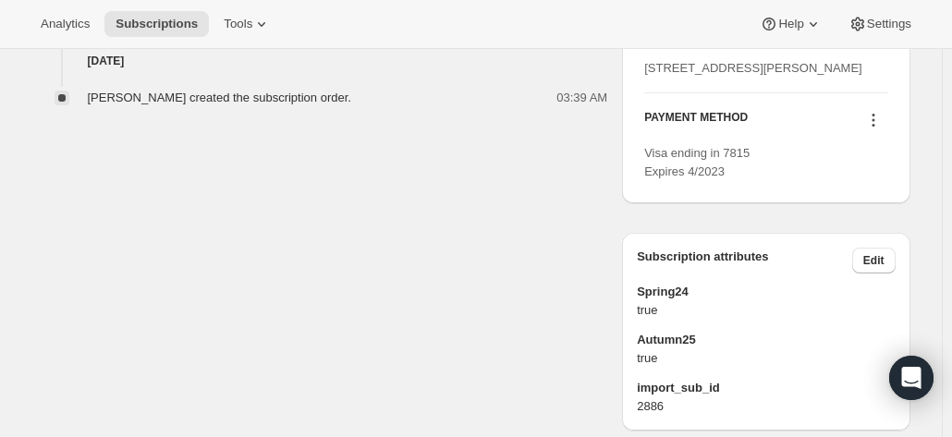
scroll to position [924, 0]
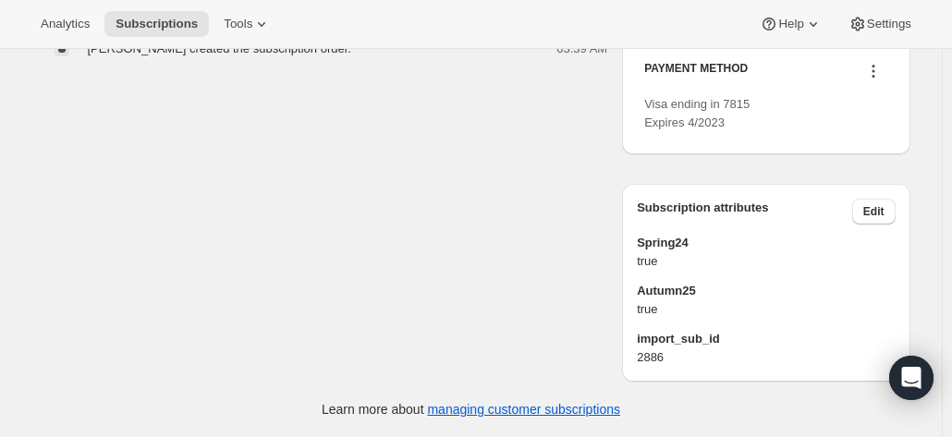
click at [874, 80] on icon at bounding box center [873, 71] width 18 height 18
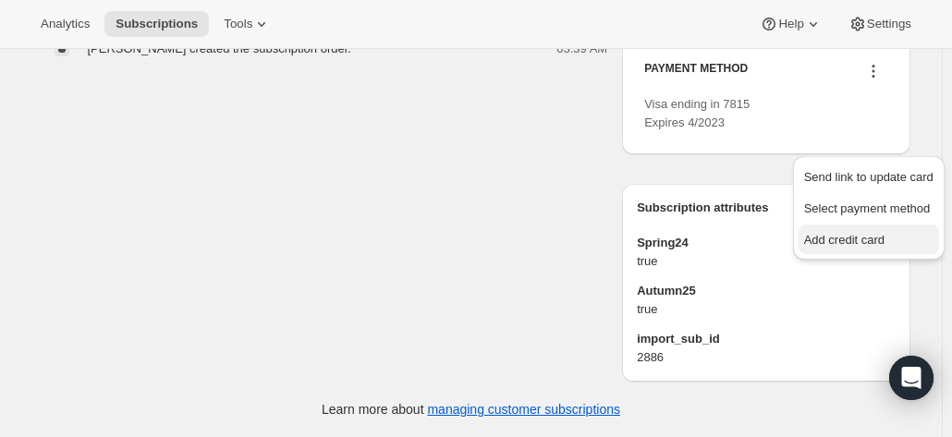
click at [833, 233] on span "Add credit card" at bounding box center [844, 240] width 80 height 14
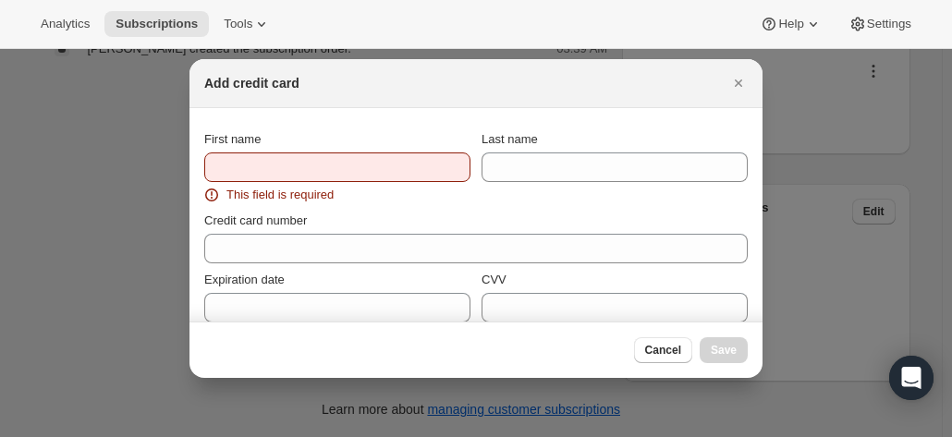
scroll to position [0, 0]
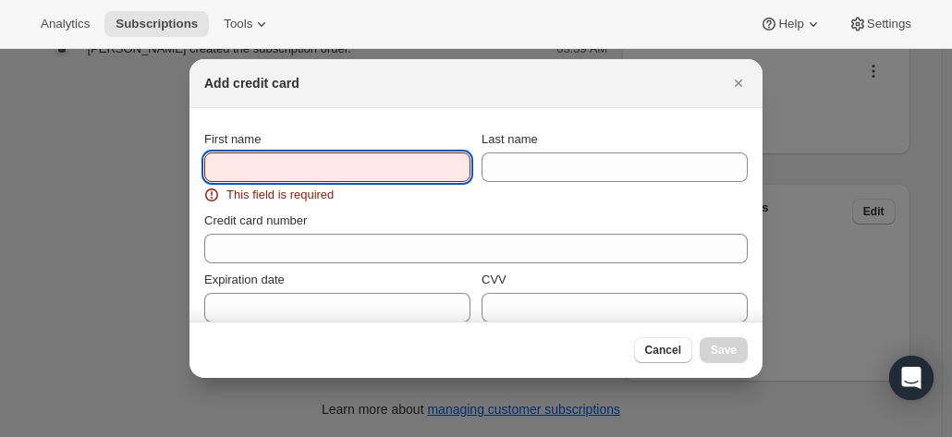
click at [285, 171] on input "First name" at bounding box center [337, 167] width 266 height 30
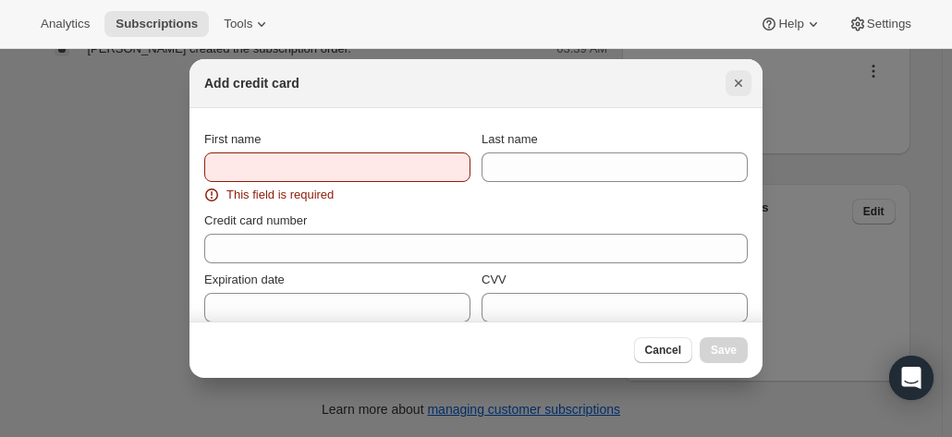
click at [745, 82] on icon "Close" at bounding box center [738, 83] width 18 height 18
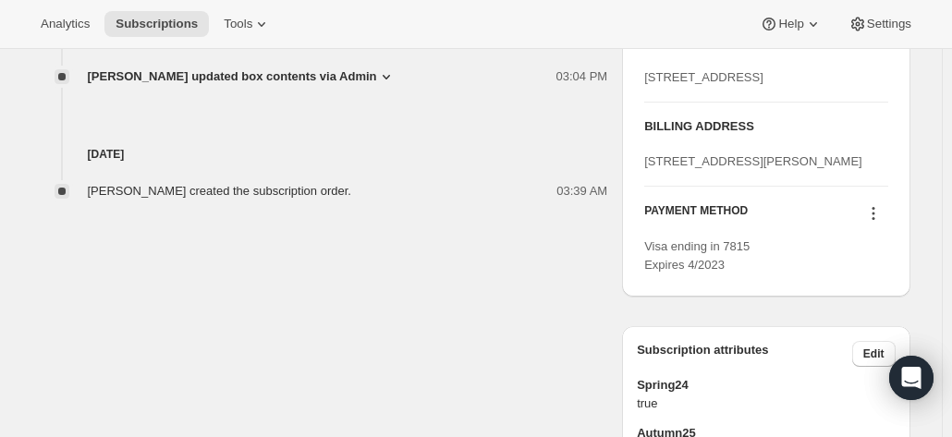
scroll to position [832, 0]
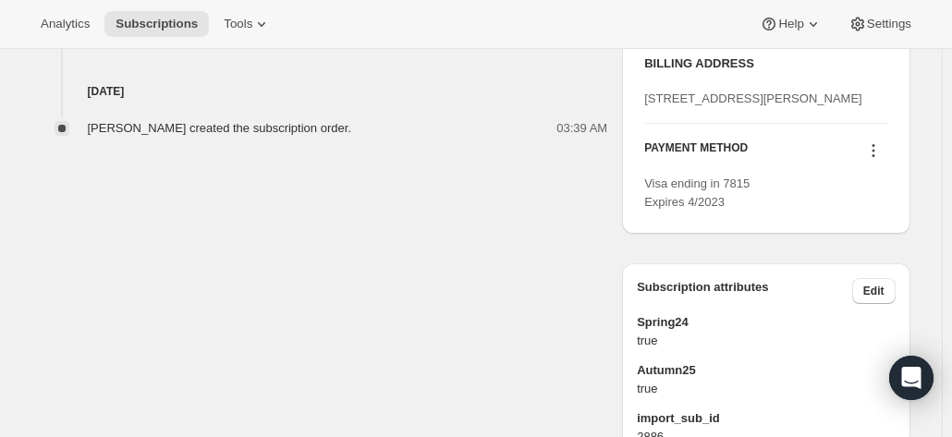
click at [879, 160] on icon at bounding box center [873, 150] width 18 height 18
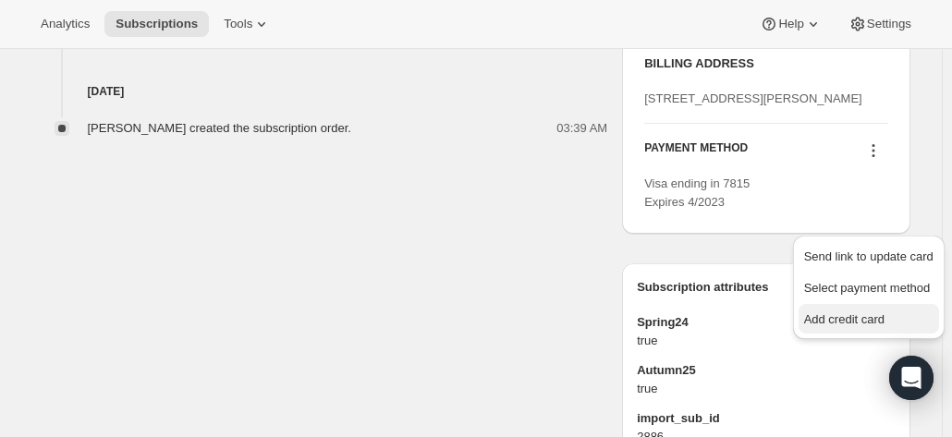
click at [833, 312] on span "Add credit card" at bounding box center [844, 319] width 80 height 14
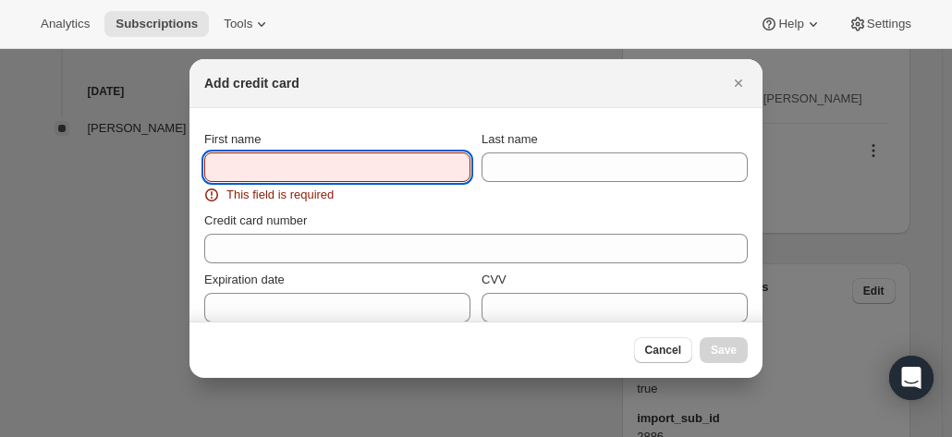
click at [325, 175] on input "First name" at bounding box center [337, 167] width 266 height 30
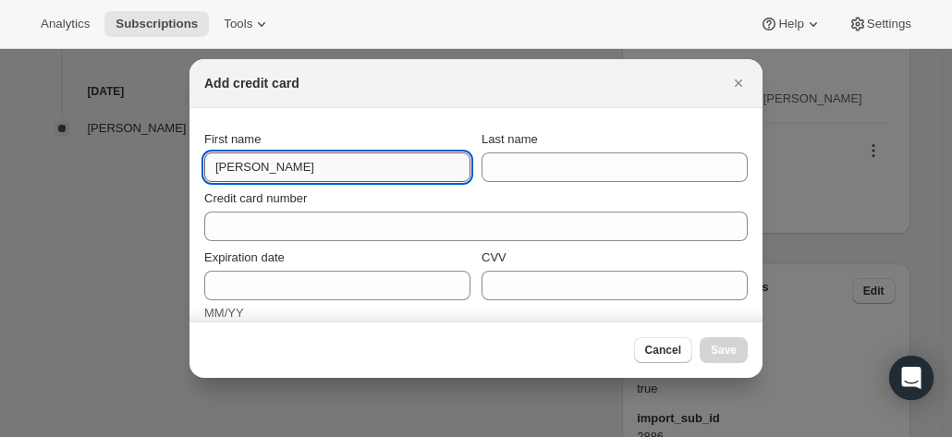
type input "Bruce"
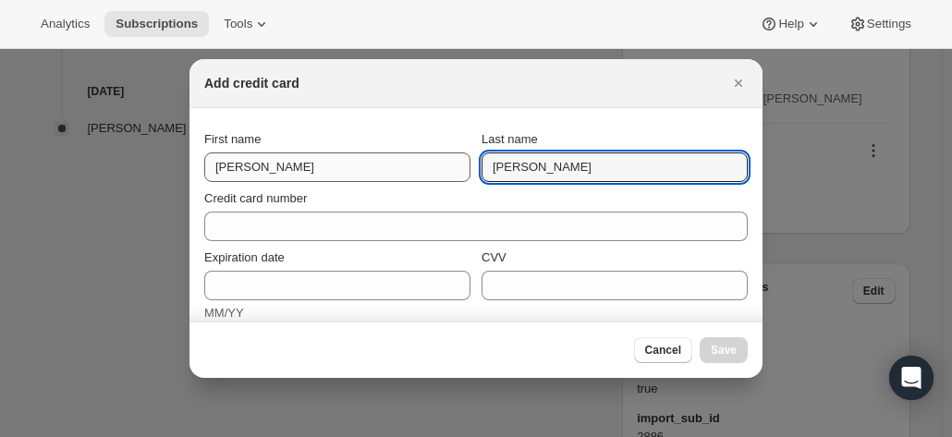
type input "Ward"
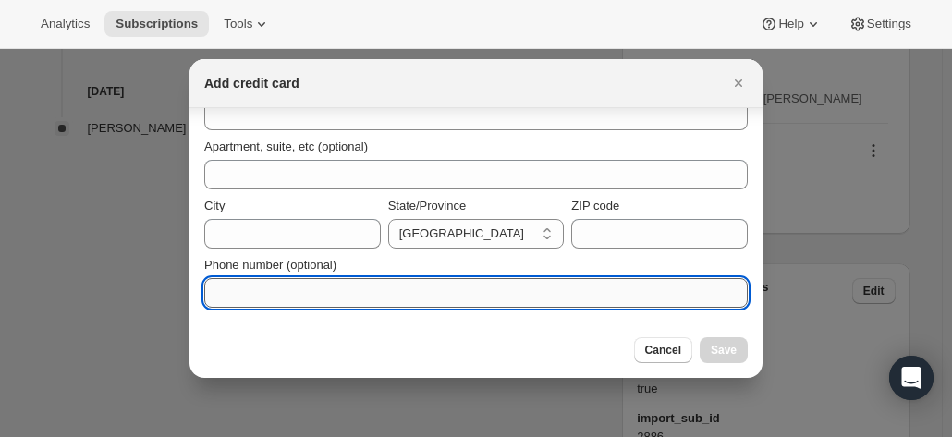
click at [253, 302] on input "Phone number (optional)" at bounding box center [475, 293] width 543 height 30
paste input "+61409343817"
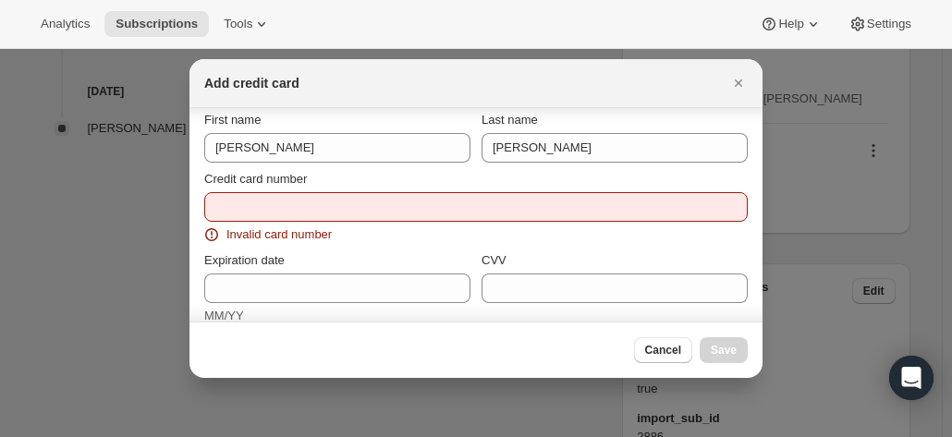
scroll to position [0, 0]
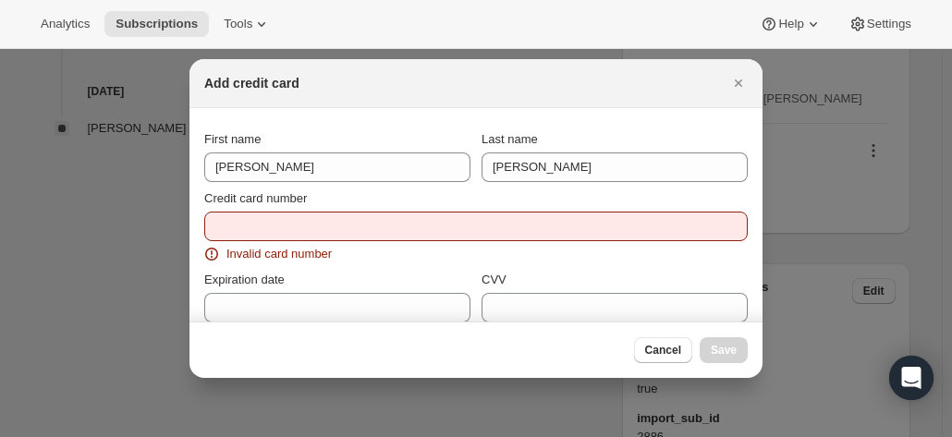
type input "+61409343817"
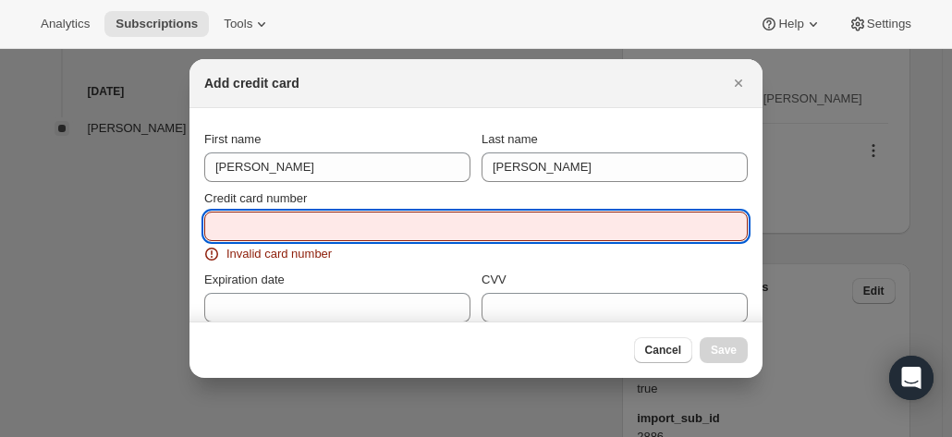
click at [226, 225] on input "Credit card number" at bounding box center [468, 227] width 528 height 30
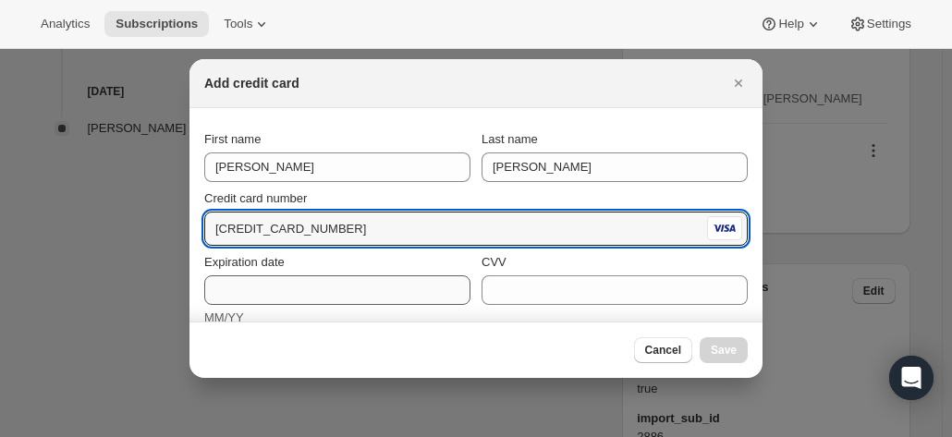
type input "4557 0168 5099 5072"
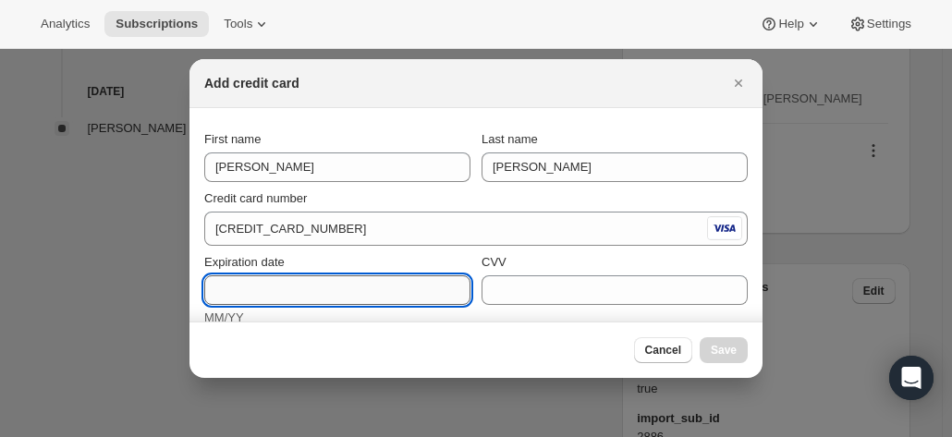
click at [296, 285] on input "Expiration date" at bounding box center [337, 290] width 266 height 30
type input "12/28"
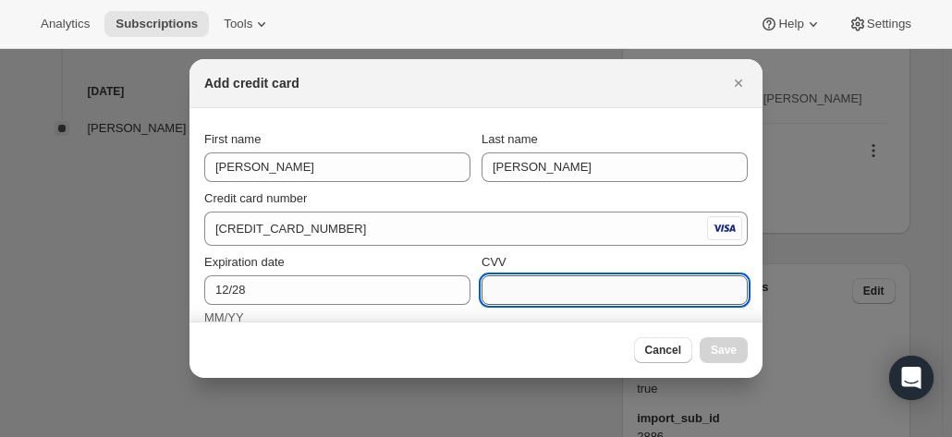
click at [526, 289] on input "CVV" at bounding box center [614, 290] width 266 height 30
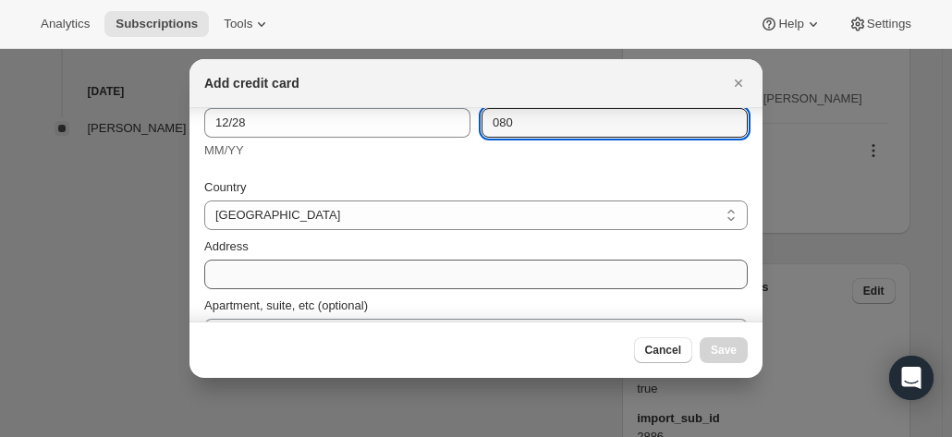
scroll to position [185, 0]
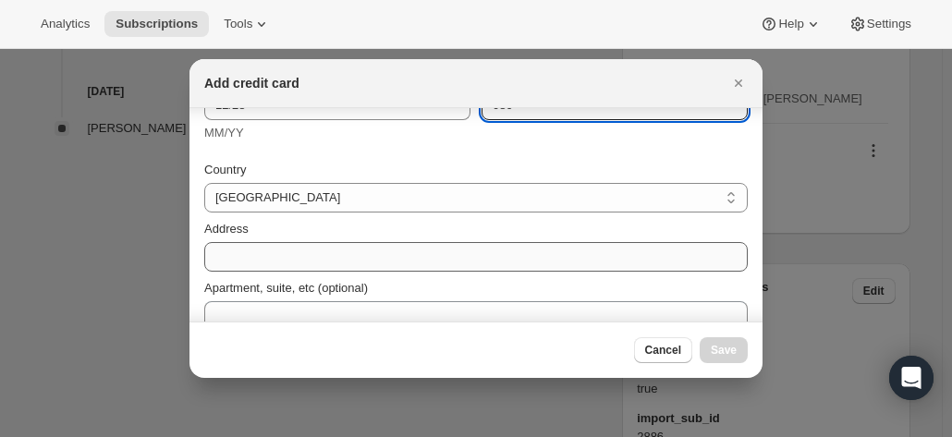
type input "080"
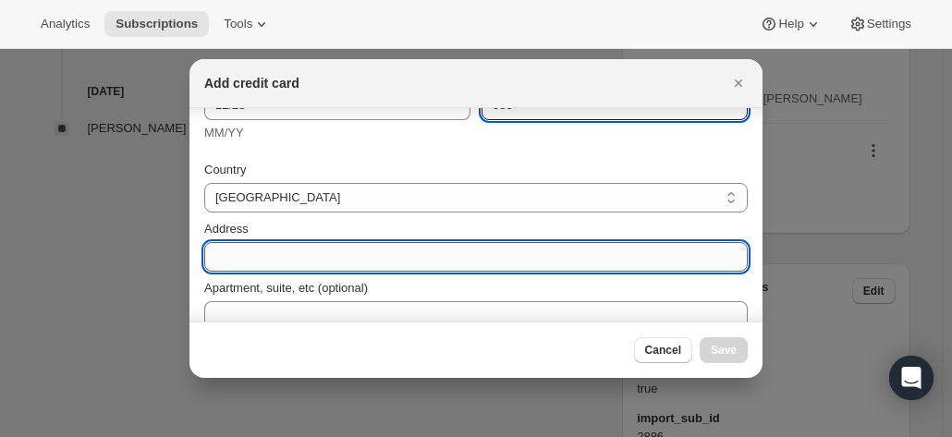
click at [290, 260] on input "Address" at bounding box center [475, 257] width 543 height 30
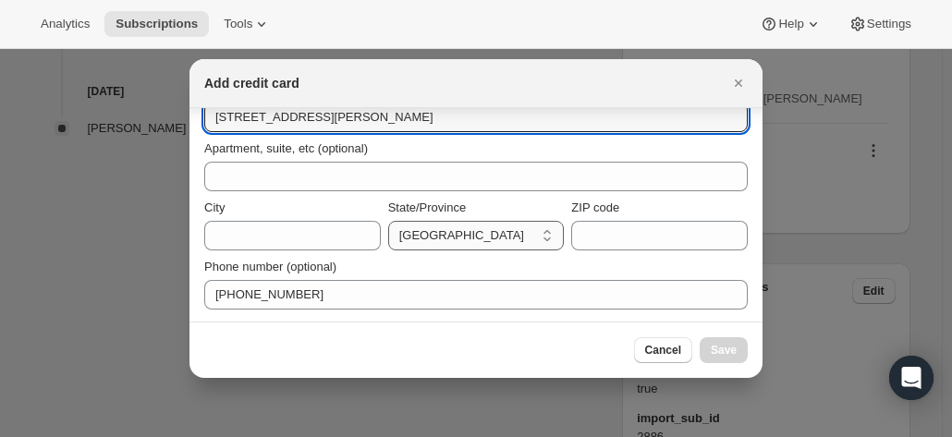
scroll to position [325, 0]
type input "15 Katrina Crescent"
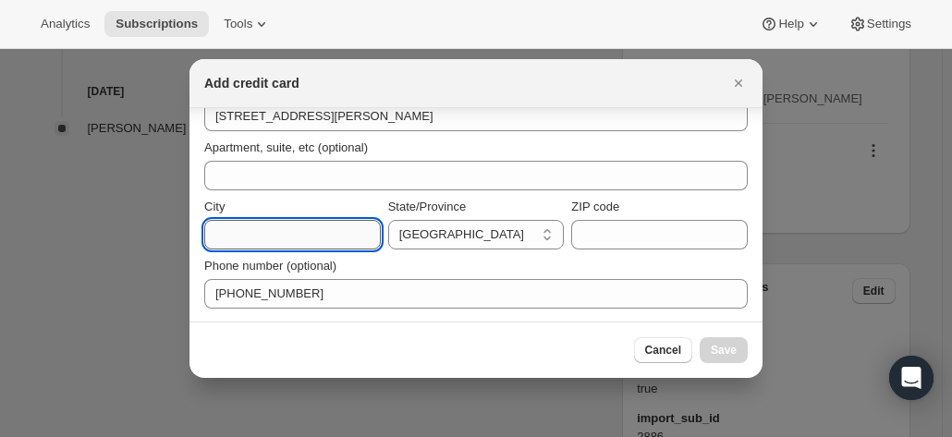
click at [255, 228] on input "City" at bounding box center [292, 235] width 176 height 30
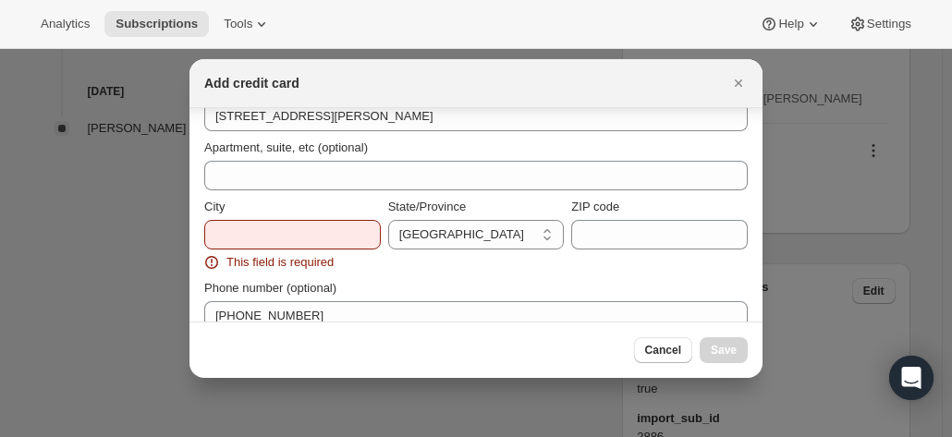
click at [228, 373] on div "Cancel Save" at bounding box center [475, 350] width 573 height 56
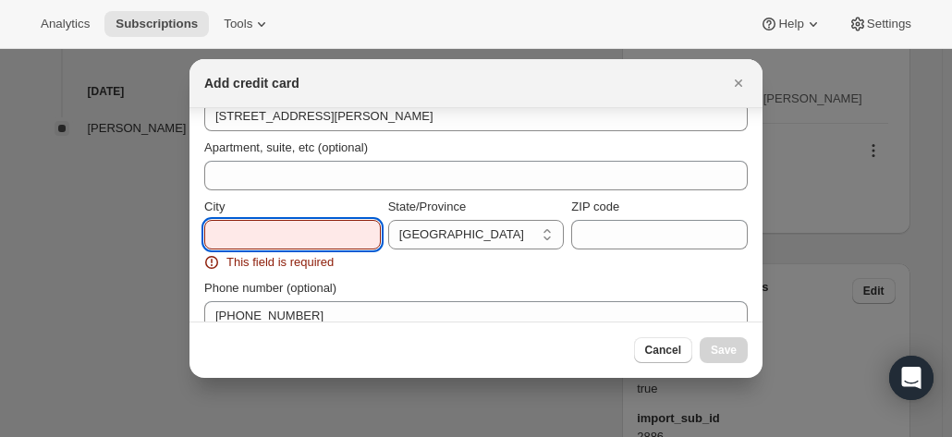
click at [240, 245] on input "City" at bounding box center [292, 235] width 176 height 30
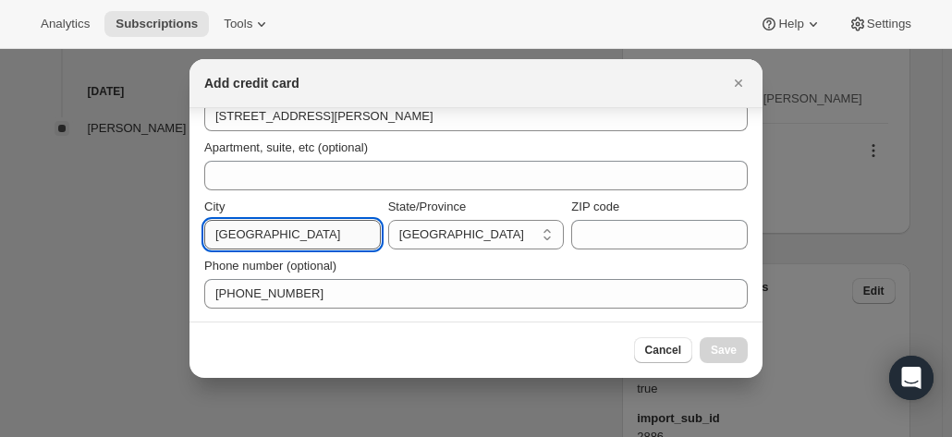
type input "Waterford West"
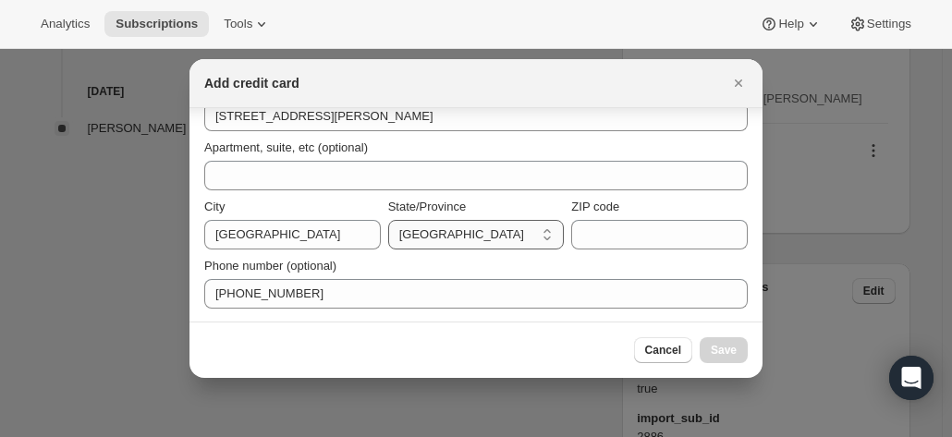
click at [431, 225] on select "Australian Capital Territory New South Wales Northern Territory Queensland Sout…" at bounding box center [476, 235] width 176 height 30
select select "QLD"
click at [388, 220] on select "Australian Capital Territory New South Wales Northern Territory Queensland Sout…" at bounding box center [476, 235] width 176 height 30
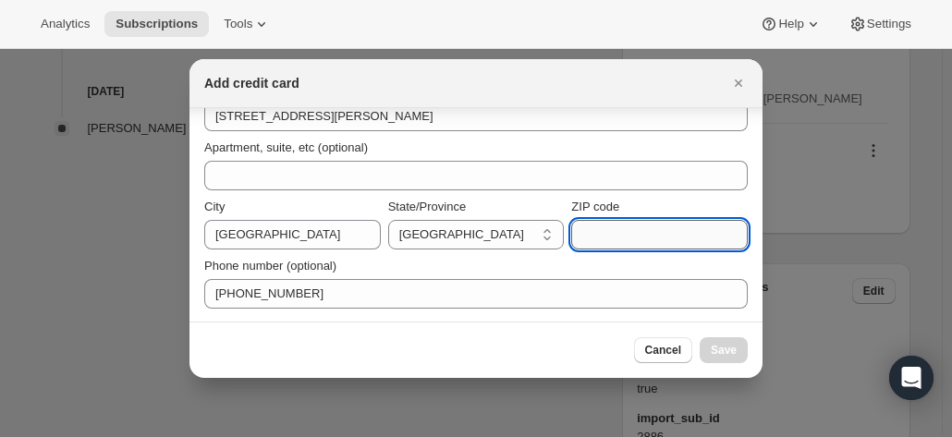
click at [595, 232] on input "ZIP code" at bounding box center [659, 235] width 176 height 30
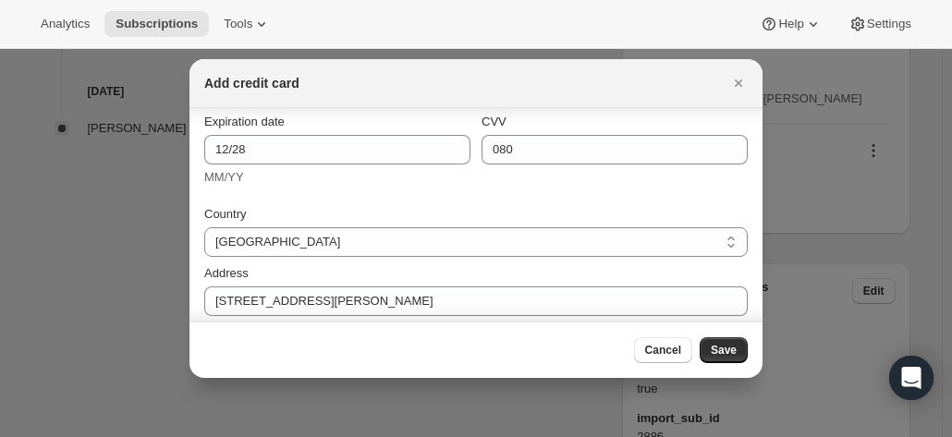
scroll to position [0, 0]
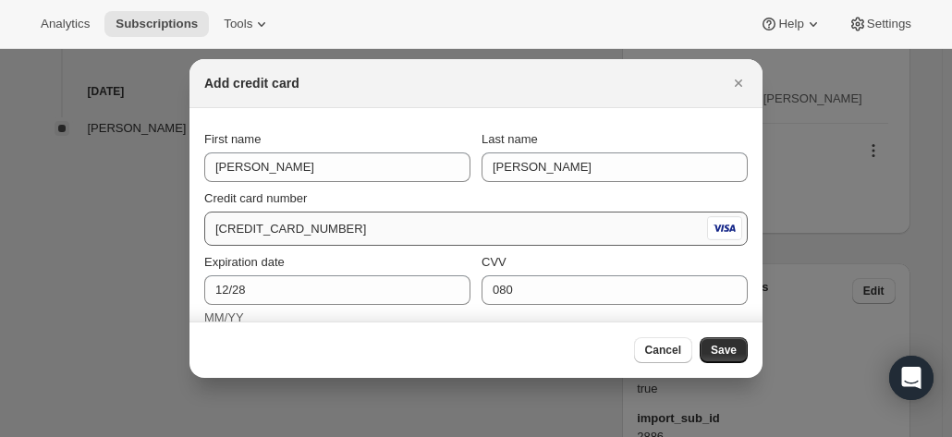
type input "4133"
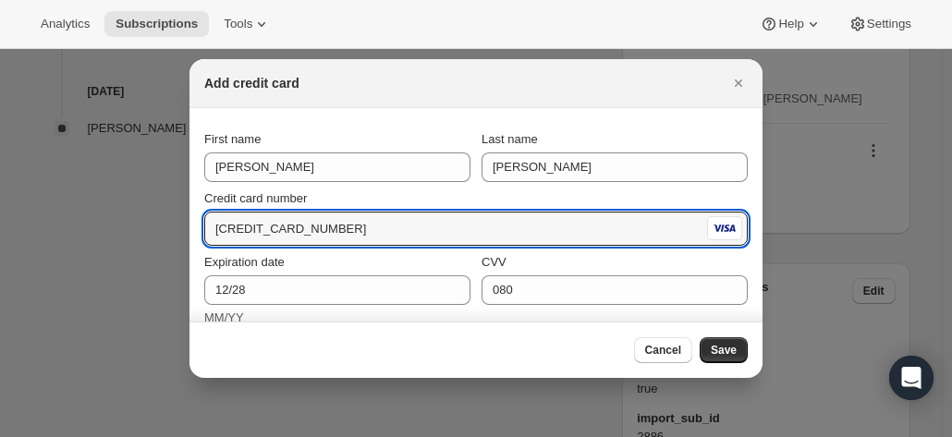
drag, startPoint x: 364, startPoint y: 236, endPoint x: 200, endPoint y: 236, distance: 163.5
click at [200, 236] on section "First name Bruce Last name Ward Credit card number 4557 0168 5099 5072 Expirati…" at bounding box center [475, 378] width 573 height 540
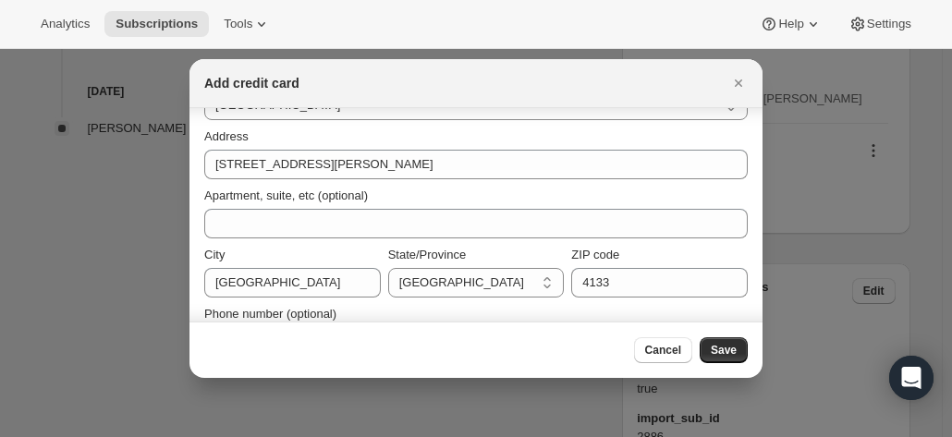
scroll to position [325, 0]
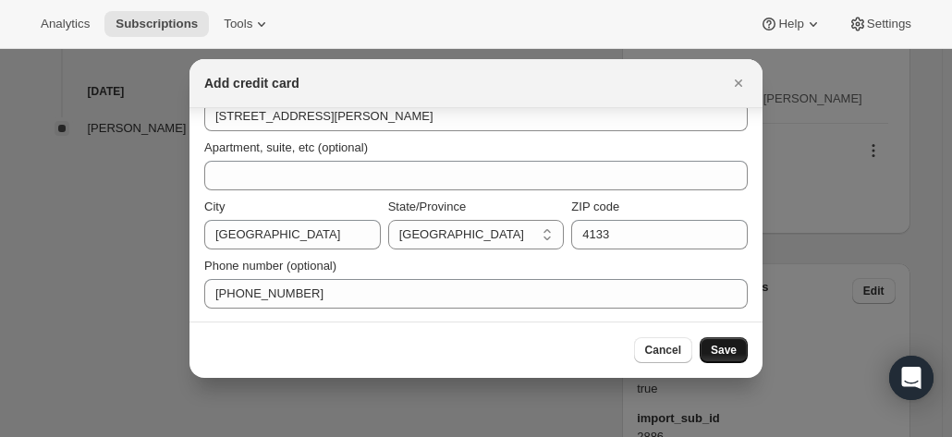
click at [722, 350] on span "Save" at bounding box center [723, 350] width 26 height 15
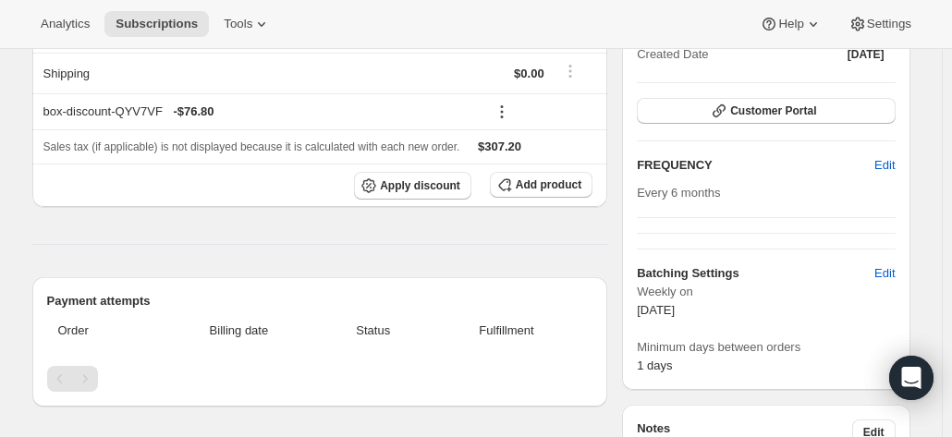
scroll to position [0, 0]
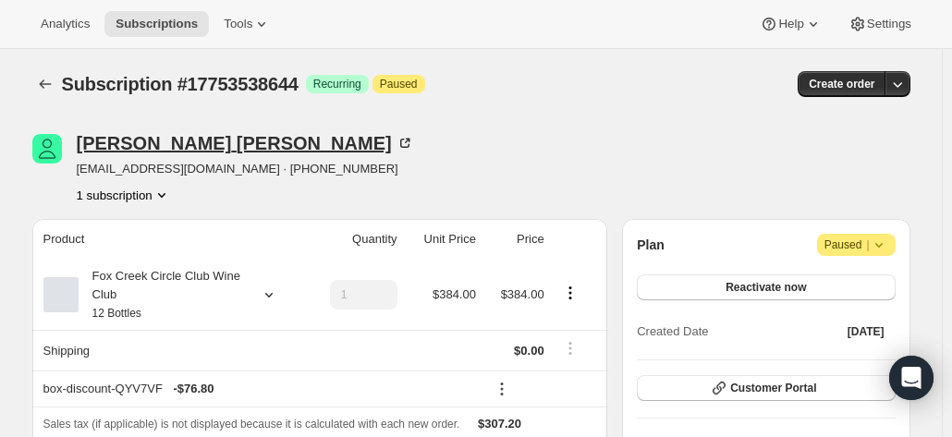
click at [395, 143] on icon at bounding box center [404, 143] width 18 height 18
click at [395, 135] on icon at bounding box center [404, 143] width 18 height 18
click at [743, 385] on span "Customer Portal" at bounding box center [773, 388] width 86 height 15
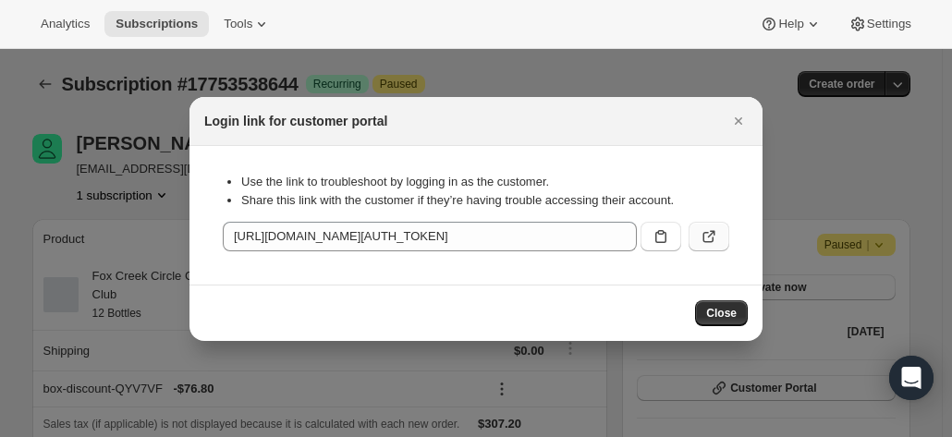
click at [706, 237] on icon ":r6e:" at bounding box center [708, 236] width 18 height 18
click at [739, 126] on icon "Close" at bounding box center [738, 121] width 18 height 18
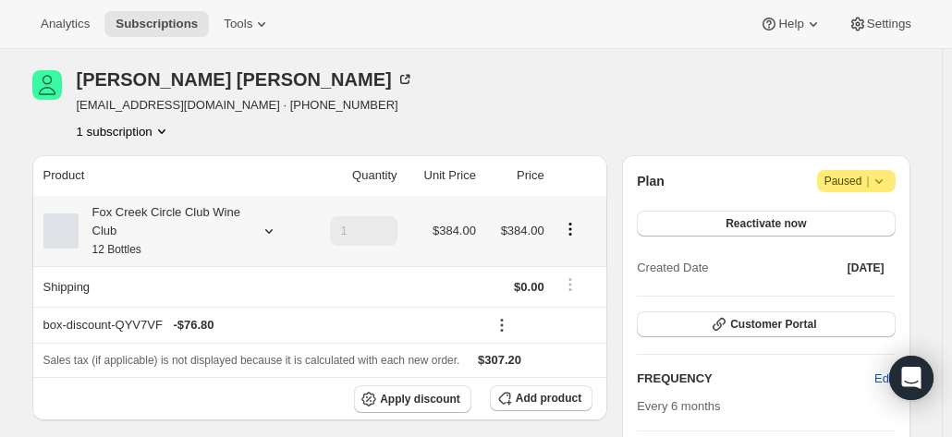
scroll to position [92, 0]
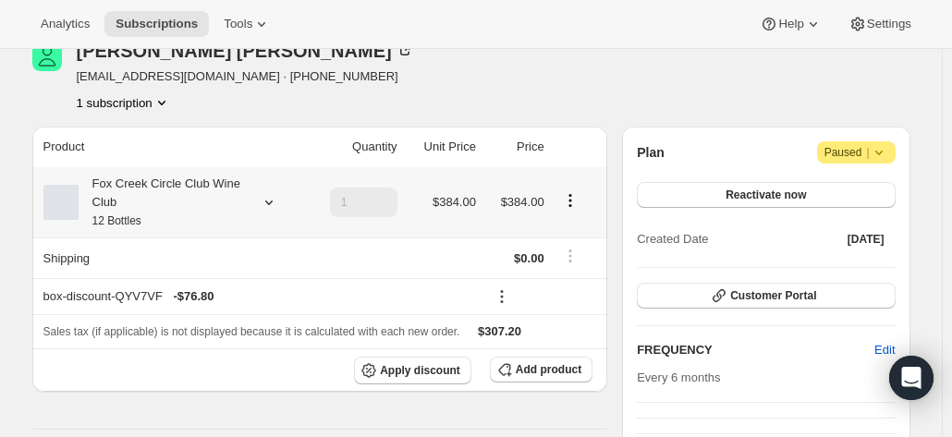
click at [161, 202] on div "Fox Creek Circle Club Wine Club 12 Bottles" at bounding box center [162, 202] width 166 height 55
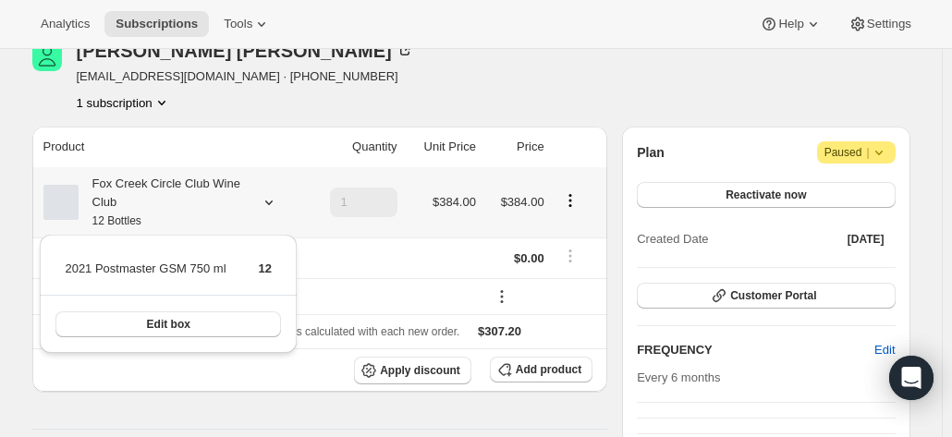
click at [161, 202] on div "Fox Creek Circle Club Wine Club 12 Bottles" at bounding box center [162, 202] width 166 height 55
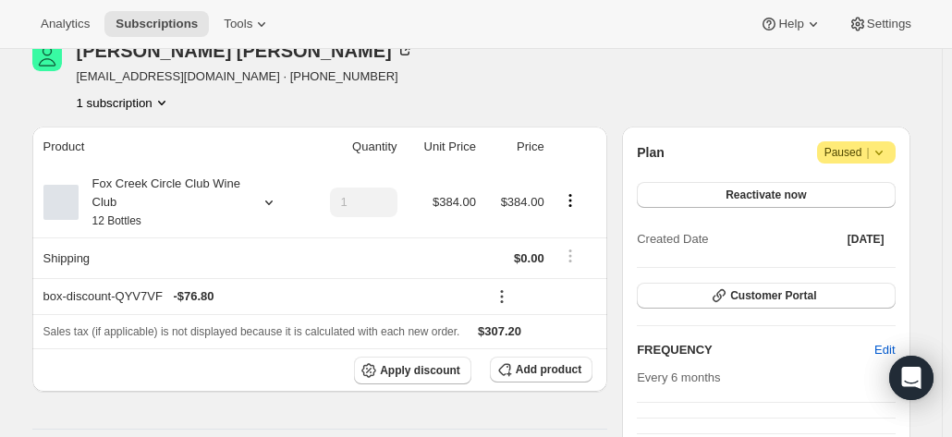
drag, startPoint x: 721, startPoint y: 196, endPoint x: 710, endPoint y: 112, distance: 84.8
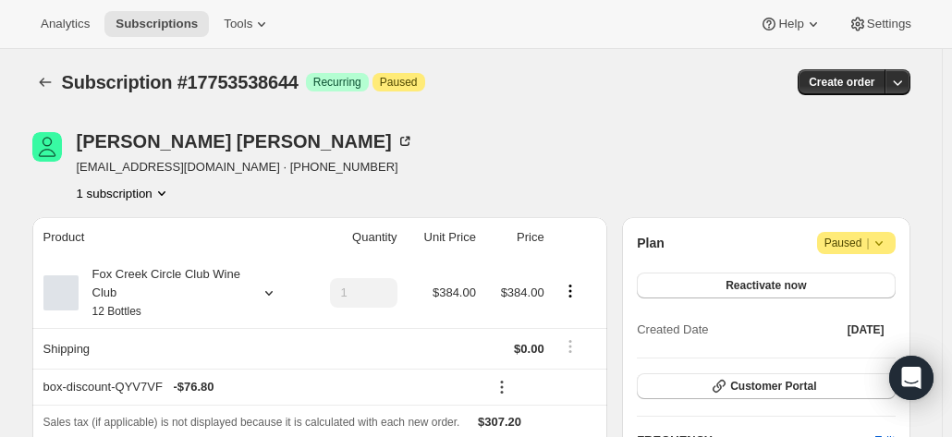
scroll to position [0, 0]
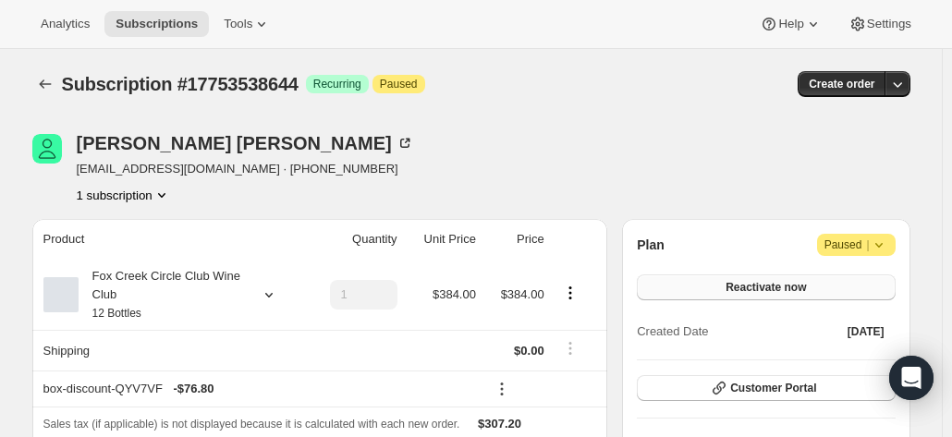
click at [731, 284] on button "Reactivate now" at bounding box center [766, 287] width 258 height 26
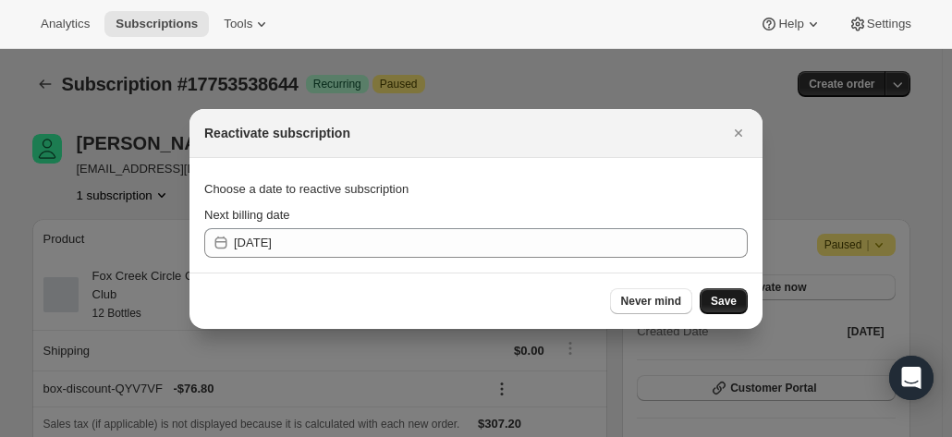
click at [721, 302] on span "Save" at bounding box center [723, 301] width 26 height 15
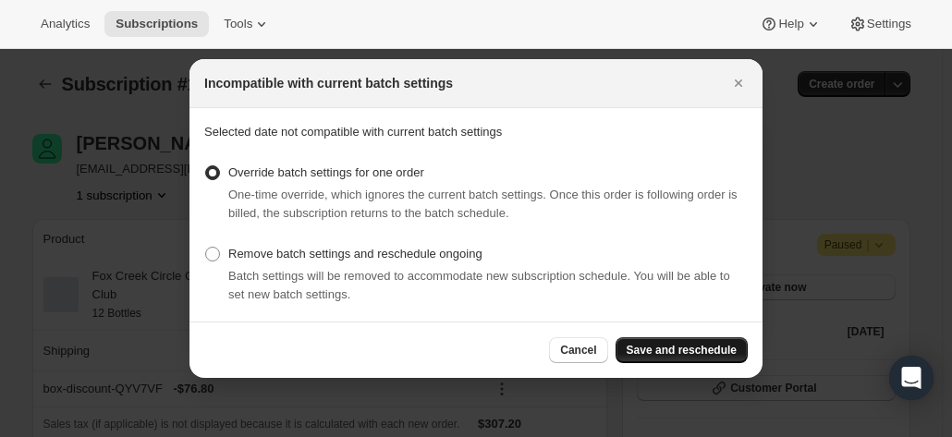
click at [678, 343] on button "Save and reschedule" at bounding box center [681, 350] width 132 height 26
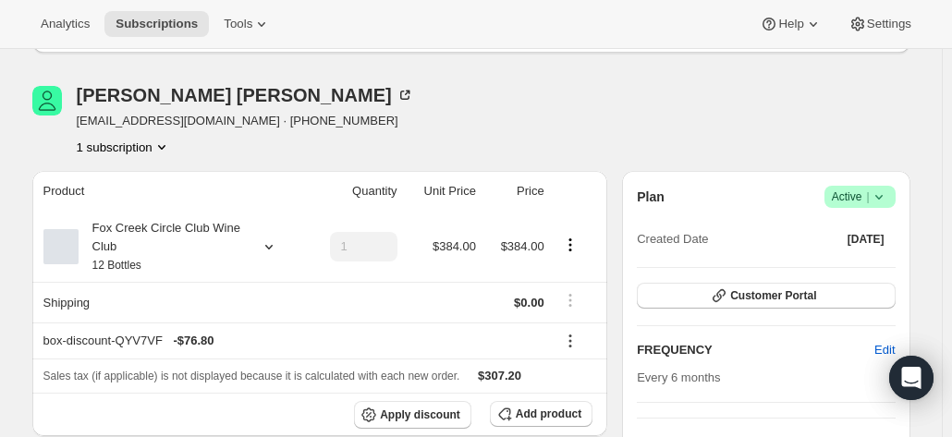
scroll to position [185, 0]
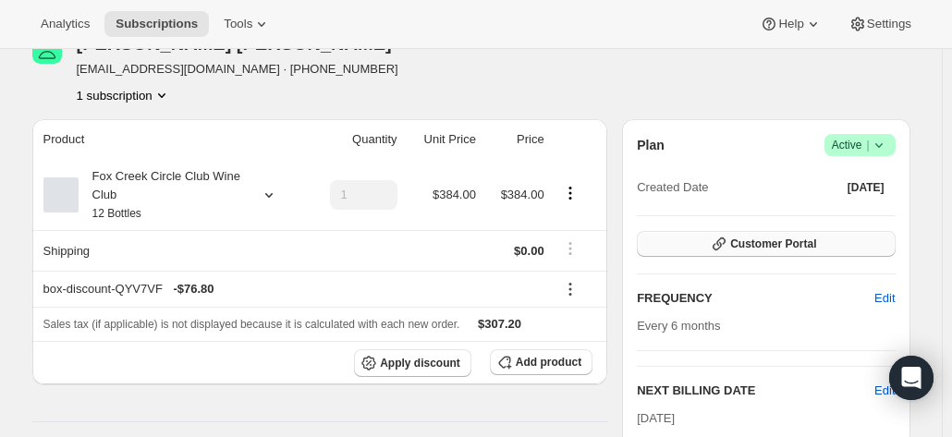
click at [752, 243] on span "Customer Portal" at bounding box center [773, 244] width 86 height 15
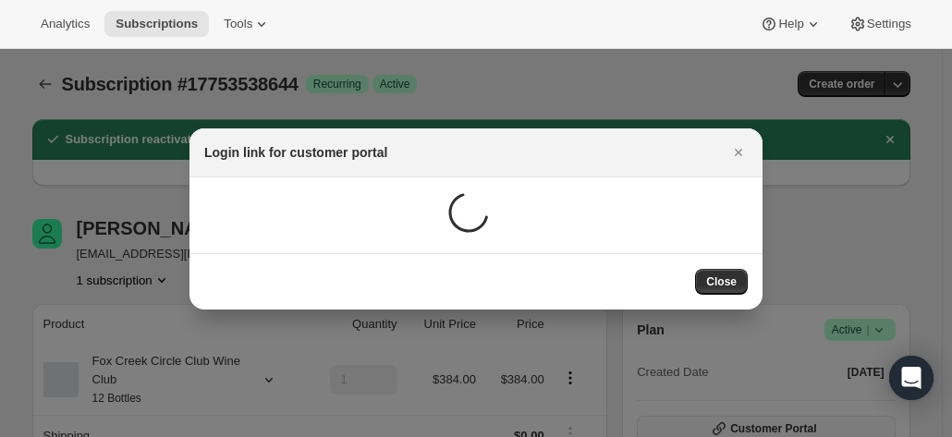
scroll to position [0, 0]
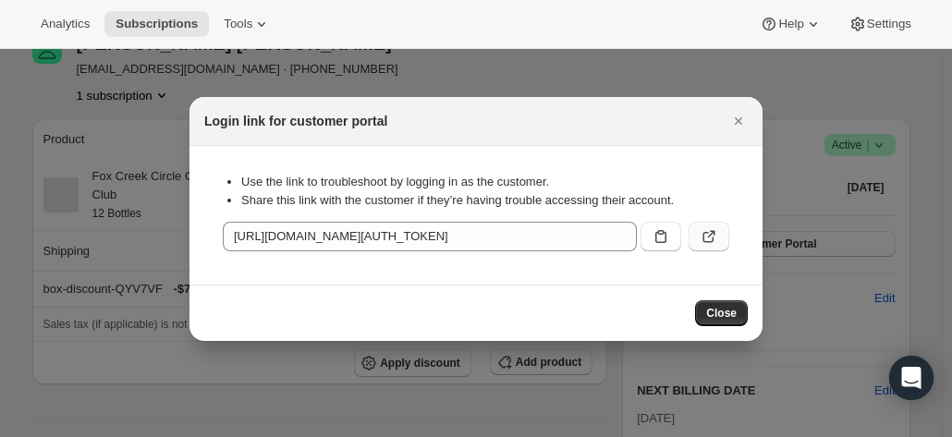
click at [713, 233] on icon ":r9m:" at bounding box center [711, 233] width 7 height 7
click at [710, 234] on icon ":r9m:" at bounding box center [708, 236] width 18 height 18
click at [736, 120] on icon "Close" at bounding box center [737, 120] width 7 height 7
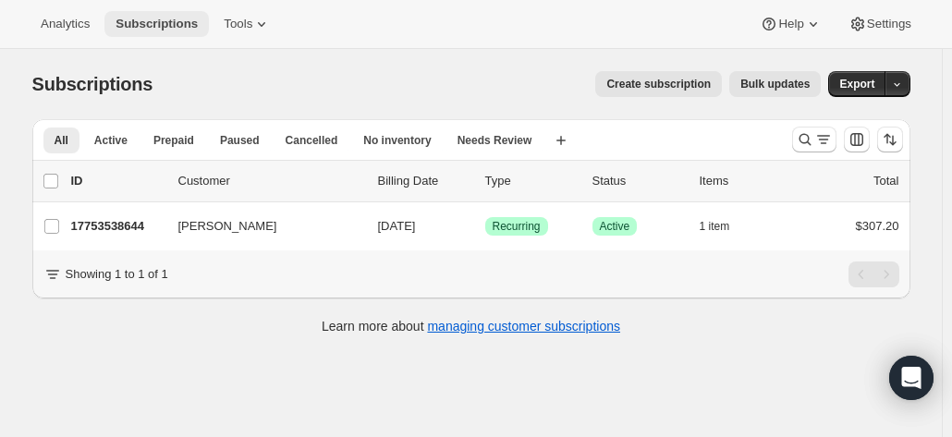
click at [150, 25] on span "Subscriptions" at bounding box center [156, 24] width 82 height 15
click at [820, 138] on icon "Search and filter results" at bounding box center [823, 139] width 18 height 18
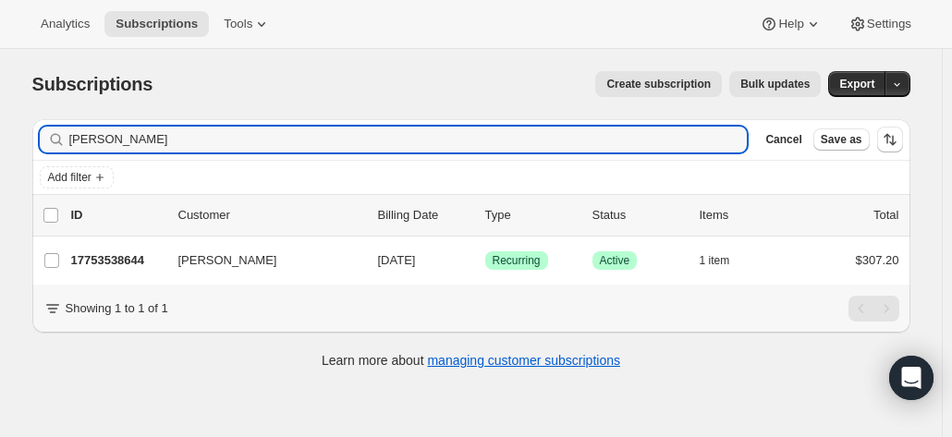
drag, startPoint x: 233, startPoint y: 151, endPoint x: 0, endPoint y: 136, distance: 233.3
click at [0, 136] on div "Subscriptions. This page is ready Subscriptions Create subscription Bulk update…" at bounding box center [470, 267] width 941 height 437
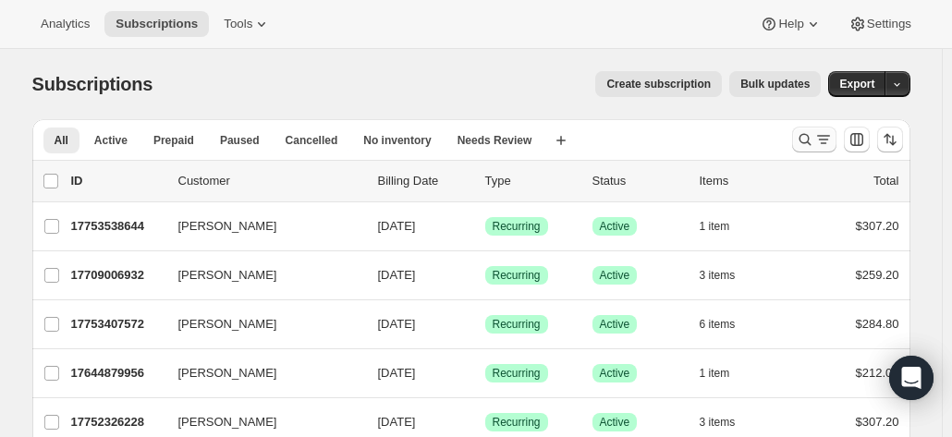
click at [809, 141] on icon "Search and filter results" at bounding box center [804, 139] width 18 height 18
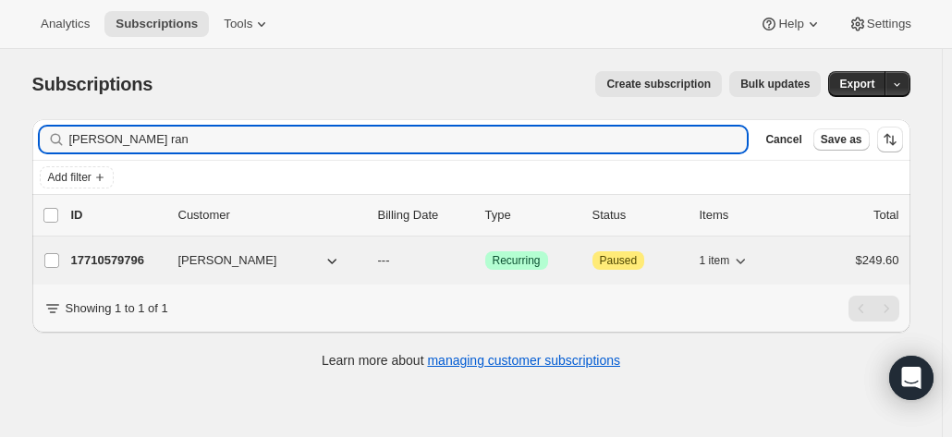
type input "[PERSON_NAME] ran"
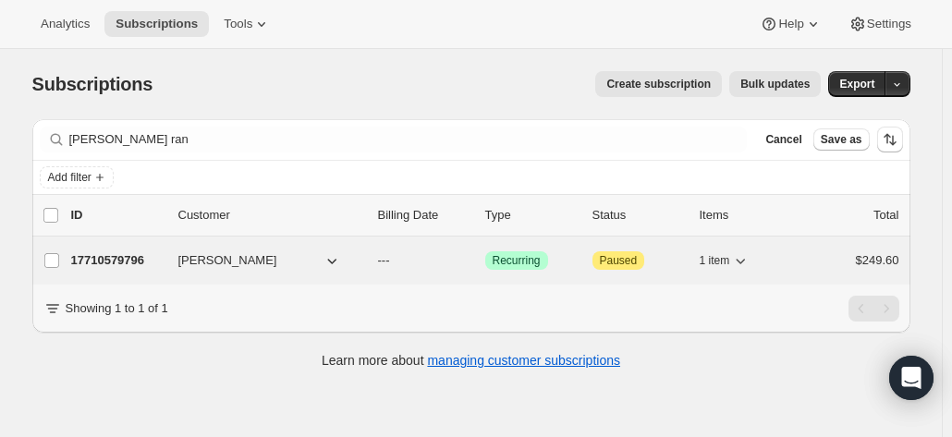
click at [114, 261] on p "17710579796" at bounding box center [117, 260] width 92 height 18
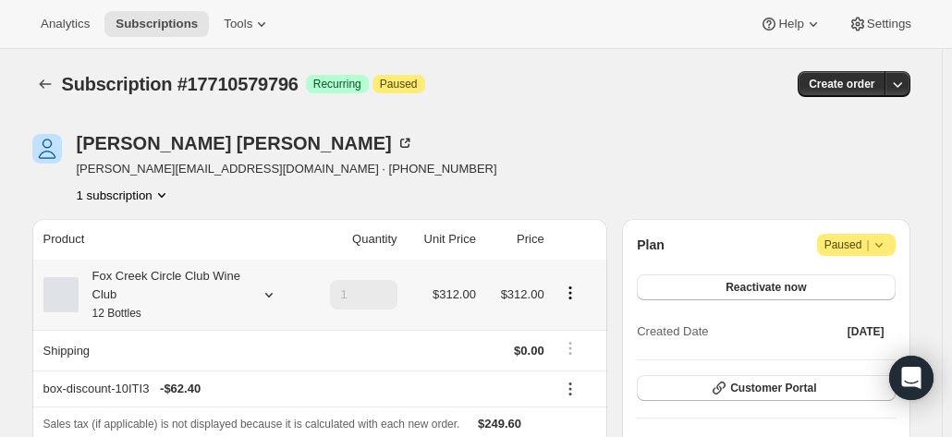
click at [192, 273] on div "Fox Creek Circle Club Wine Club 12 Bottles" at bounding box center [162, 294] width 166 height 55
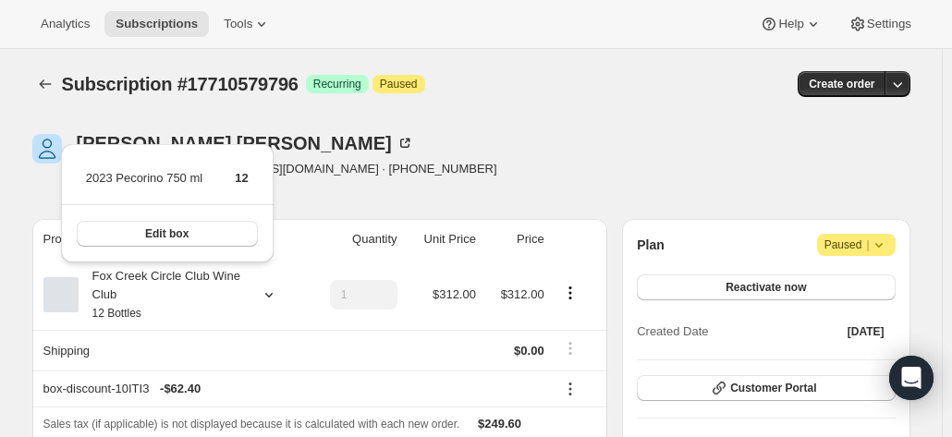
click at [423, 166] on div "[PERSON_NAME] [PERSON_NAME][EMAIL_ADDRESS][DOMAIN_NAME] · [PHONE_NUMBER] 1 subs…" at bounding box center [339, 169] width 614 height 70
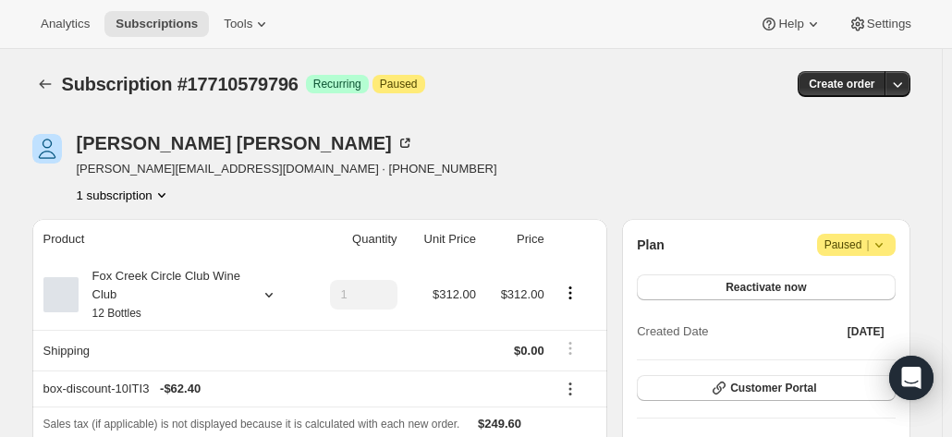
click at [42, 86] on icon "Subscriptions" at bounding box center [45, 84] width 18 height 18
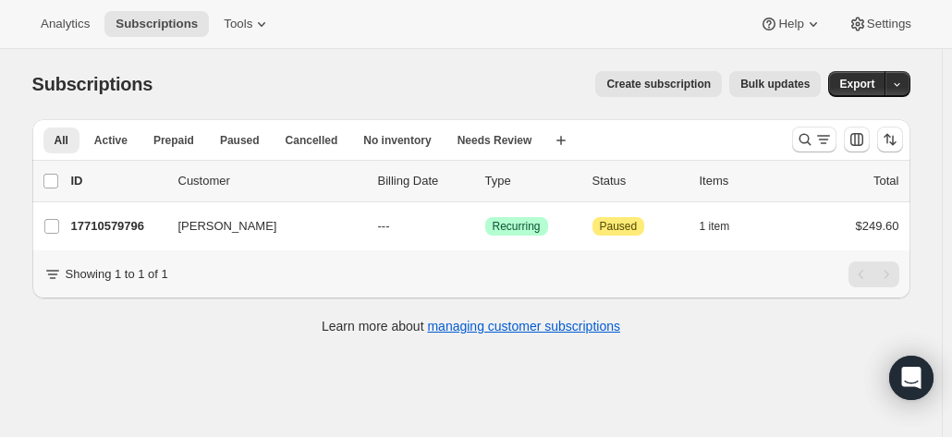
click at [165, 399] on div "Subscriptions. This page is ready Subscriptions Create subscription Bulk update…" at bounding box center [470, 267] width 941 height 437
click at [807, 138] on icon "Search and filter results" at bounding box center [804, 139] width 18 height 18
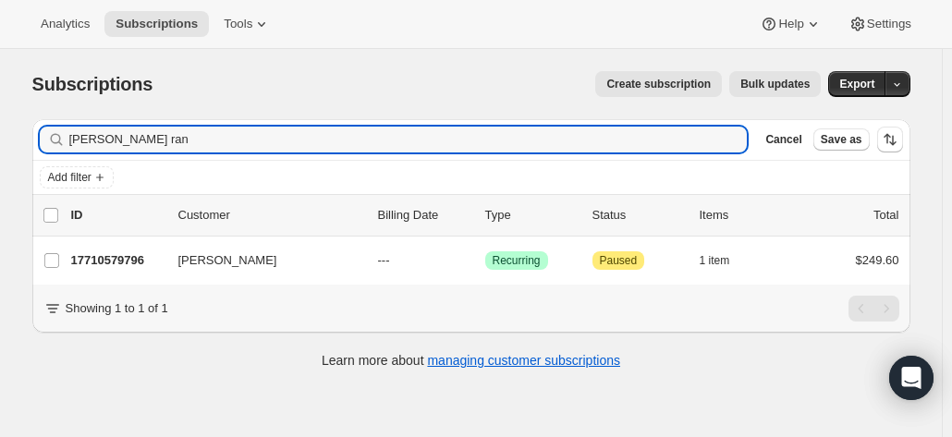
drag, startPoint x: 119, startPoint y: 148, endPoint x: 62, endPoint y: 140, distance: 57.9
click at [62, 140] on div "dian ran Clear" at bounding box center [394, 140] width 708 height 26
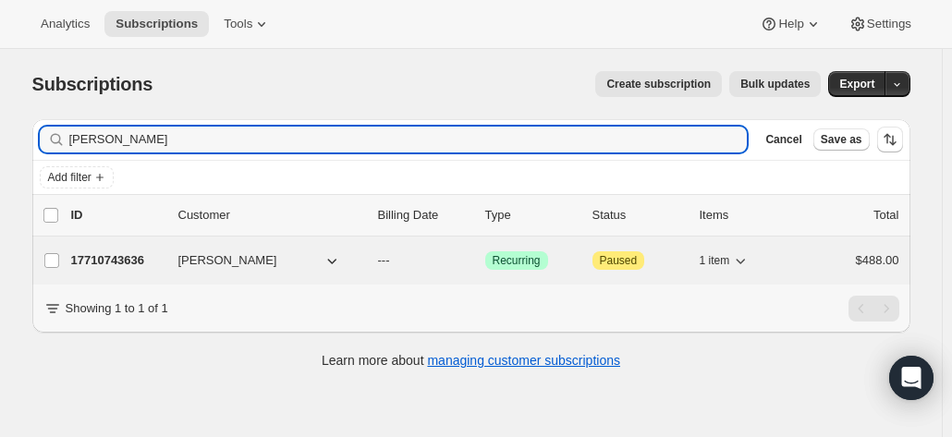
type input "[PERSON_NAME]"
click at [178, 257] on div "17710743636 Paul Riggs --- Success Recurring Attention Paused 1 item $488.00" at bounding box center [485, 261] width 828 height 26
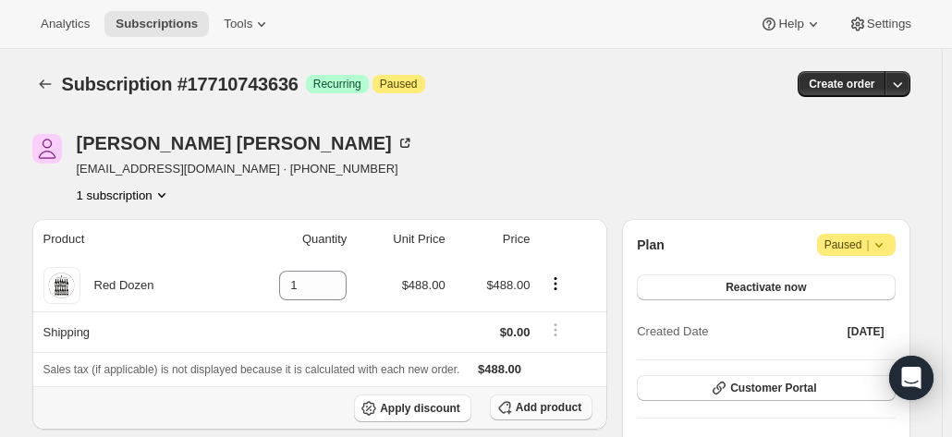
click at [536, 397] on button "Add product" at bounding box center [541, 408] width 103 height 26
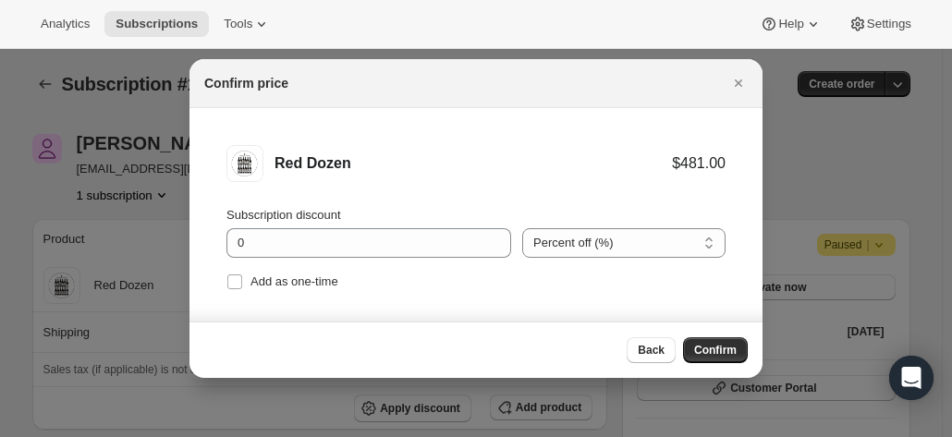
click at [703, 348] on span "Confirm" at bounding box center [715, 350] width 42 height 15
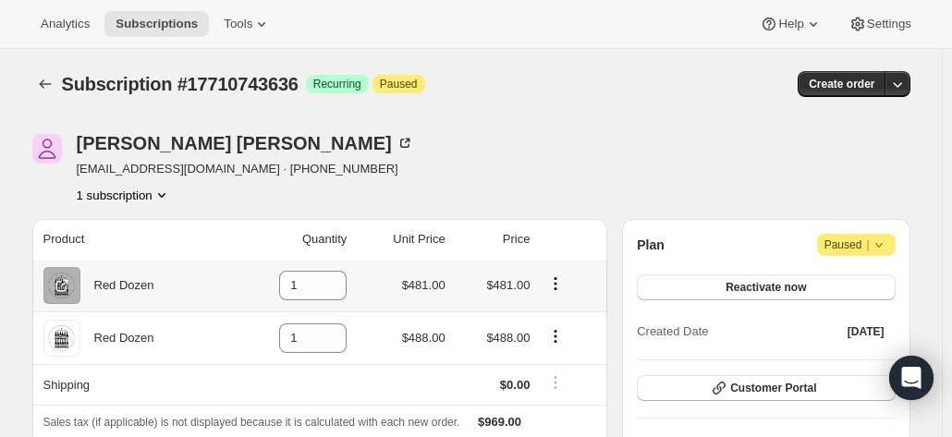
click at [556, 278] on icon "Product actions" at bounding box center [555, 283] width 18 height 18
click at [331, 274] on icon at bounding box center [332, 280] width 18 height 18
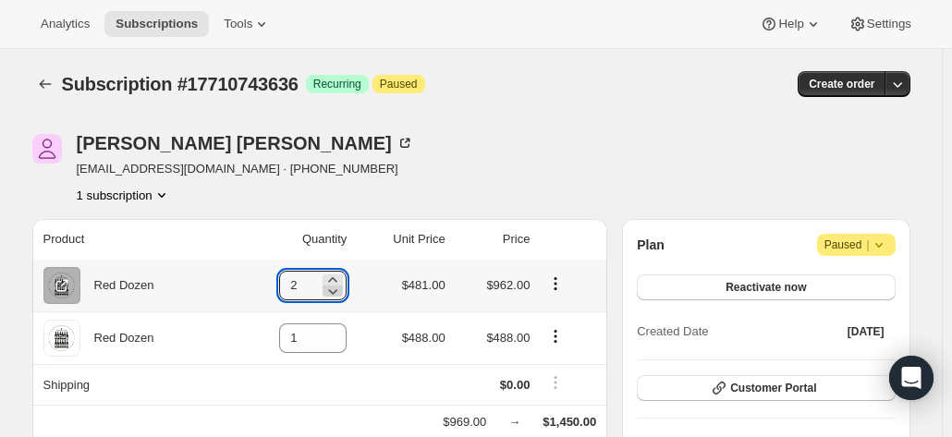
click at [343, 292] on div at bounding box center [332, 290] width 20 height 11
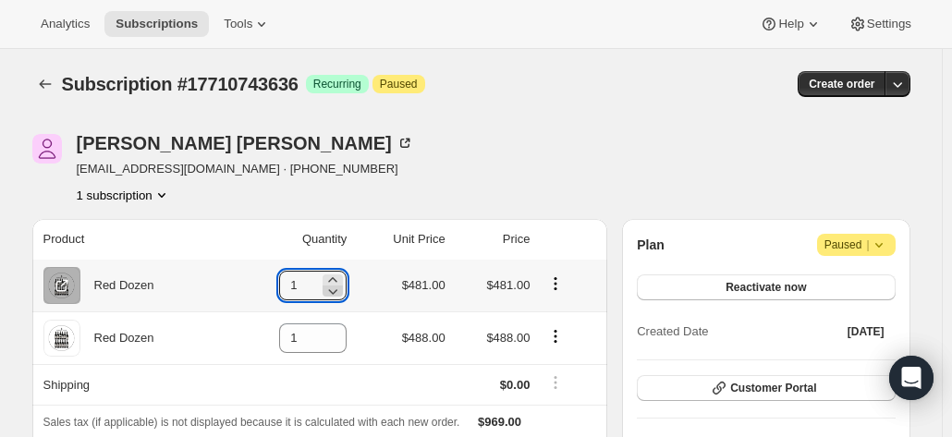
click at [342, 293] on icon at bounding box center [332, 291] width 18 height 18
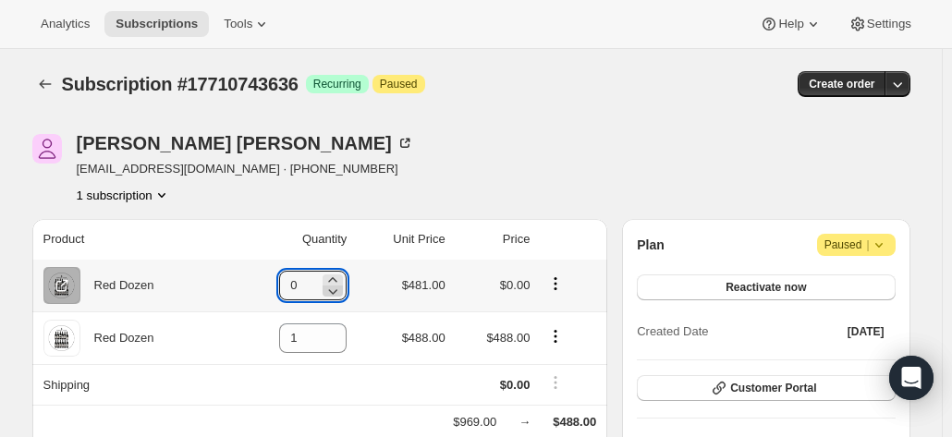
click at [342, 293] on icon at bounding box center [332, 291] width 18 height 18
click at [338, 276] on icon at bounding box center [332, 280] width 18 height 18
type input "1"
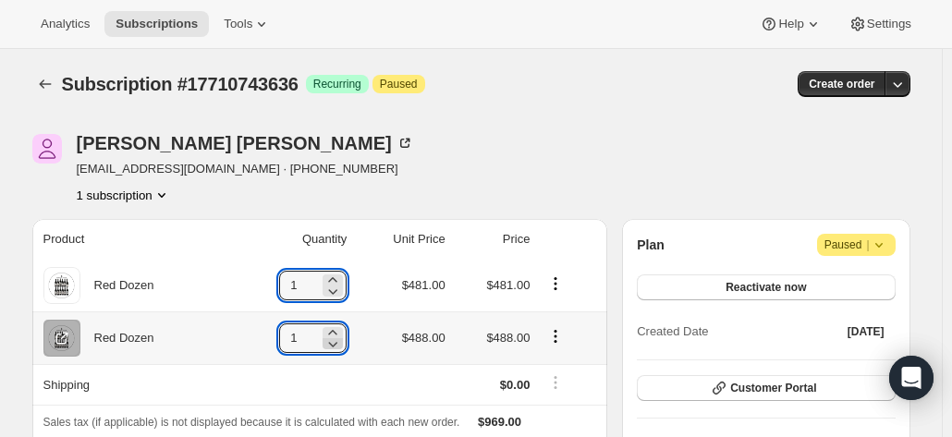
click at [336, 341] on icon at bounding box center [332, 343] width 18 height 18
type input "0"
click at [338, 343] on icon at bounding box center [333, 345] width 9 height 6
type input "0"
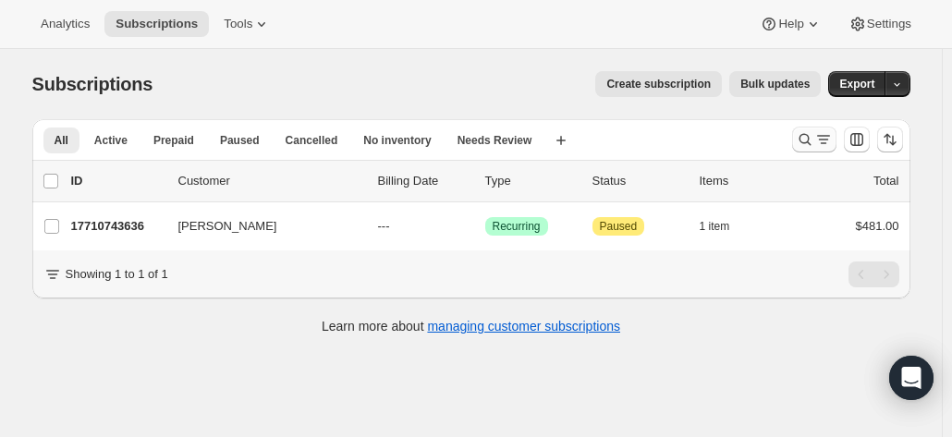
click at [804, 140] on icon "Search and filter results" at bounding box center [804, 139] width 18 height 18
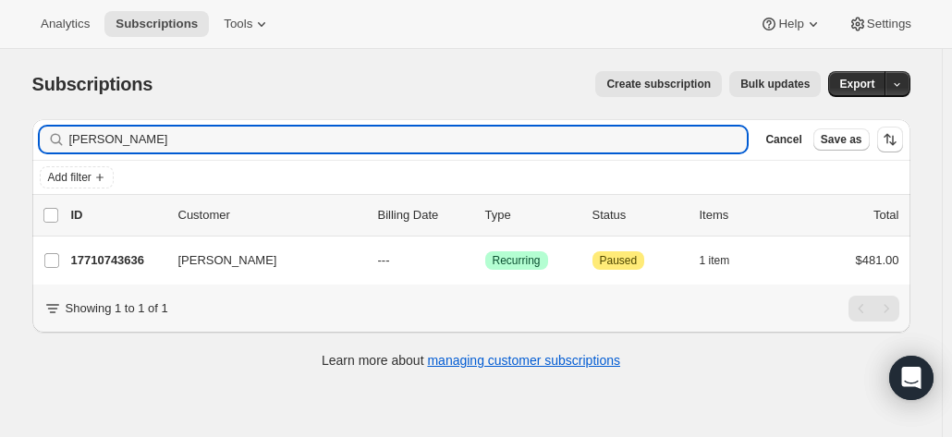
drag, startPoint x: 163, startPoint y: 147, endPoint x: 60, endPoint y: 136, distance: 103.1
click at [60, 136] on div "[PERSON_NAME] Clear" at bounding box center [394, 140] width 708 height 26
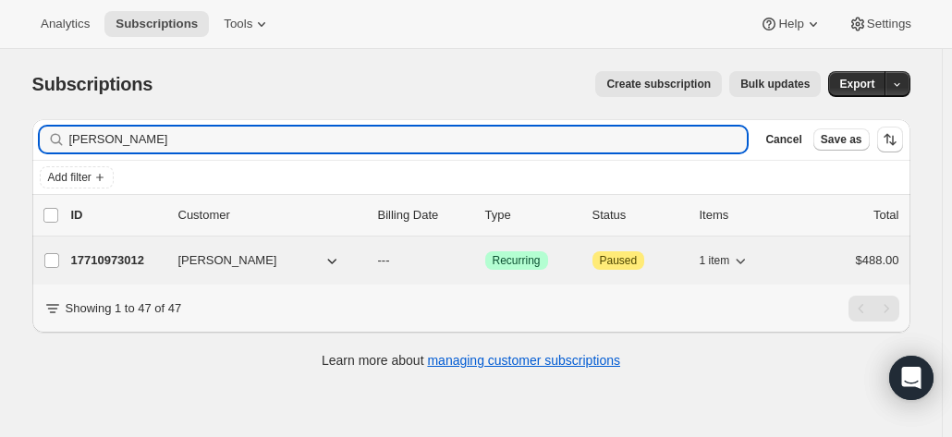
type input "[PERSON_NAME]"
click at [156, 261] on p "17710973012" at bounding box center [117, 260] width 92 height 18
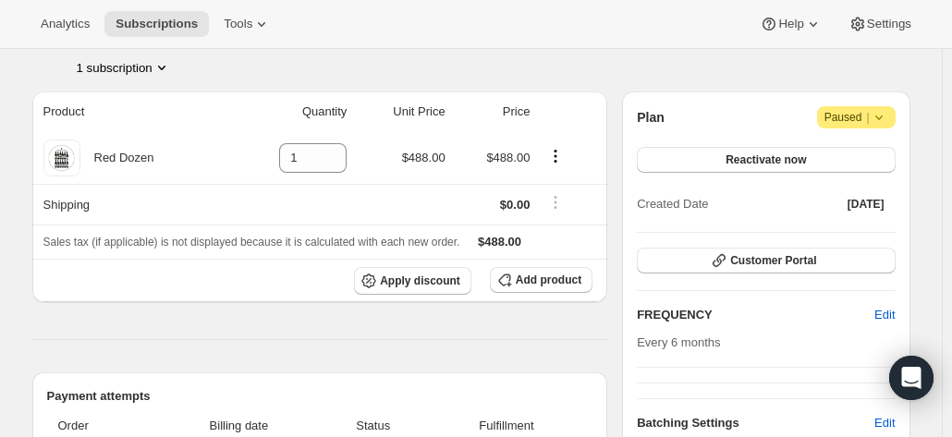
scroll to position [185, 0]
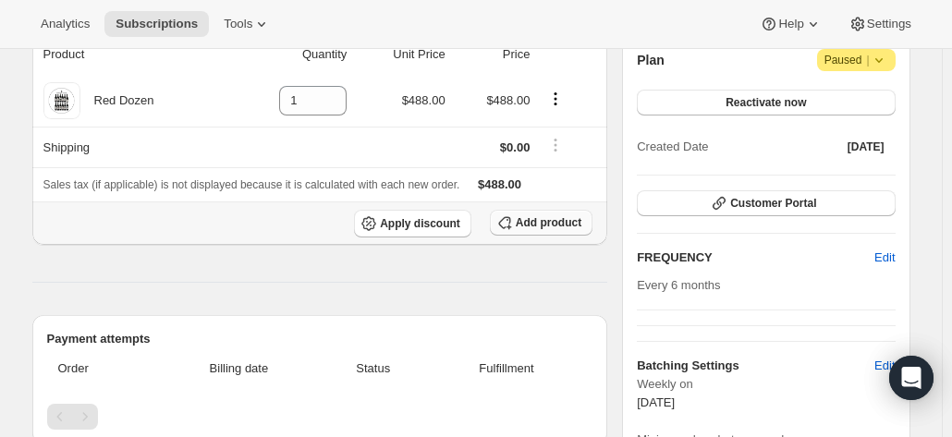
click at [528, 228] on button "Add product" at bounding box center [541, 223] width 103 height 26
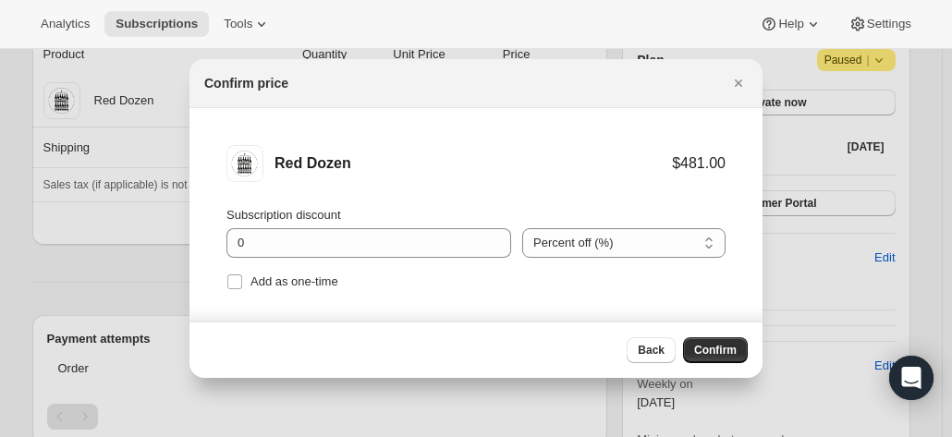
drag, startPoint x: 717, startPoint y: 352, endPoint x: 647, endPoint y: 295, distance: 90.6
click at [647, 295] on div "Confirm price Red Dozen $481.00 Subscription discount 0 Percent off (%) Amount …" at bounding box center [475, 218] width 573 height 319
drag, startPoint x: 717, startPoint y: 348, endPoint x: 704, endPoint y: 341, distance: 14.9
click at [722, 346] on span "Confirm" at bounding box center [715, 350] width 42 height 15
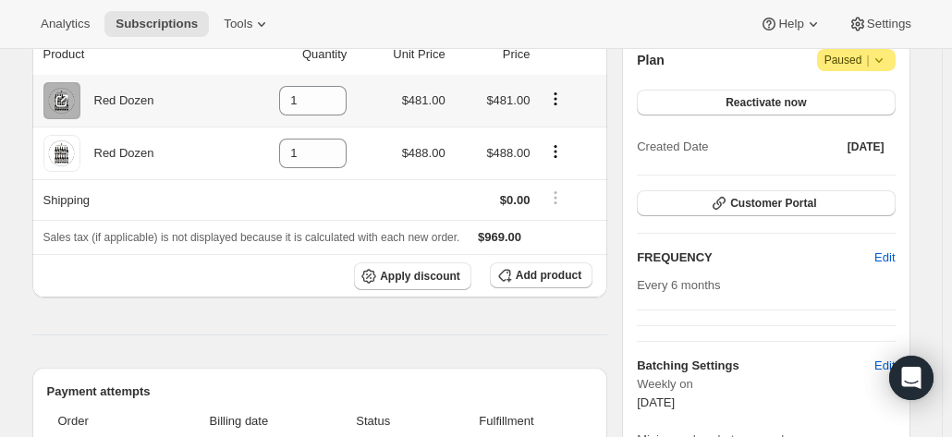
click at [557, 94] on icon "Product actions" at bounding box center [555, 93] width 3 height 3
click at [563, 171] on td at bounding box center [571, 153] width 72 height 53
click at [556, 151] on icon "Product actions" at bounding box center [555, 151] width 18 height 18
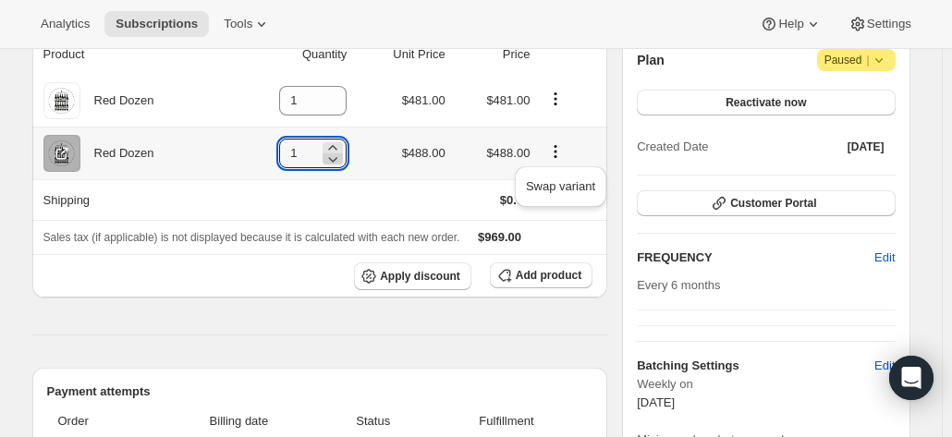
click at [336, 152] on icon at bounding box center [332, 159] width 18 height 18
type input "0"
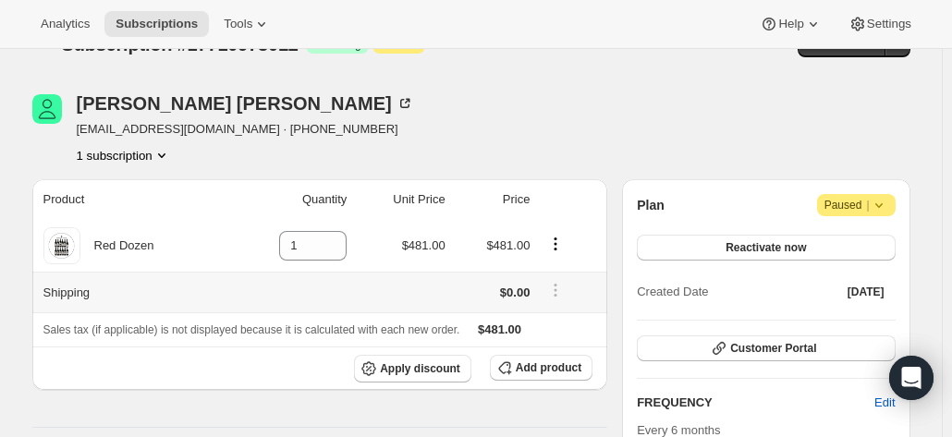
scroll to position [0, 0]
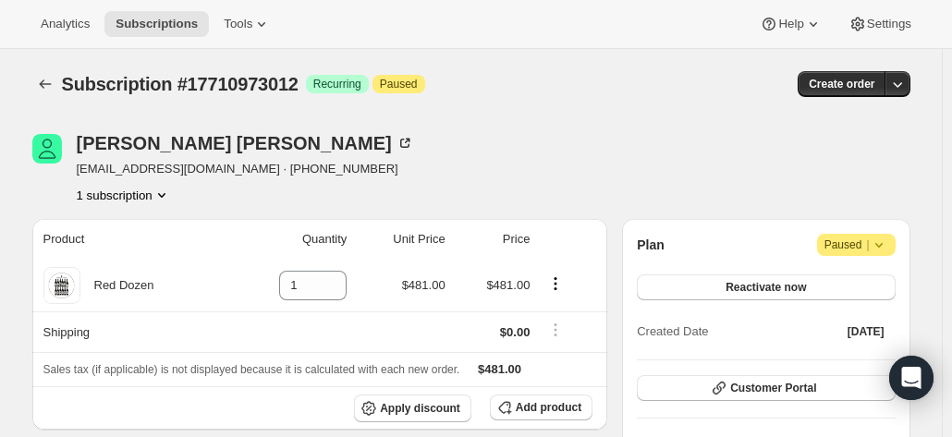
drag, startPoint x: 15, startPoint y: 402, endPoint x: 27, endPoint y: 392, distance: 15.7
drag, startPoint x: 203, startPoint y: 170, endPoint x: 303, endPoint y: 170, distance: 99.8
click at [303, 170] on div "[PERSON_NAME] [EMAIL_ADDRESS][DOMAIN_NAME] · [PHONE_NUMBER] 1 subscription" at bounding box center [339, 169] width 614 height 70
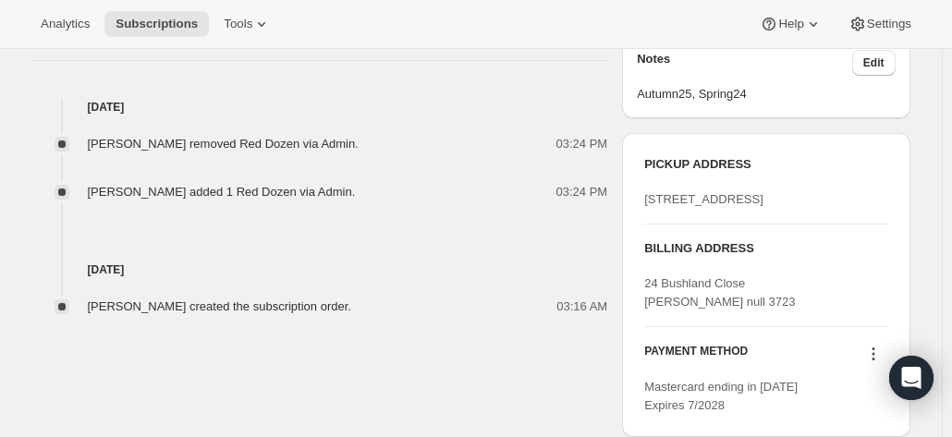
scroll to position [739, 0]
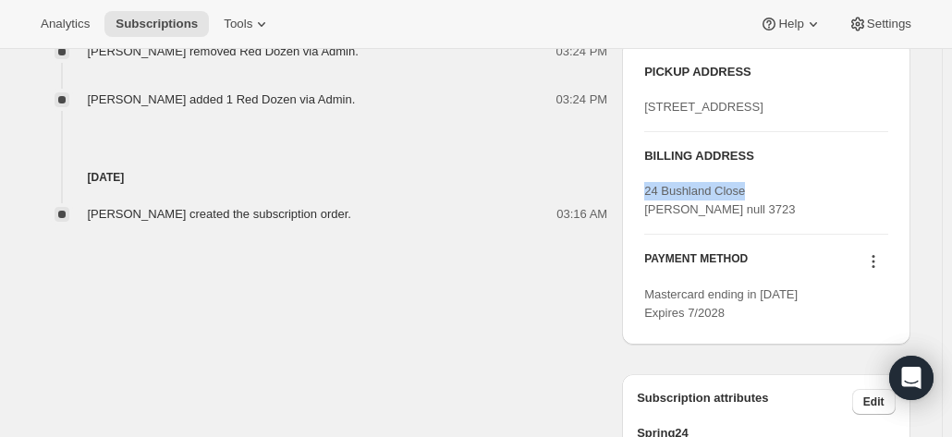
drag, startPoint x: 649, startPoint y: 247, endPoint x: 758, endPoint y: 247, distance: 109.0
click at [758, 219] on div "24 Bushland Close [PERSON_NAME] null 3723" at bounding box center [765, 200] width 243 height 37
drag, startPoint x: 767, startPoint y: 352, endPoint x: 793, endPoint y: 352, distance: 25.9
click at [793, 322] on div "Mastercard ending in [DATE] Expires 7/2028" at bounding box center [765, 303] width 243 height 37
drag, startPoint x: 686, startPoint y: 367, endPoint x: 742, endPoint y: 370, distance: 56.4
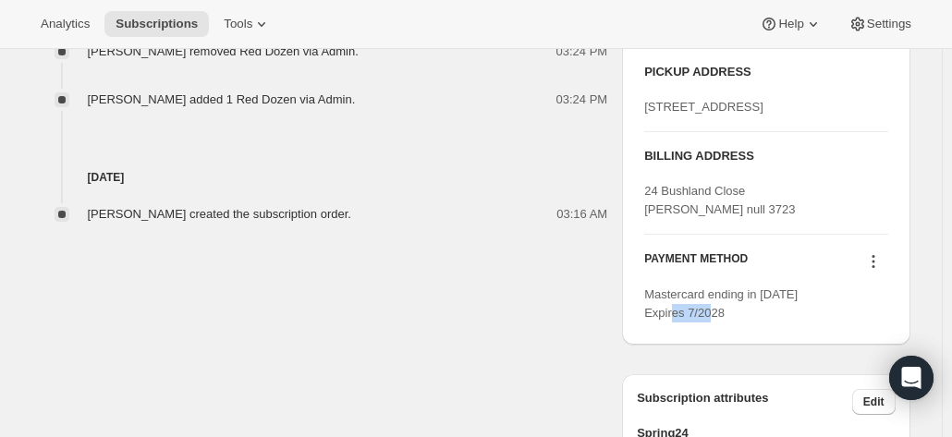
click at [742, 322] on div "Mastercard ending in [DATE] Expires 7/2028" at bounding box center [765, 303] width 243 height 37
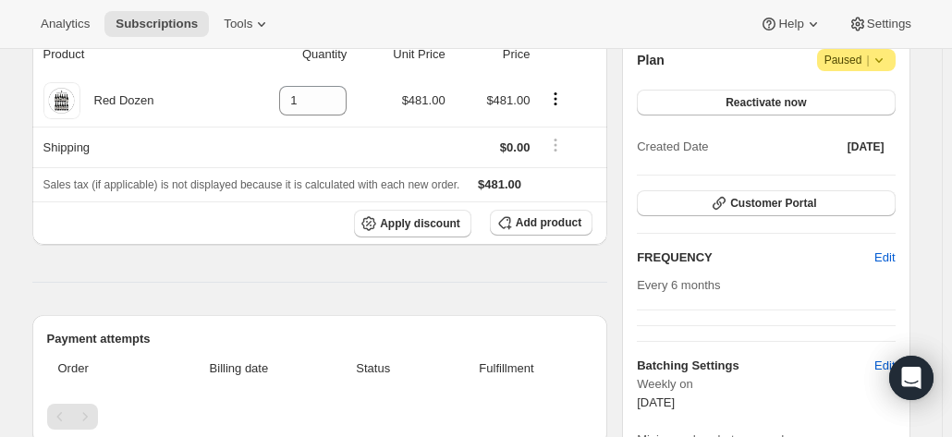
scroll to position [92, 0]
